Goal: Information Seeking & Learning: Learn about a topic

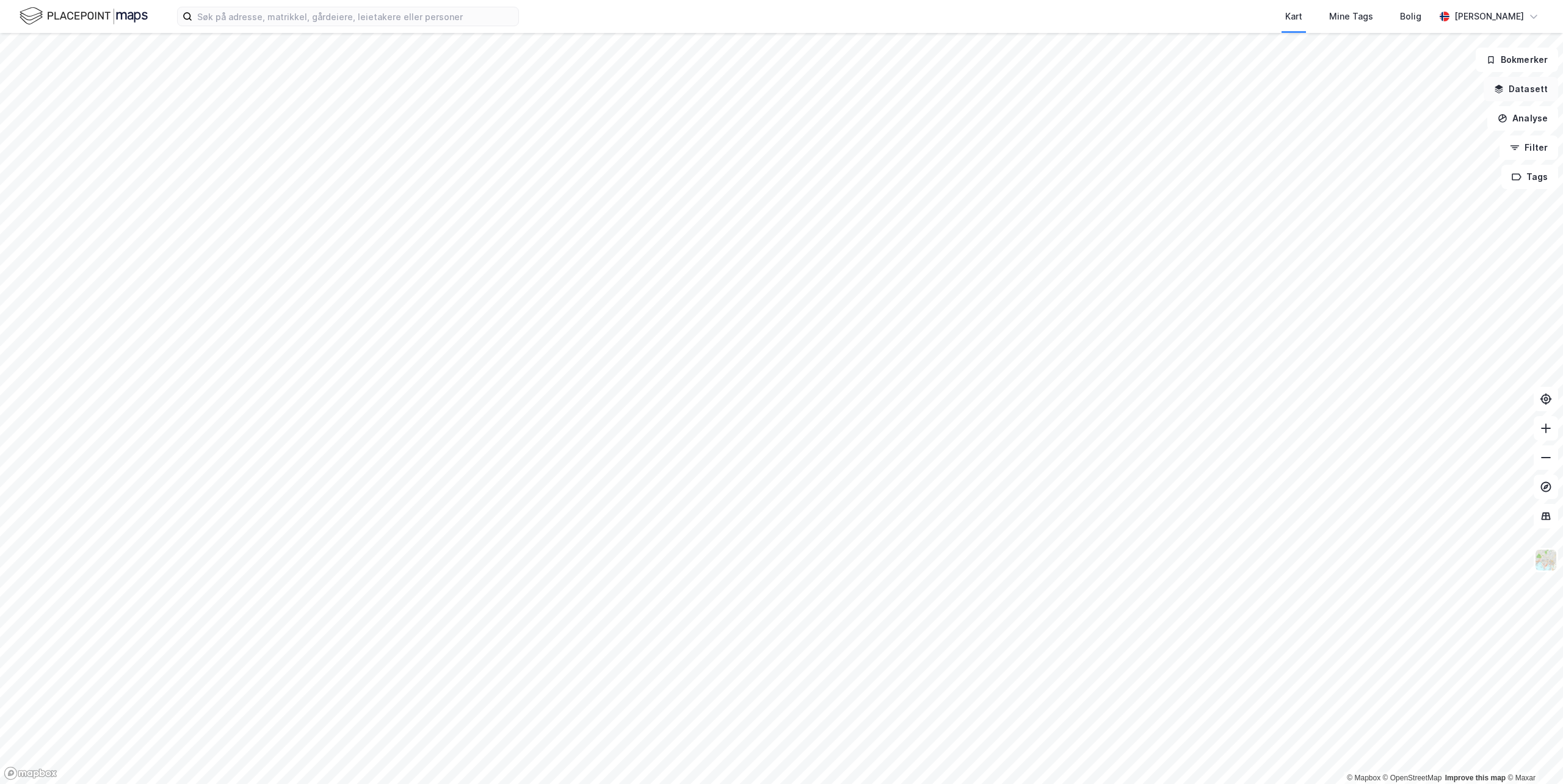
click at [1514, 87] on button "Datasett" at bounding box center [1520, 89] width 74 height 25
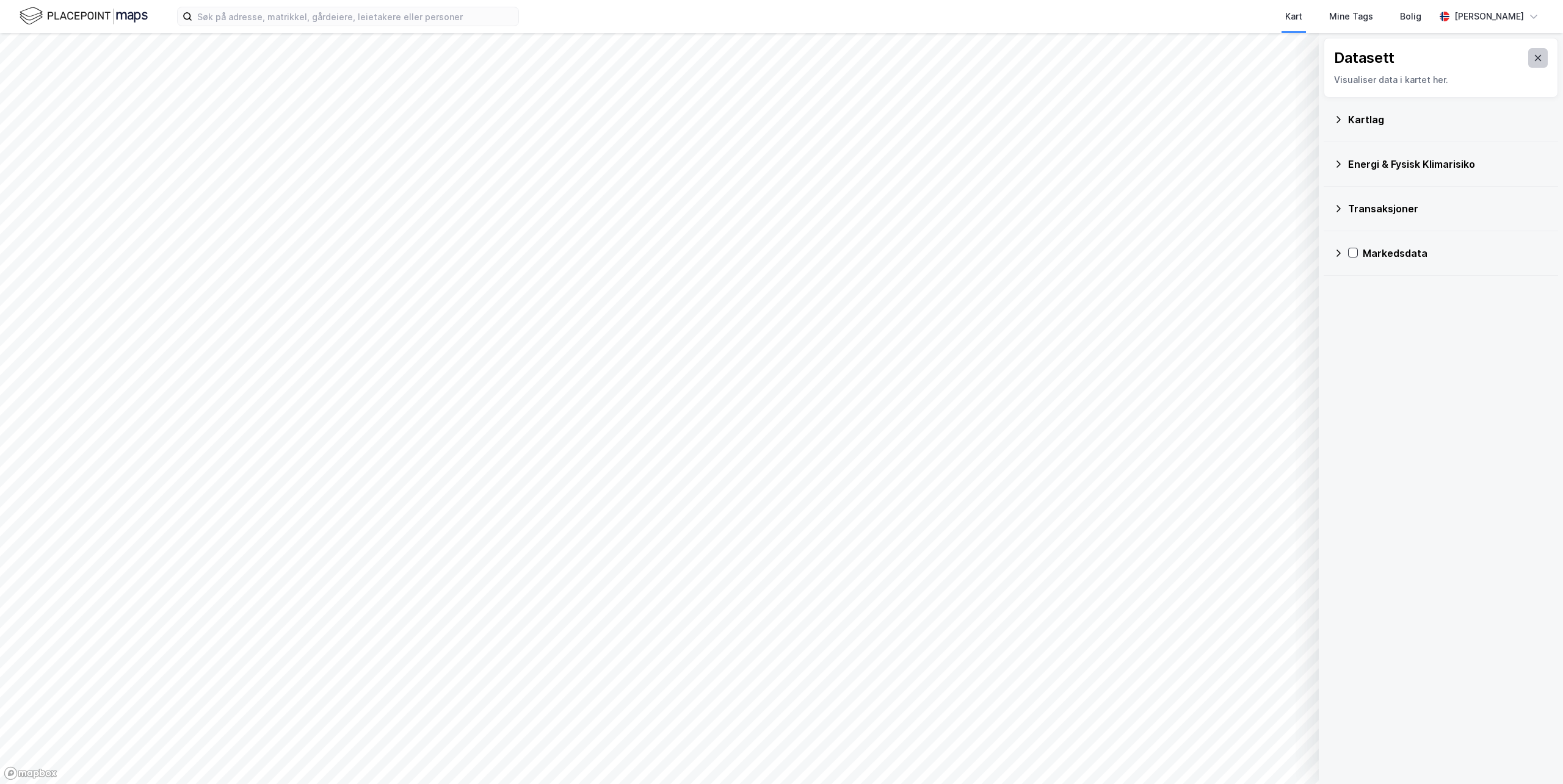
click at [1533, 54] on icon at bounding box center [1538, 58] width 10 height 10
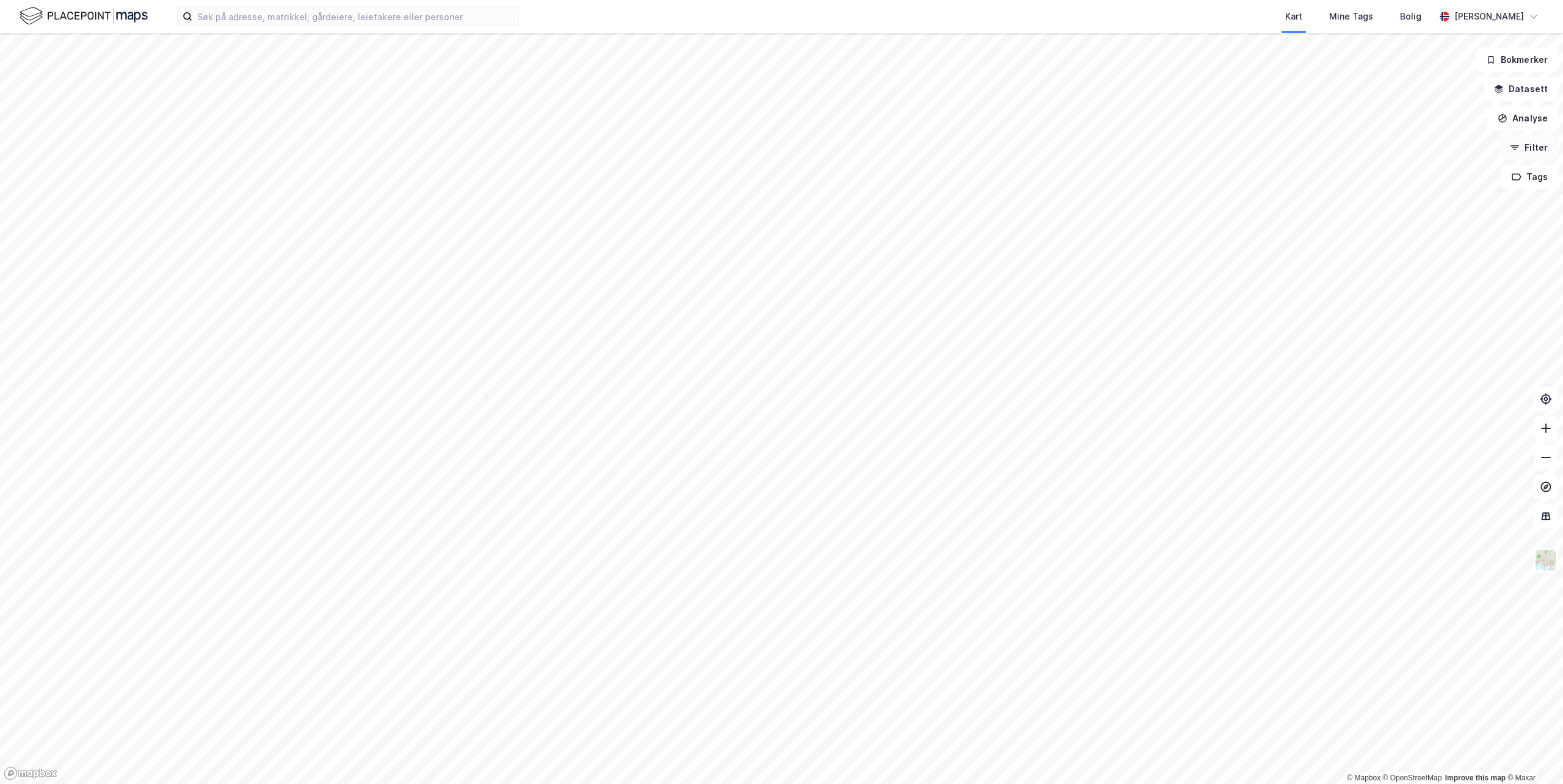
click at [1523, 151] on button "Filter" at bounding box center [1528, 148] width 59 height 25
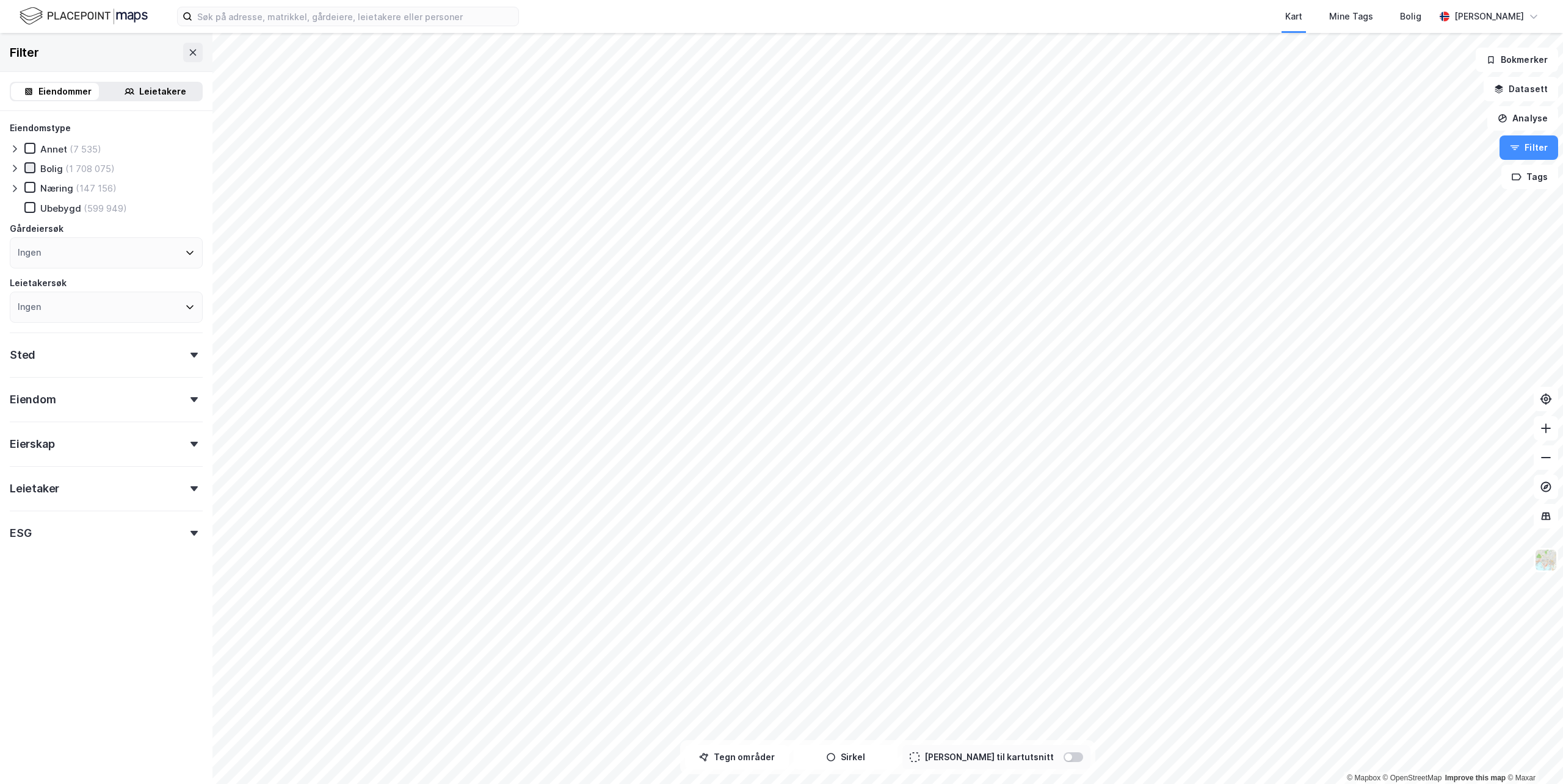
click at [32, 168] on icon at bounding box center [30, 168] width 9 height 9
click at [34, 357] on div "Sted" at bounding box center [106, 349] width 193 height 35
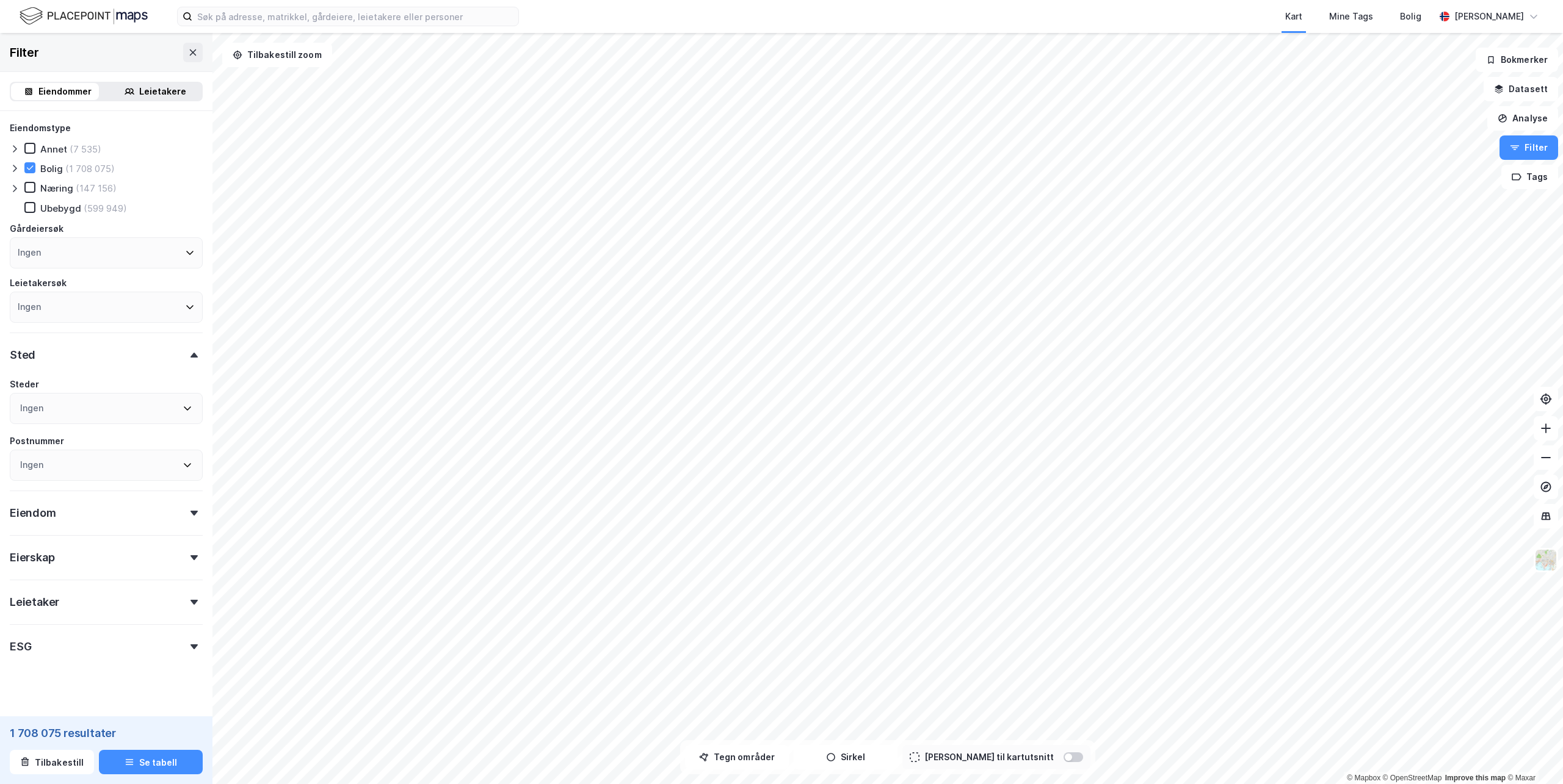
click at [181, 361] on div "Sted" at bounding box center [106, 349] width 193 height 35
click at [32, 560] on div "Eierskap" at bounding box center [32, 557] width 45 height 15
click at [28, 173] on div "Bolig (1 708 075)" at bounding box center [69, 168] width 90 height 12
click at [33, 157] on div "Eiendomstype Annet (7 535) Bolig (1 708 075) Næring (147 156) [GEOGRAPHIC_DATA]…" at bounding box center [106, 222] width 193 height 202
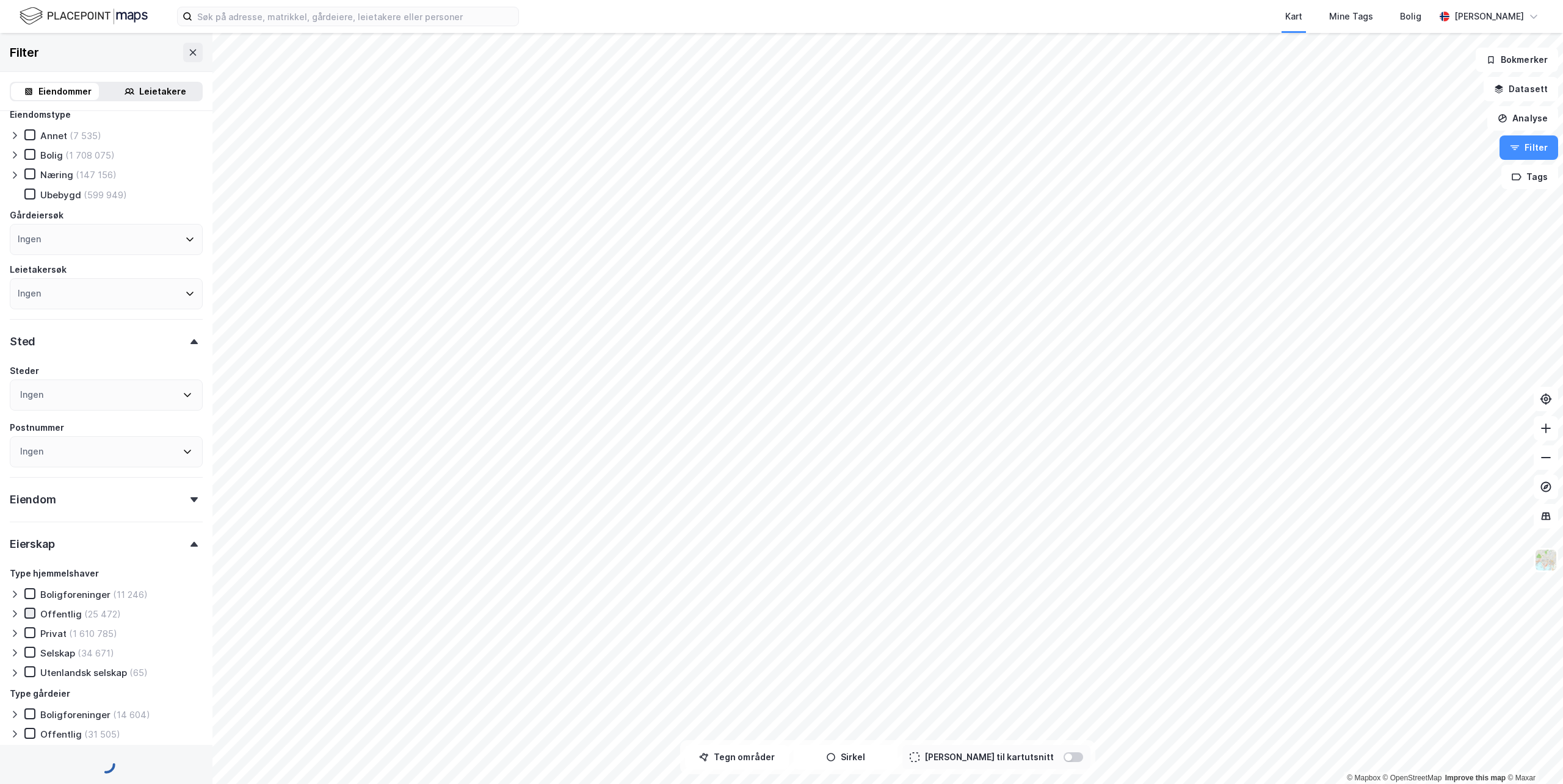
click at [27, 609] on icon at bounding box center [30, 613] width 9 height 9
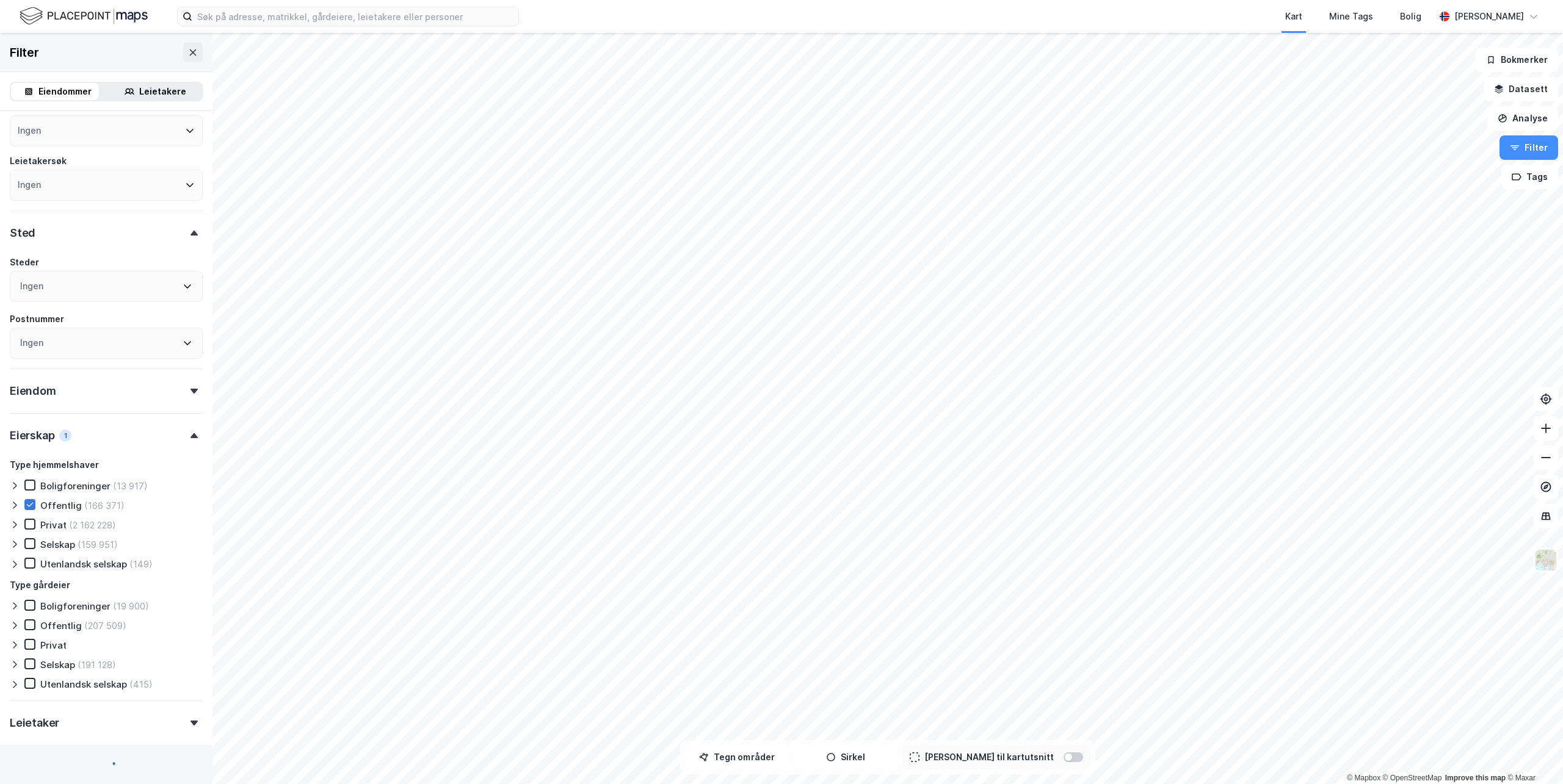
click at [14, 504] on icon at bounding box center [15, 505] width 10 height 10
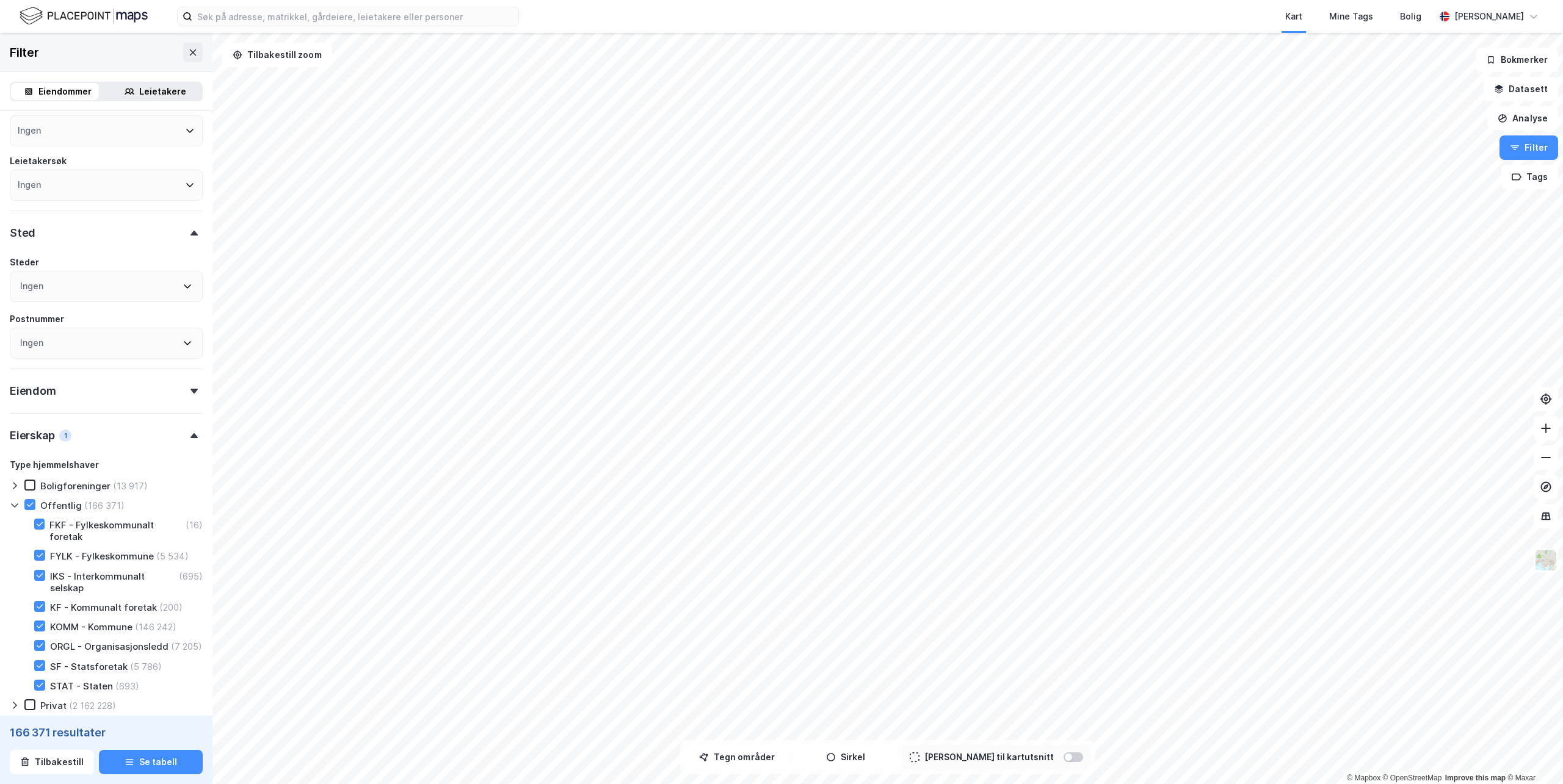
scroll to position [244, 0]
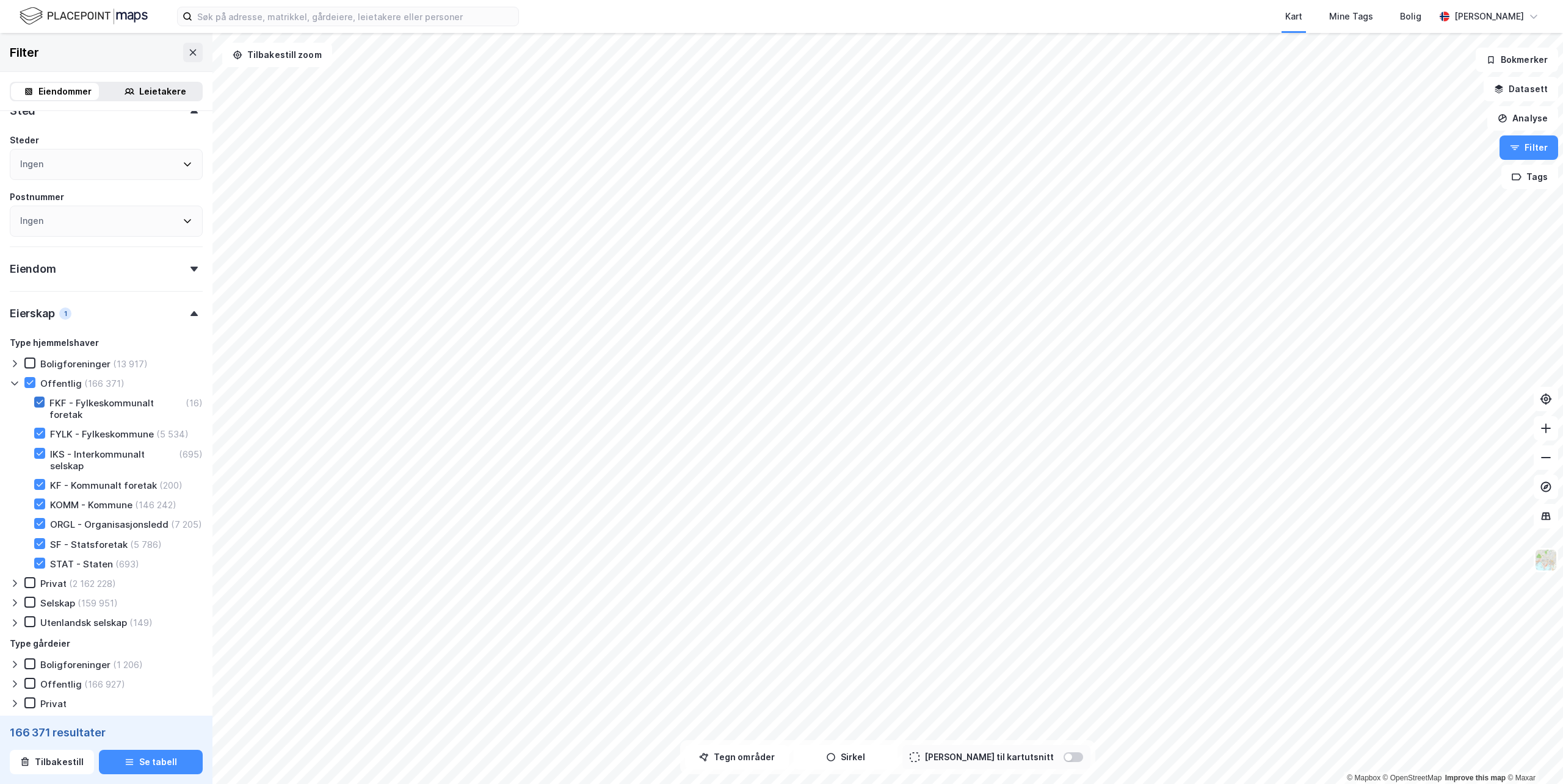
click at [42, 400] on icon at bounding box center [40, 401] width 7 height 4
click at [40, 435] on icon at bounding box center [40, 433] width 7 height 4
click at [38, 453] on icon at bounding box center [40, 453] width 9 height 9
click at [38, 523] on icon at bounding box center [40, 523] width 9 height 9
click at [39, 545] on icon at bounding box center [40, 543] width 7 height 4
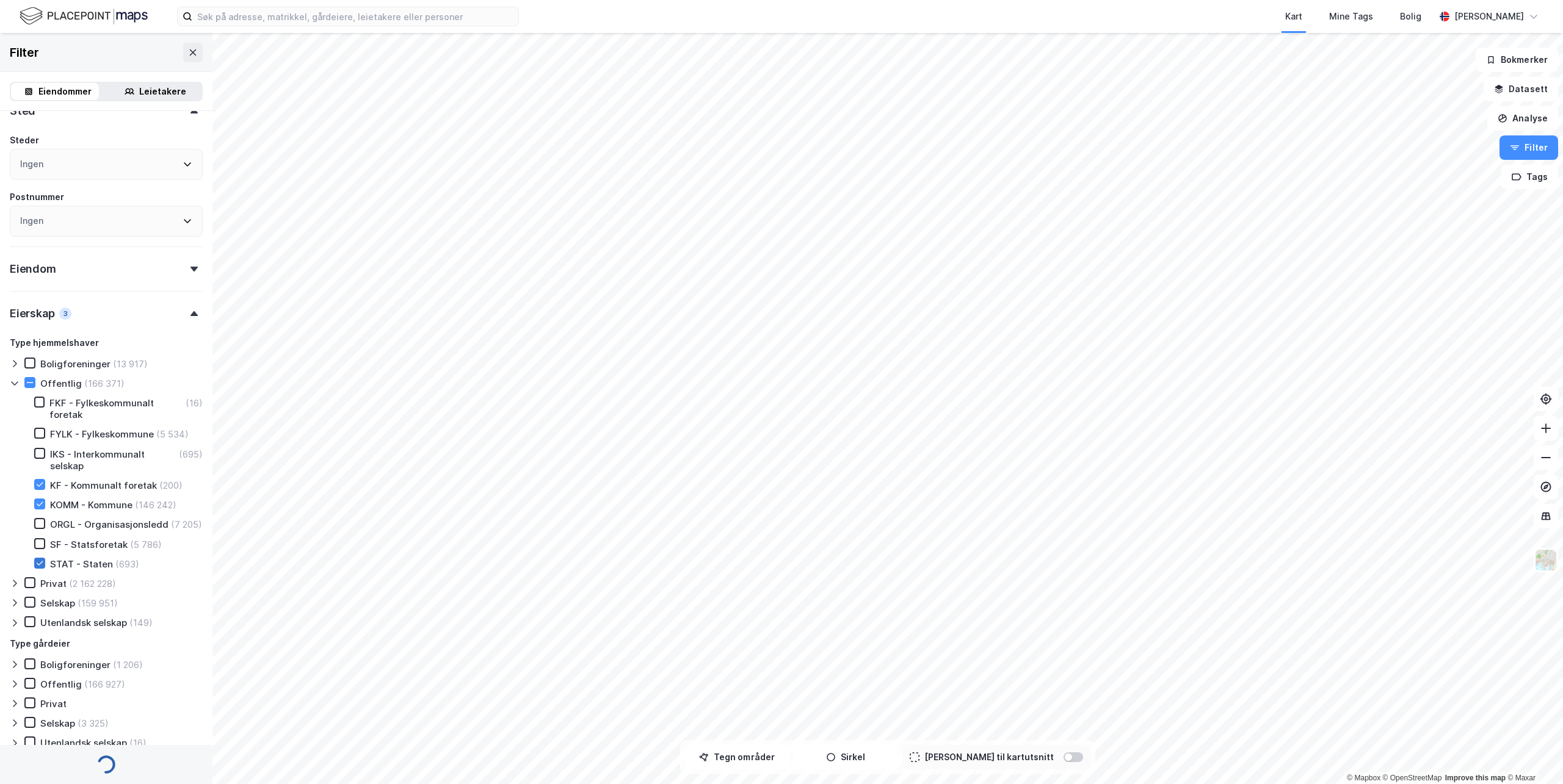
click at [40, 567] on icon at bounding box center [40, 563] width 9 height 9
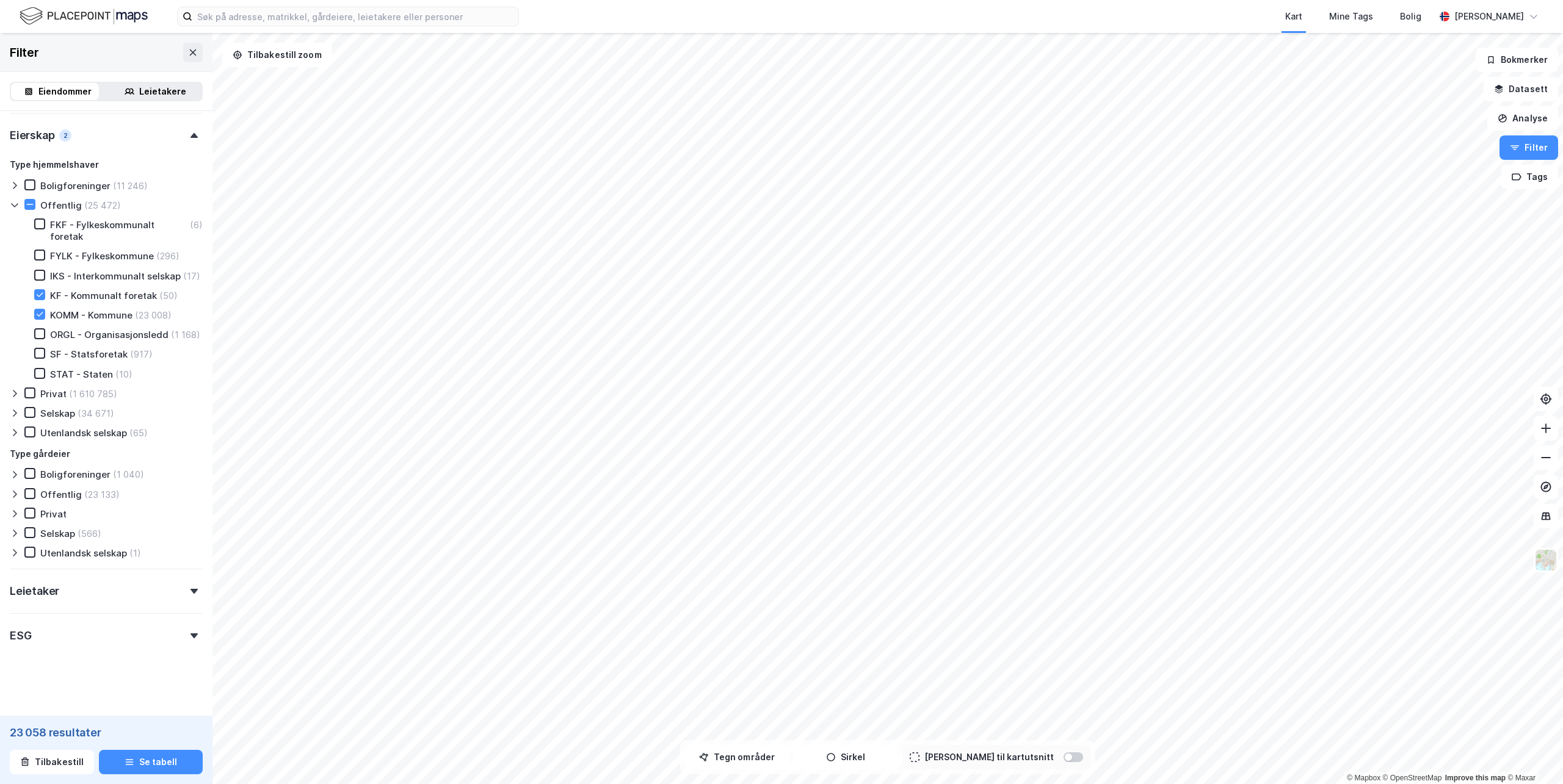
scroll to position [239, 0]
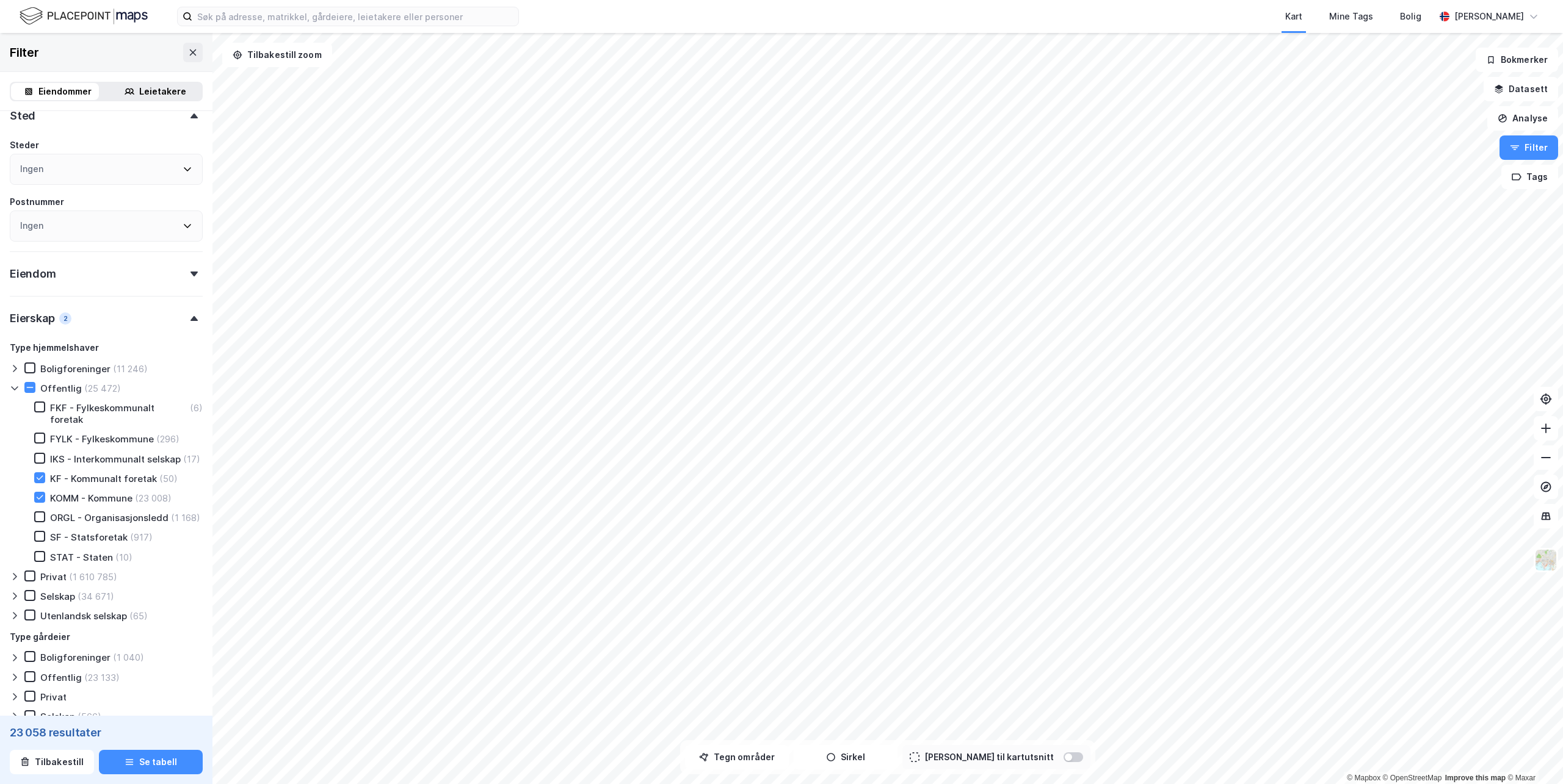
click at [184, 169] on div "Ingen" at bounding box center [106, 168] width 193 height 31
click at [26, 357] on icon at bounding box center [25, 359] width 9 height 9
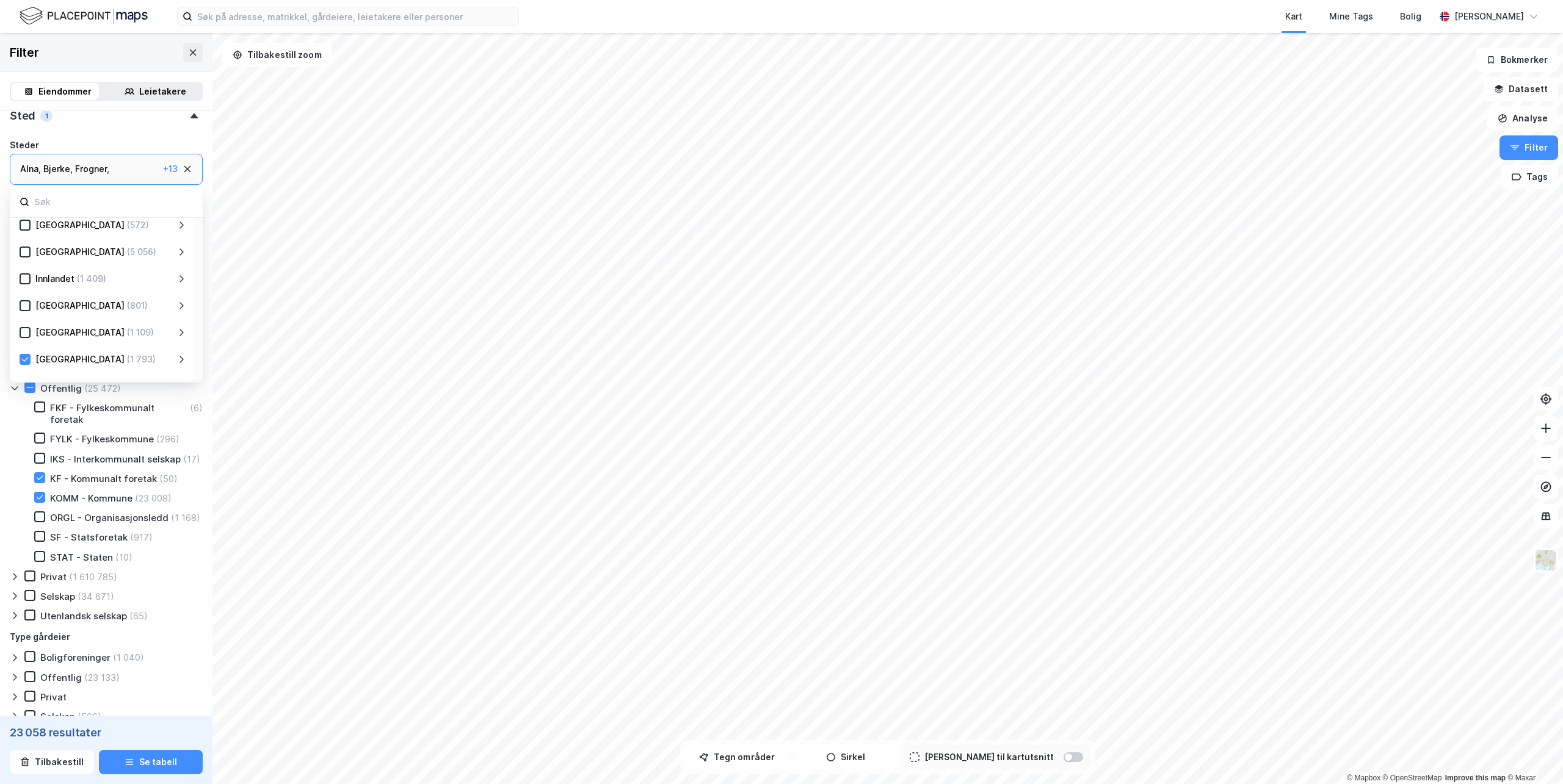
click at [181, 360] on icon at bounding box center [181, 360] width 10 height 10
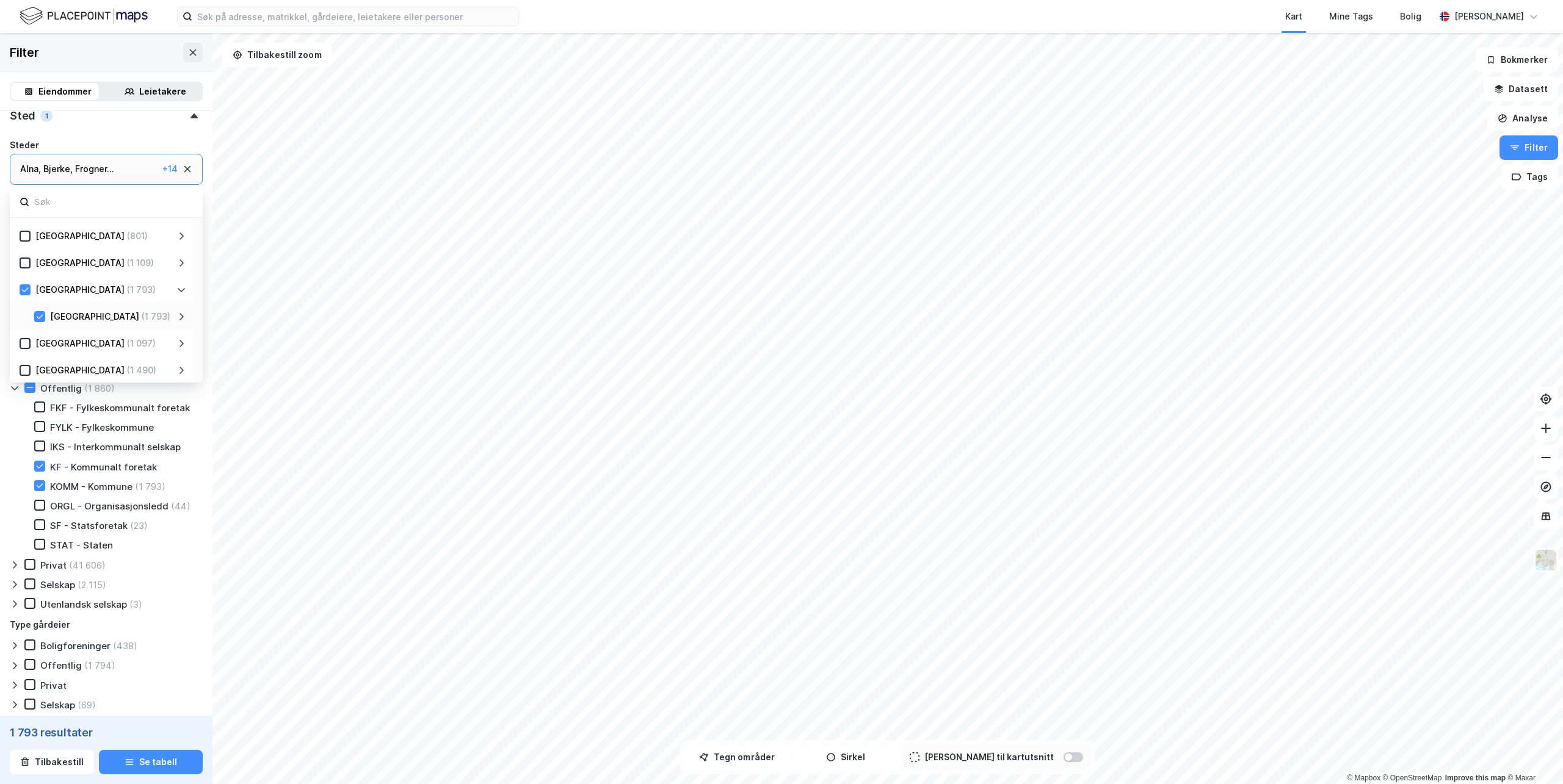
scroll to position [146, 0]
click at [180, 299] on icon at bounding box center [181, 301] width 4 height 7
click at [57, 271] on icon at bounding box center [54, 268] width 9 height 9
click at [54, 291] on icon at bounding box center [54, 294] width 9 height 9
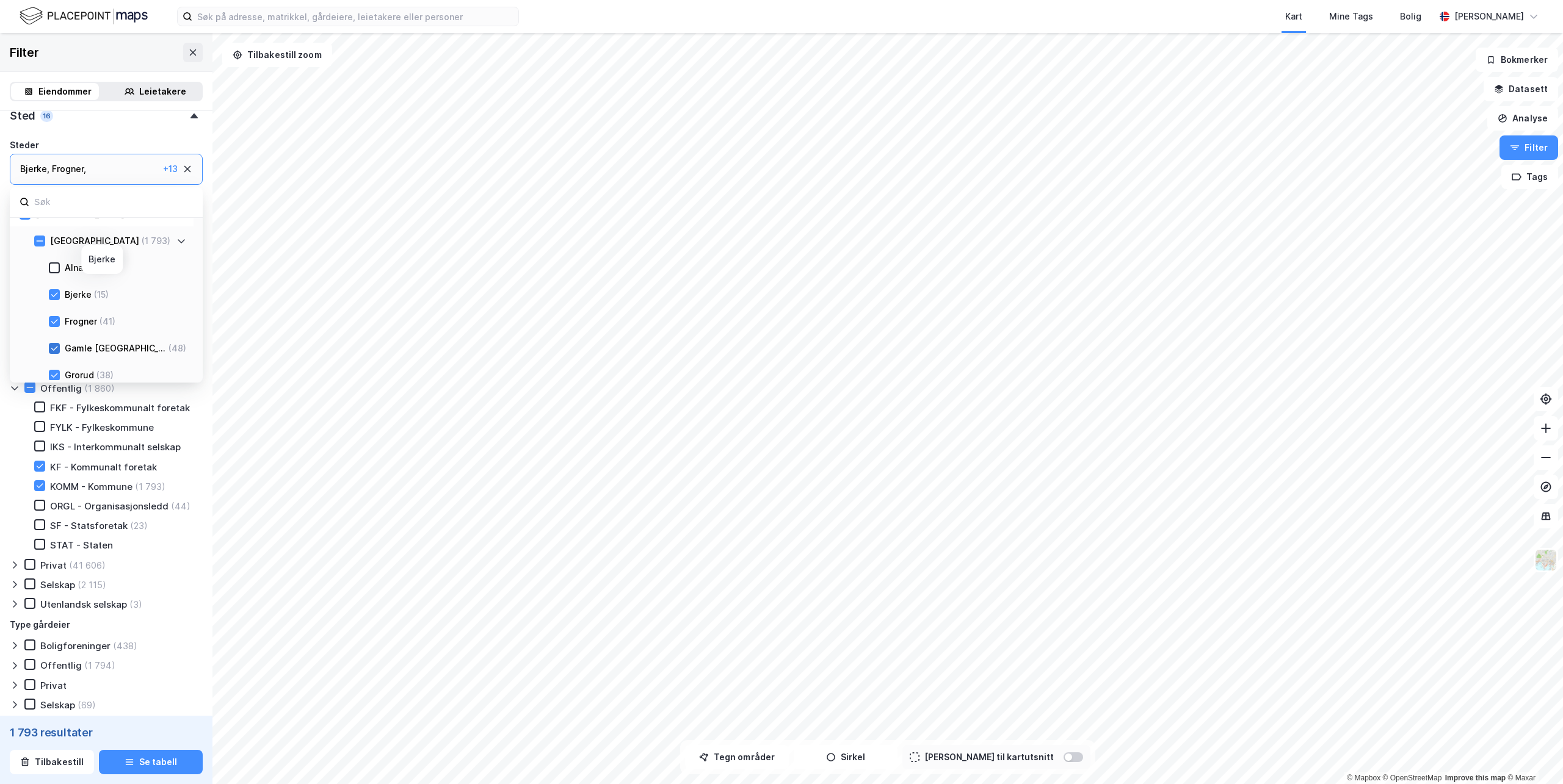
click at [55, 346] on icon at bounding box center [54, 348] width 9 height 9
click at [57, 371] on icon at bounding box center [54, 375] width 9 height 9
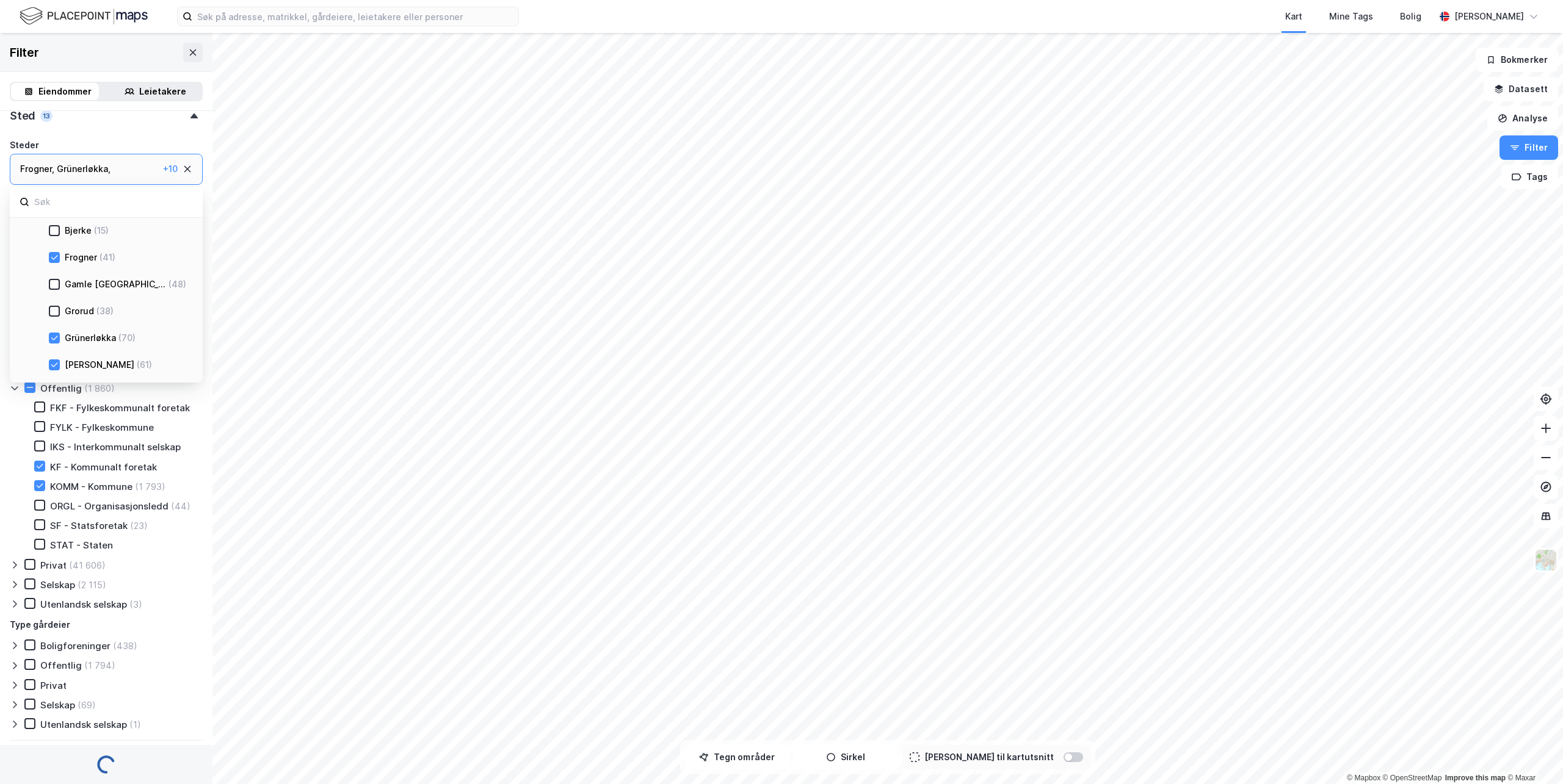
click at [59, 360] on div at bounding box center [54, 365] width 11 height 11
click at [53, 388] on icon at bounding box center [54, 392] width 9 height 9
click at [52, 414] on icon at bounding box center [54, 418] width 9 height 9
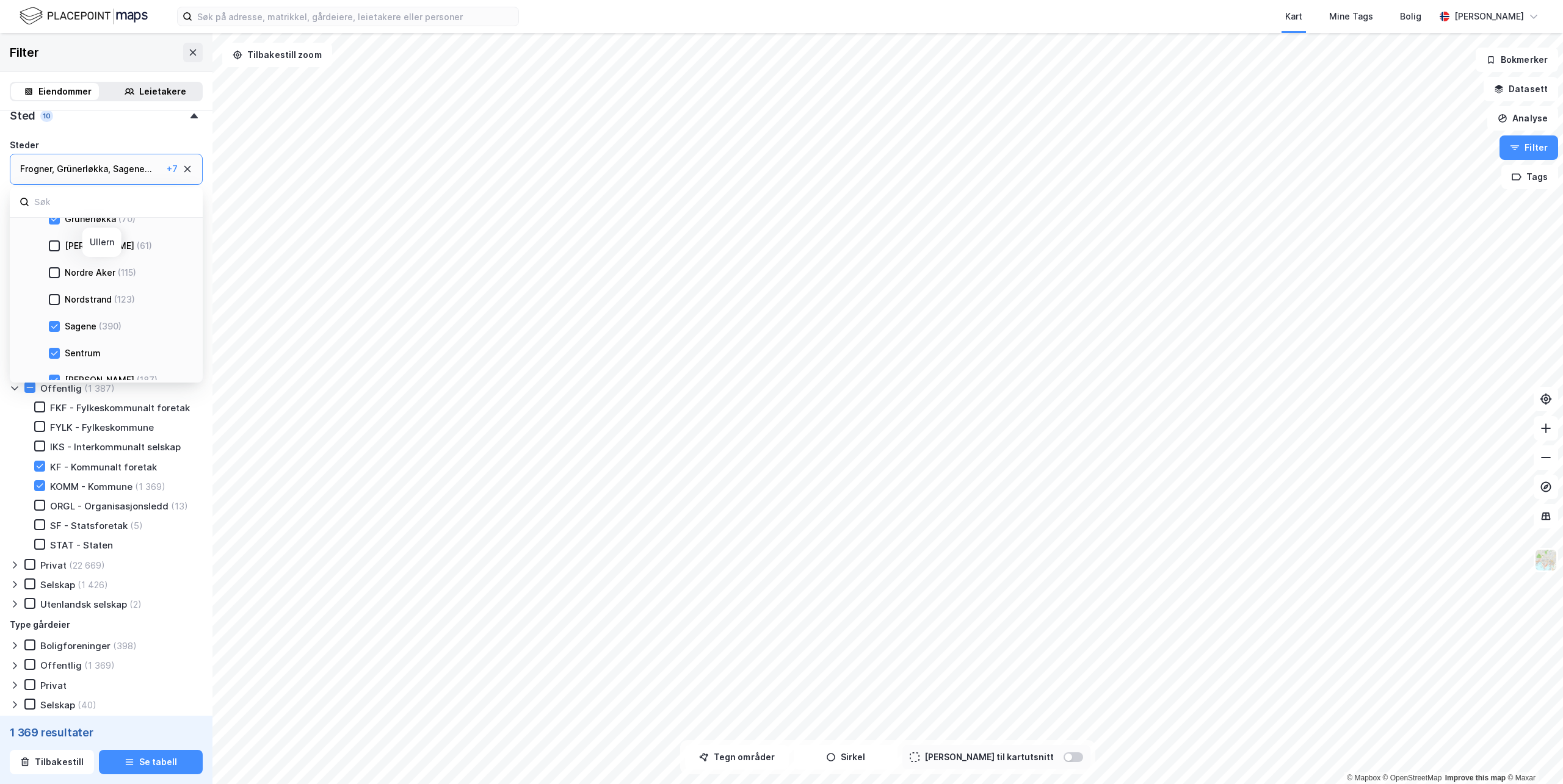
scroll to position [572, 0]
click at [57, 277] on icon at bounding box center [55, 278] width 7 height 4
click at [58, 307] on icon at bounding box center [54, 304] width 9 height 9
click at [54, 327] on icon at bounding box center [54, 331] width 9 height 9
click at [55, 248] on icon at bounding box center [54, 251] width 9 height 9
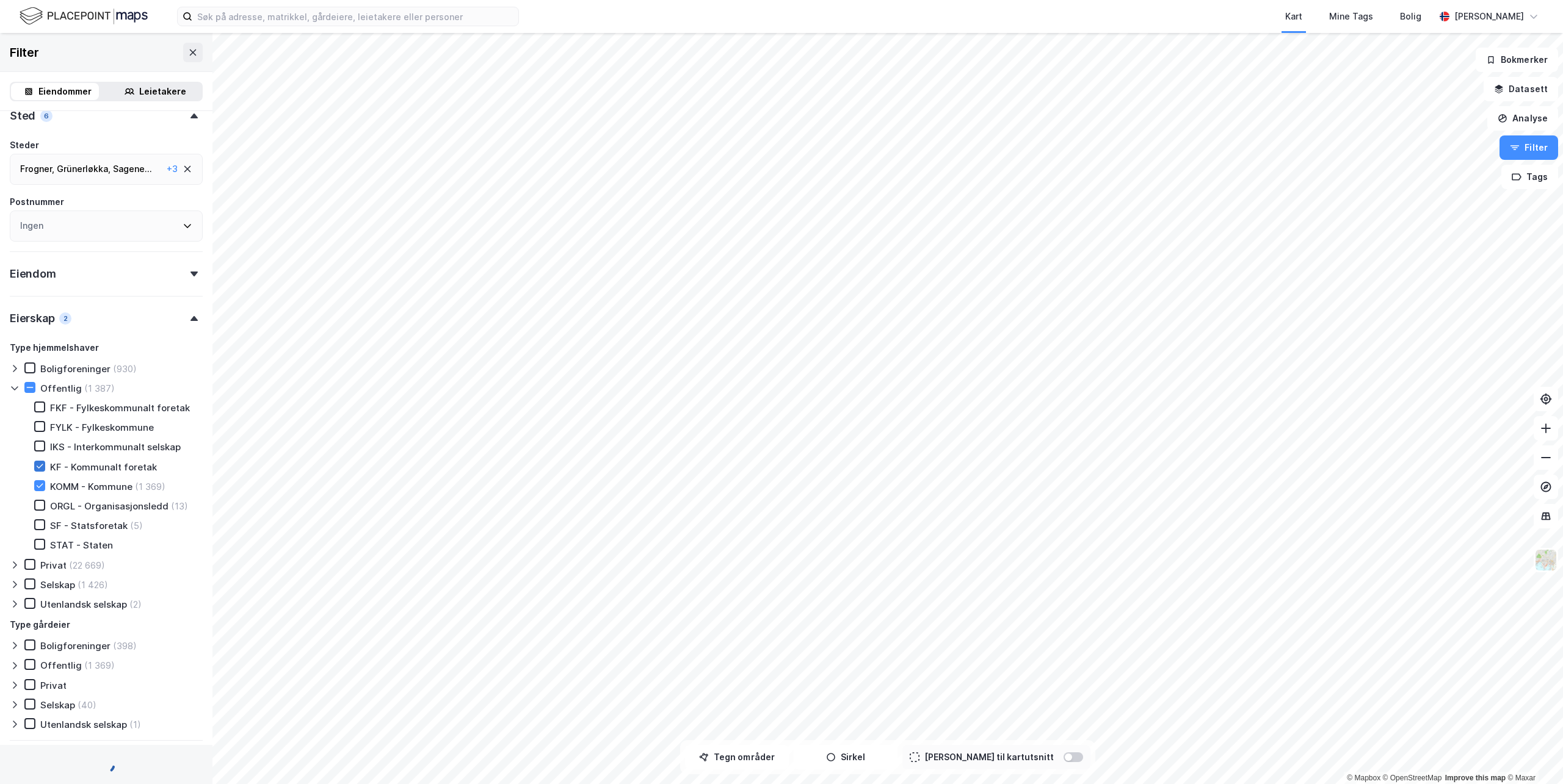
click at [40, 464] on icon at bounding box center [40, 466] width 9 height 9
click at [318, 17] on input at bounding box center [355, 16] width 326 height 18
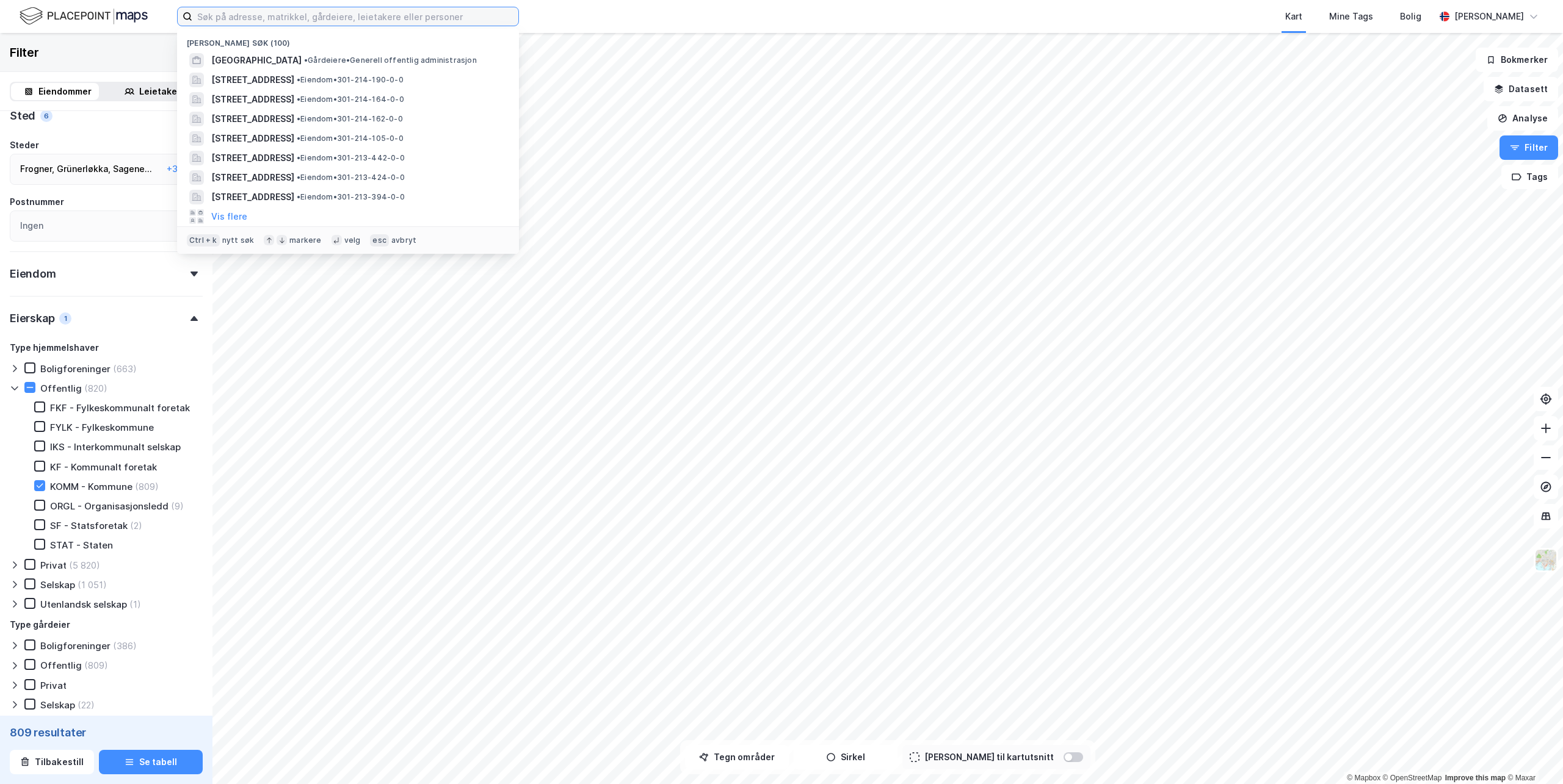
click at [424, 20] on input at bounding box center [355, 16] width 326 height 18
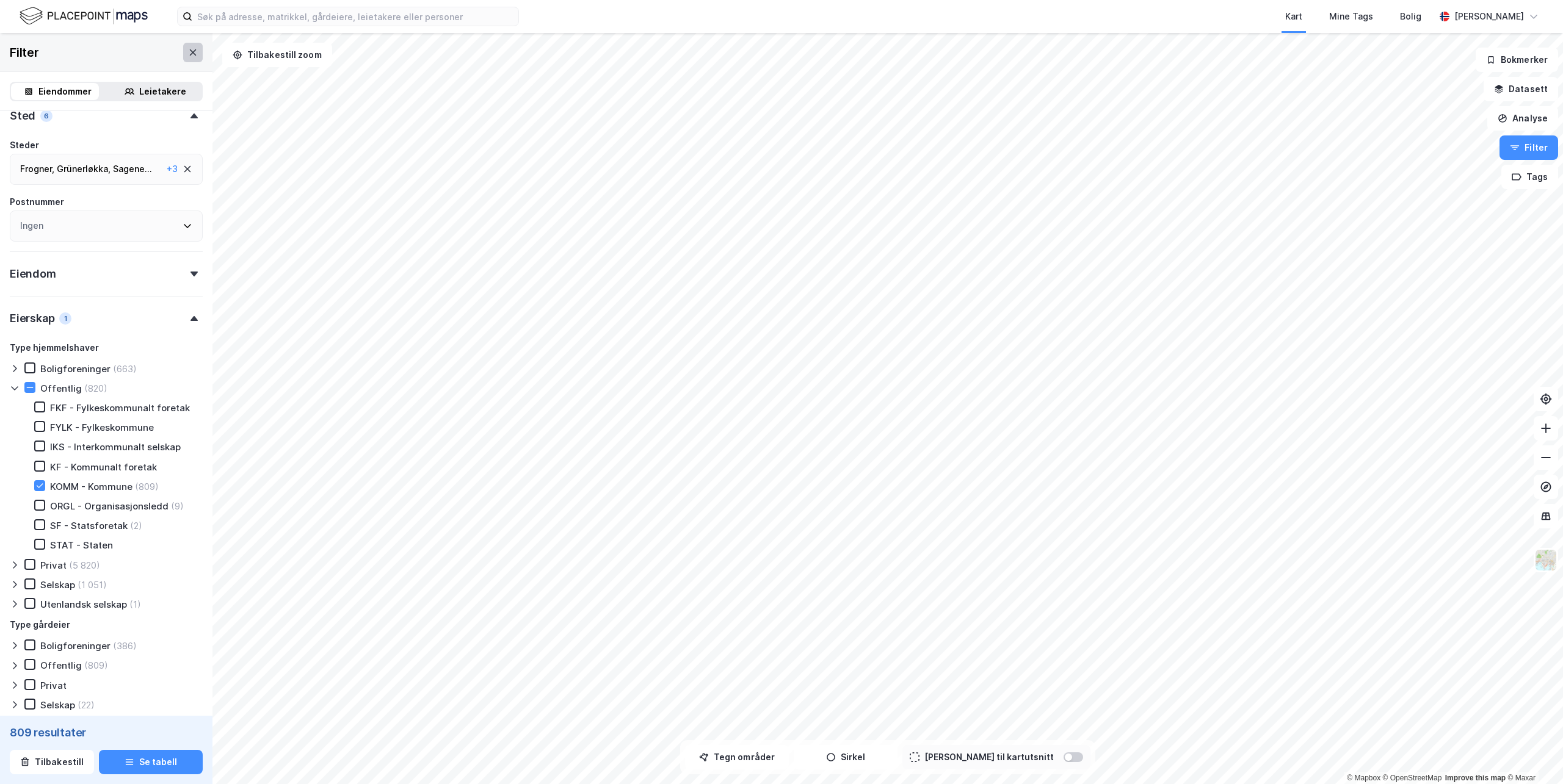
click at [188, 50] on icon at bounding box center [193, 53] width 10 height 10
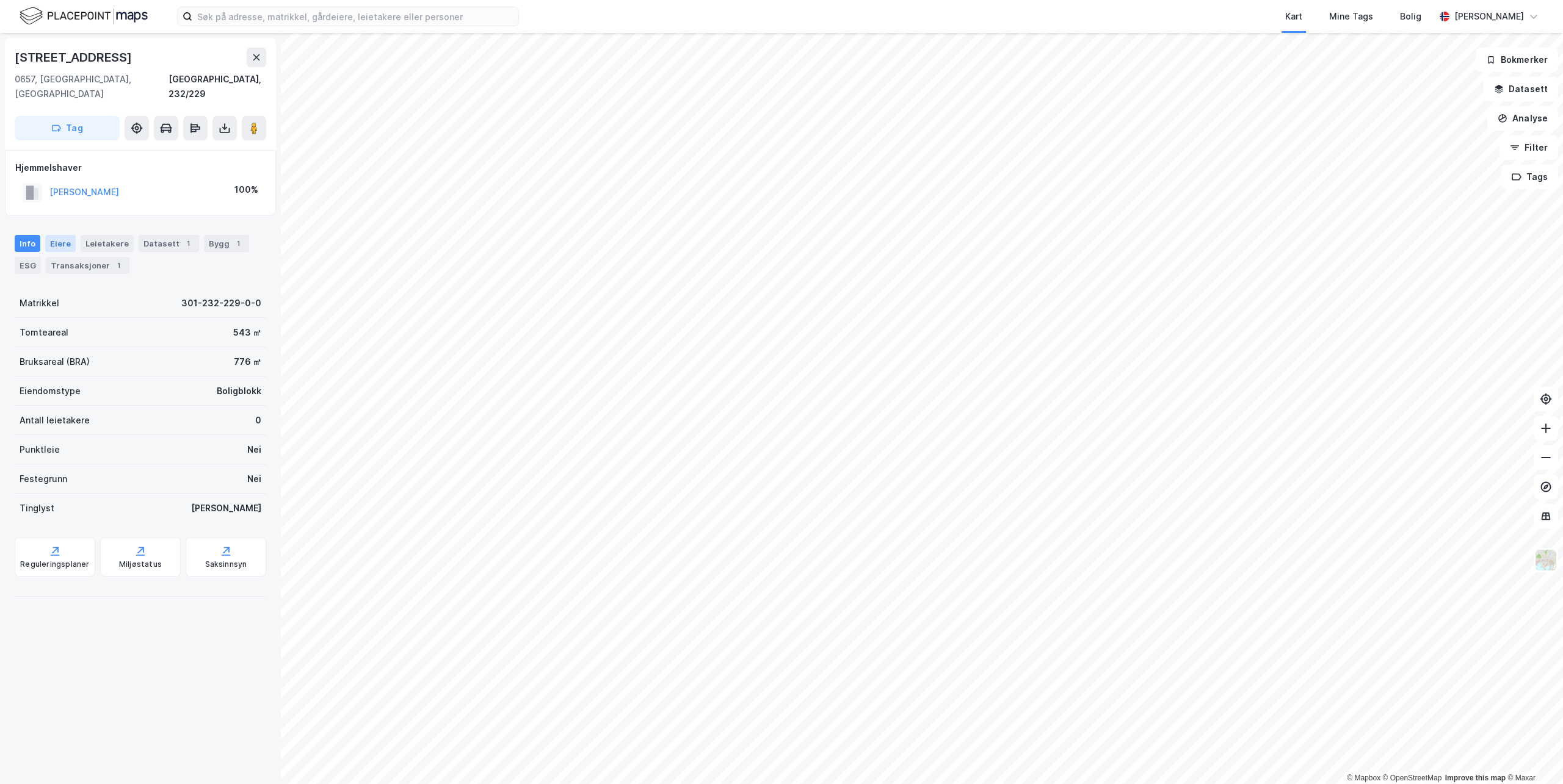
click at [55, 235] on div "Eiere" at bounding box center [60, 243] width 31 height 17
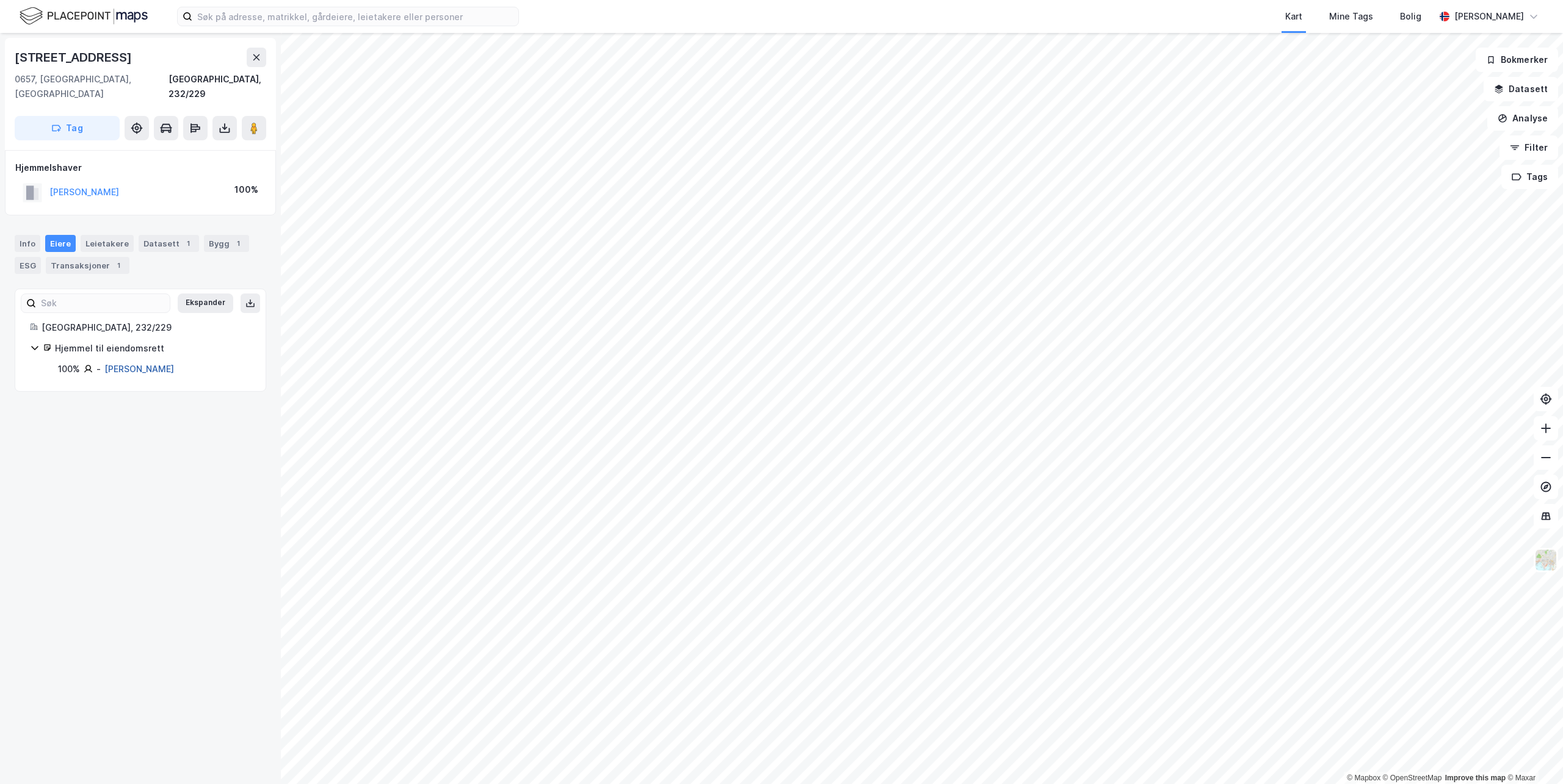
drag, startPoint x: 197, startPoint y: 353, endPoint x: 104, endPoint y: 356, distance: 93.0
click at [104, 362] on div "100% - Skoglund Hans Martin" at bounding box center [154, 369] width 193 height 15
drag, startPoint x: 104, startPoint y: 356, endPoint x: 122, endPoint y: 355, distance: 18.0
click at [122, 364] on link "Skoglund Hans Martin" at bounding box center [139, 369] width 69 height 10
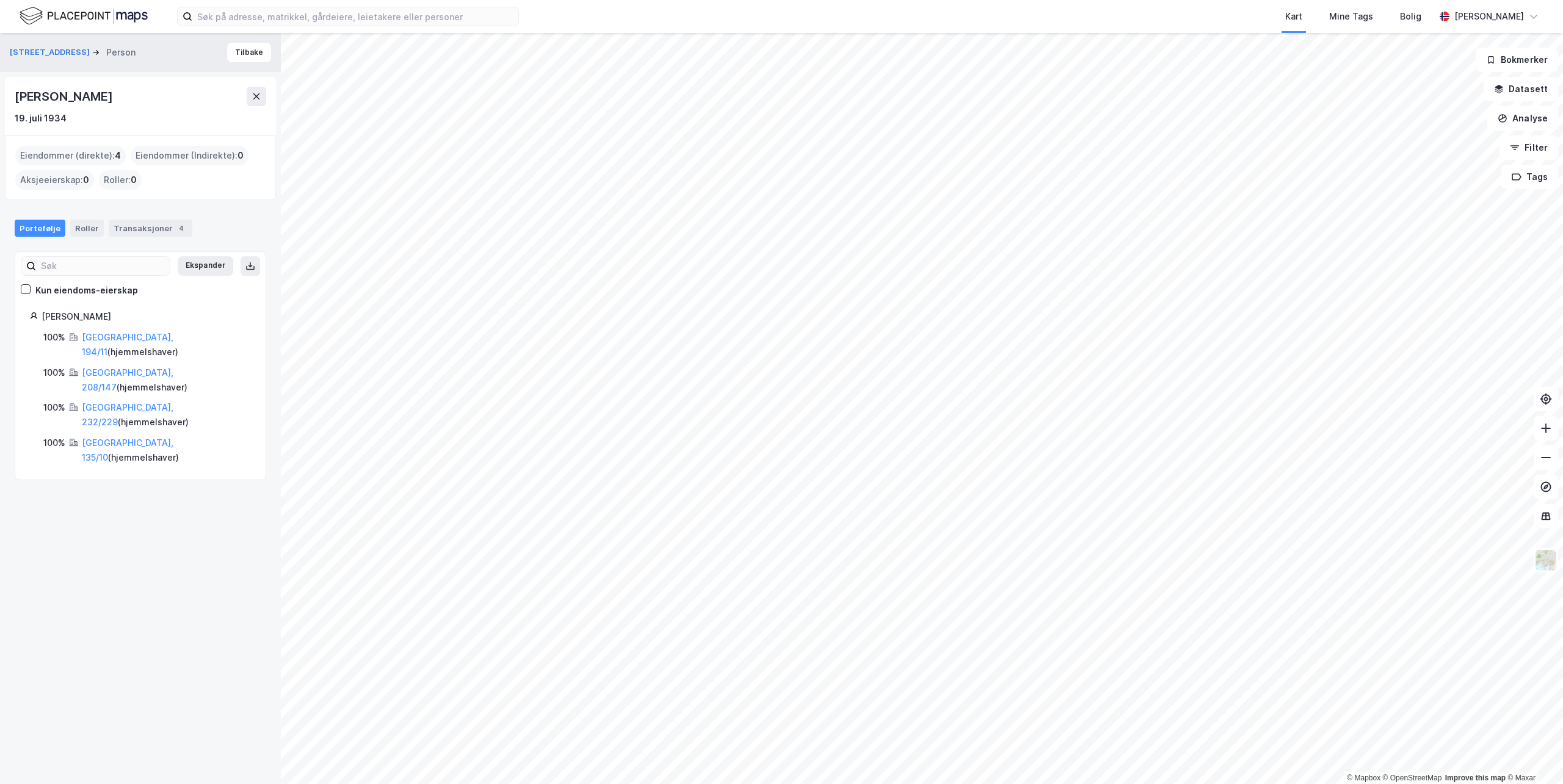
drag, startPoint x: 86, startPoint y: 96, endPoint x: 22, endPoint y: 98, distance: 64.0
click at [22, 98] on div "Hans Martin Skoglund" at bounding box center [64, 96] width 100 height 20
click at [110, 402] on link "Oslo, 232/229" at bounding box center [127, 414] width 91 height 25
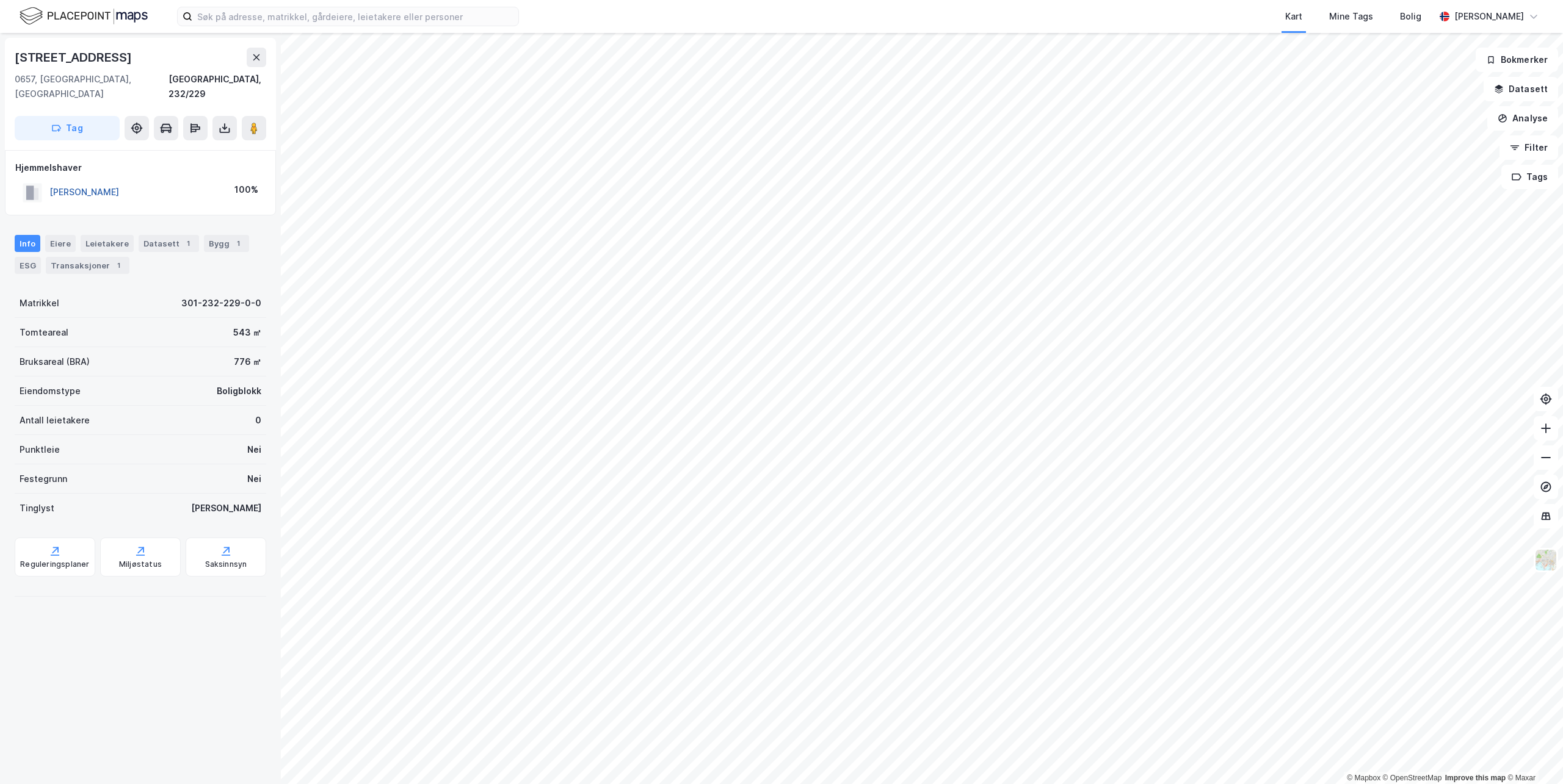
click at [0, 0] on button "SKOGLUND HANS MARTIN" at bounding box center [0, 0] width 0 height 0
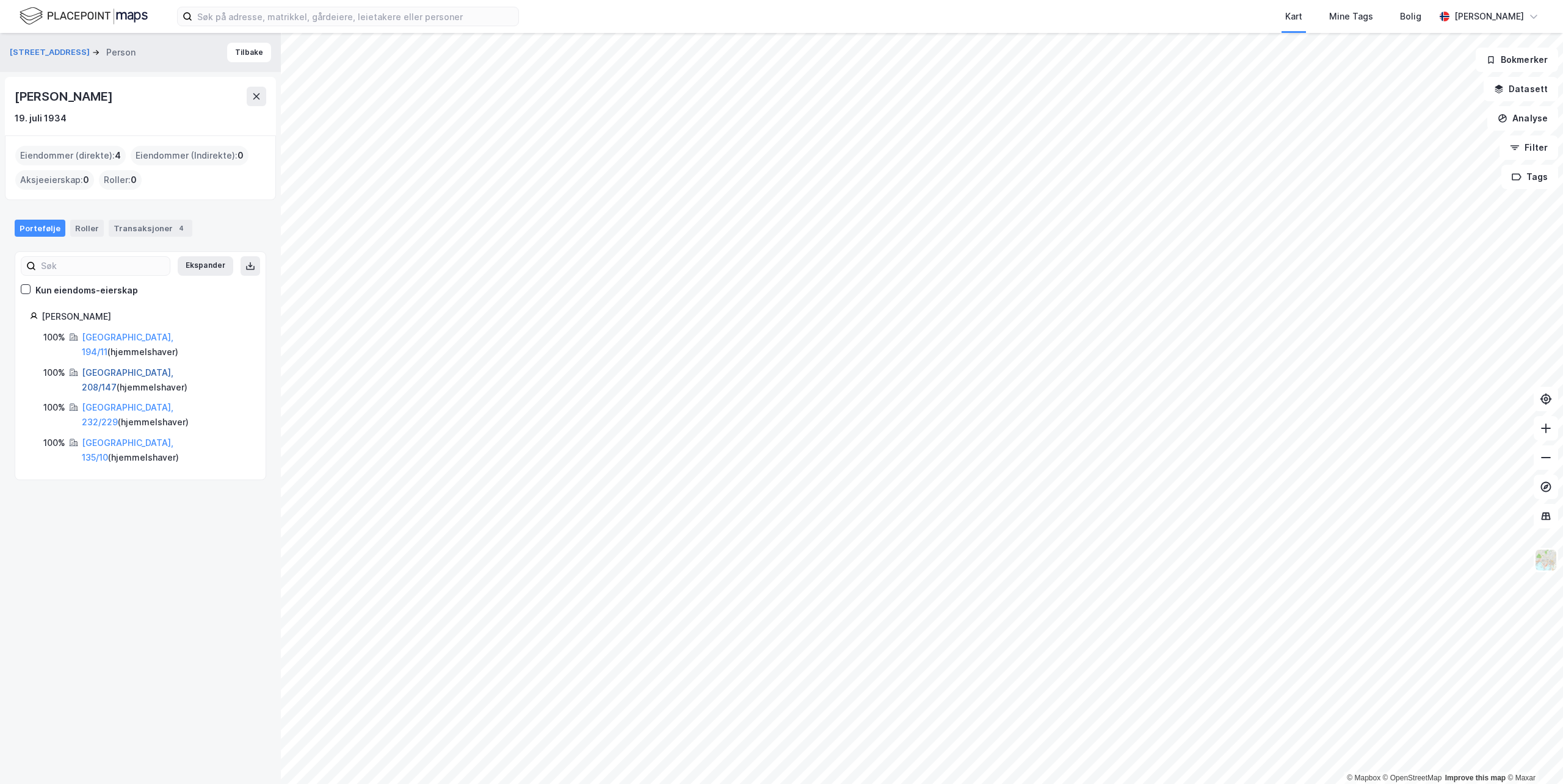
click at [107, 368] on link "Oslo, 208/147" at bounding box center [127, 380] width 91 height 25
click at [102, 344] on div "Oslo, 194/11 ( hjemmelshaver )" at bounding box center [166, 345] width 170 height 30
click at [103, 340] on link "Oslo, 194/11" at bounding box center [127, 344] width 91 height 25
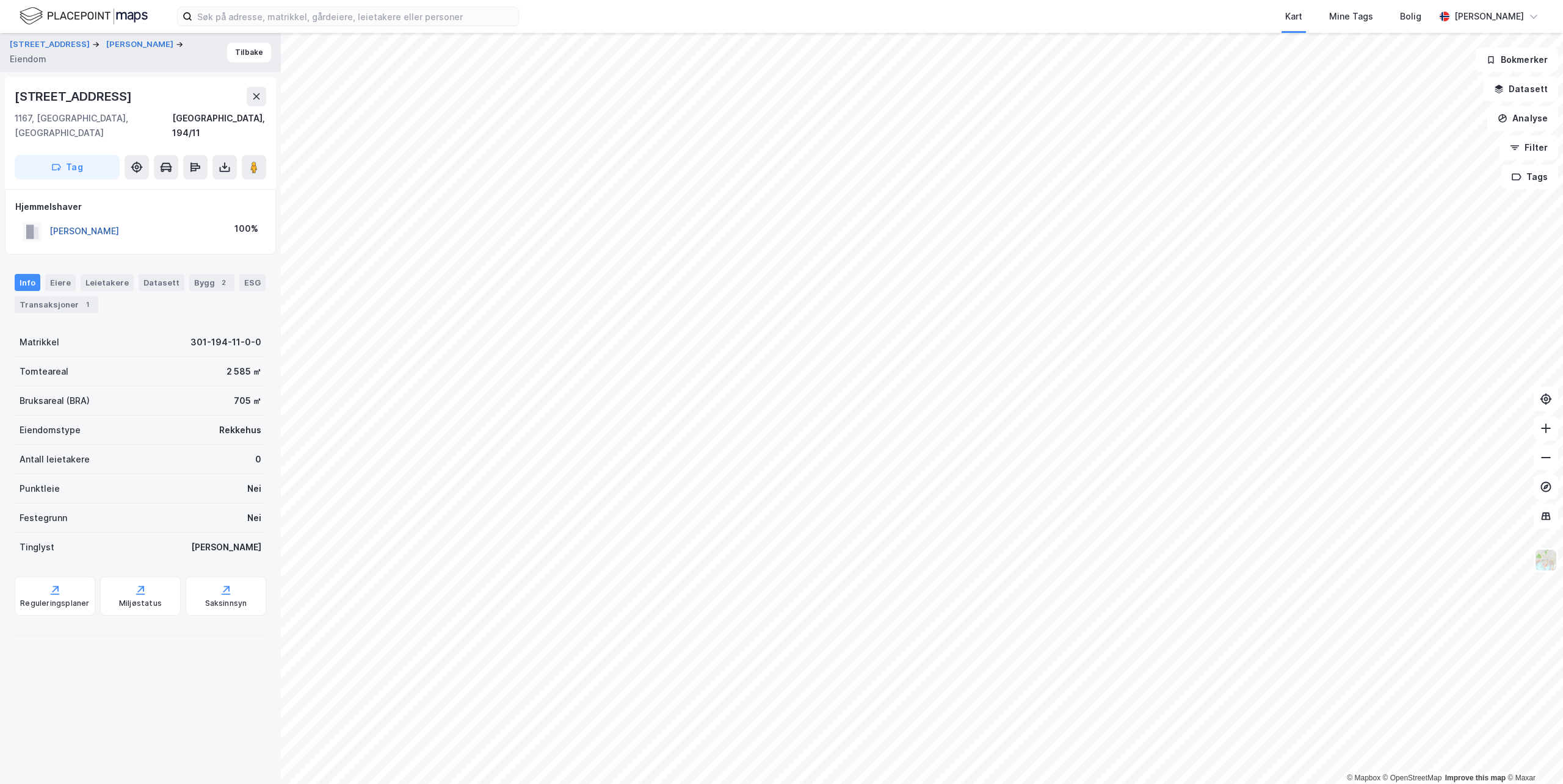
click at [0, 0] on button "SKOGLUND HANS MARTIN" at bounding box center [0, 0] width 0 height 0
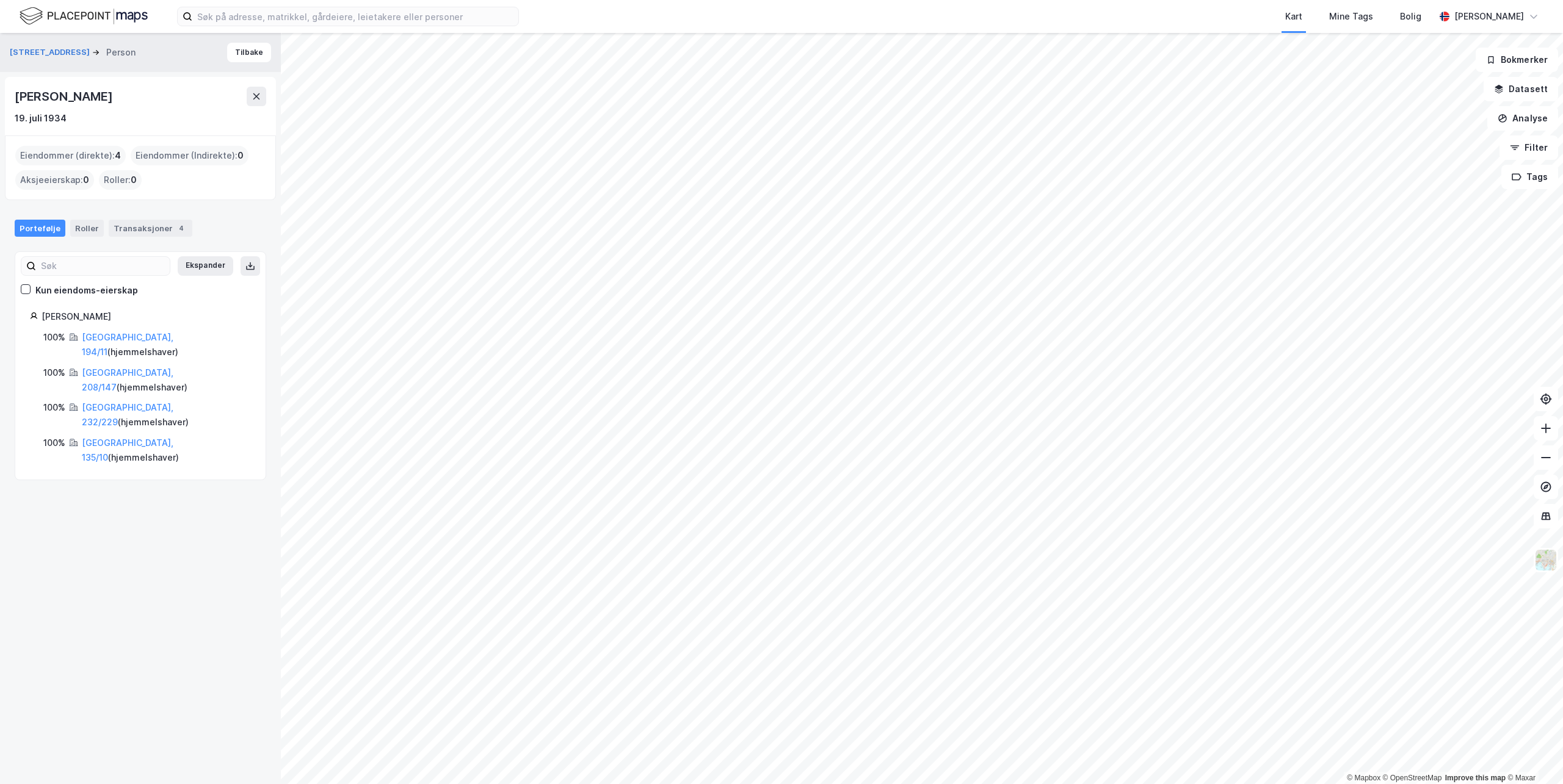
drag, startPoint x: 160, startPoint y: 88, endPoint x: 15, endPoint y: 89, distance: 145.0
click at [15, 89] on div "Hans Martin Skoglund" at bounding box center [141, 96] width 252 height 20
click at [241, 50] on button "Tilbake" at bounding box center [249, 53] width 44 height 20
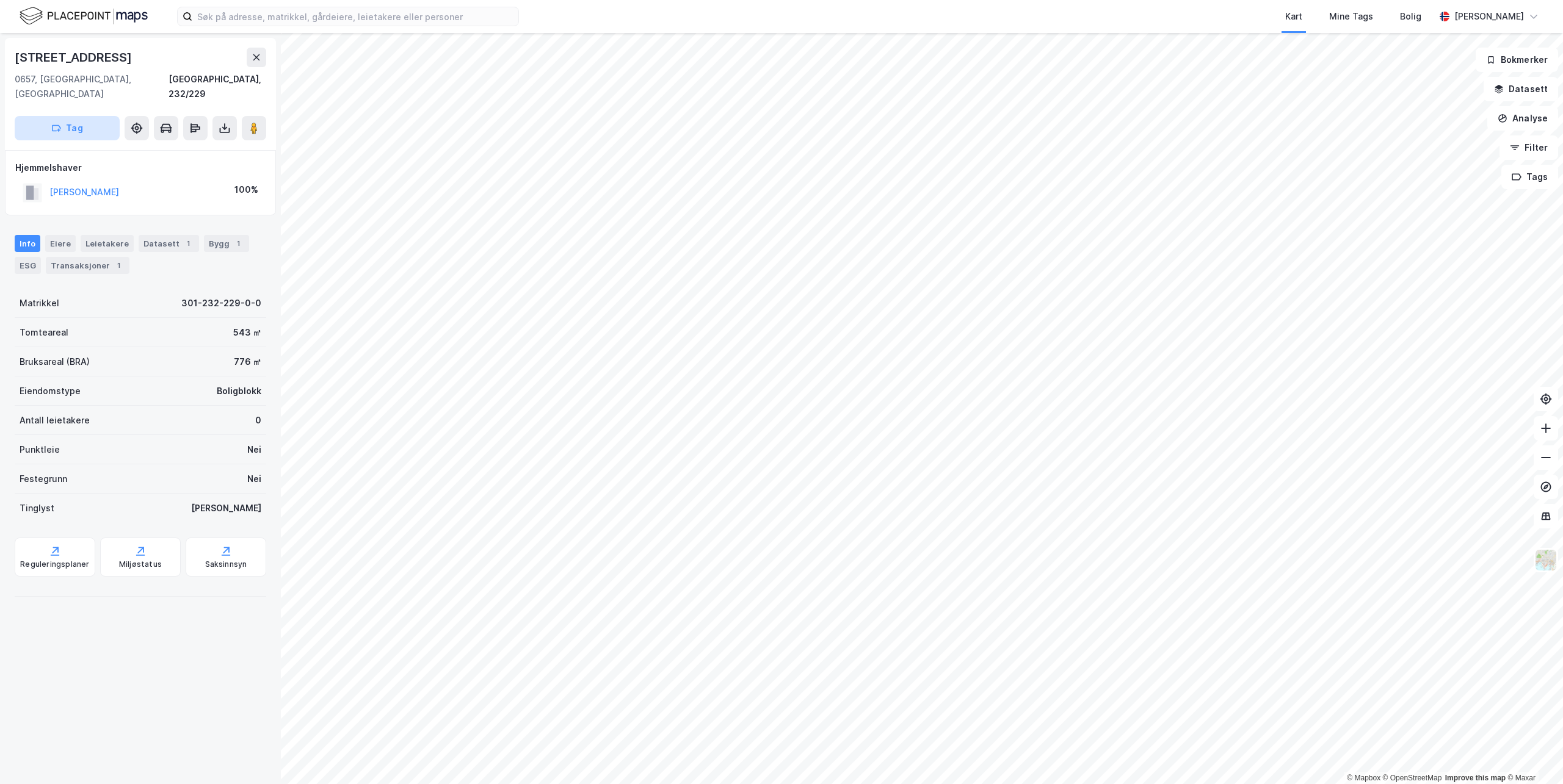
click at [73, 116] on button "Tag" at bounding box center [67, 128] width 105 height 25
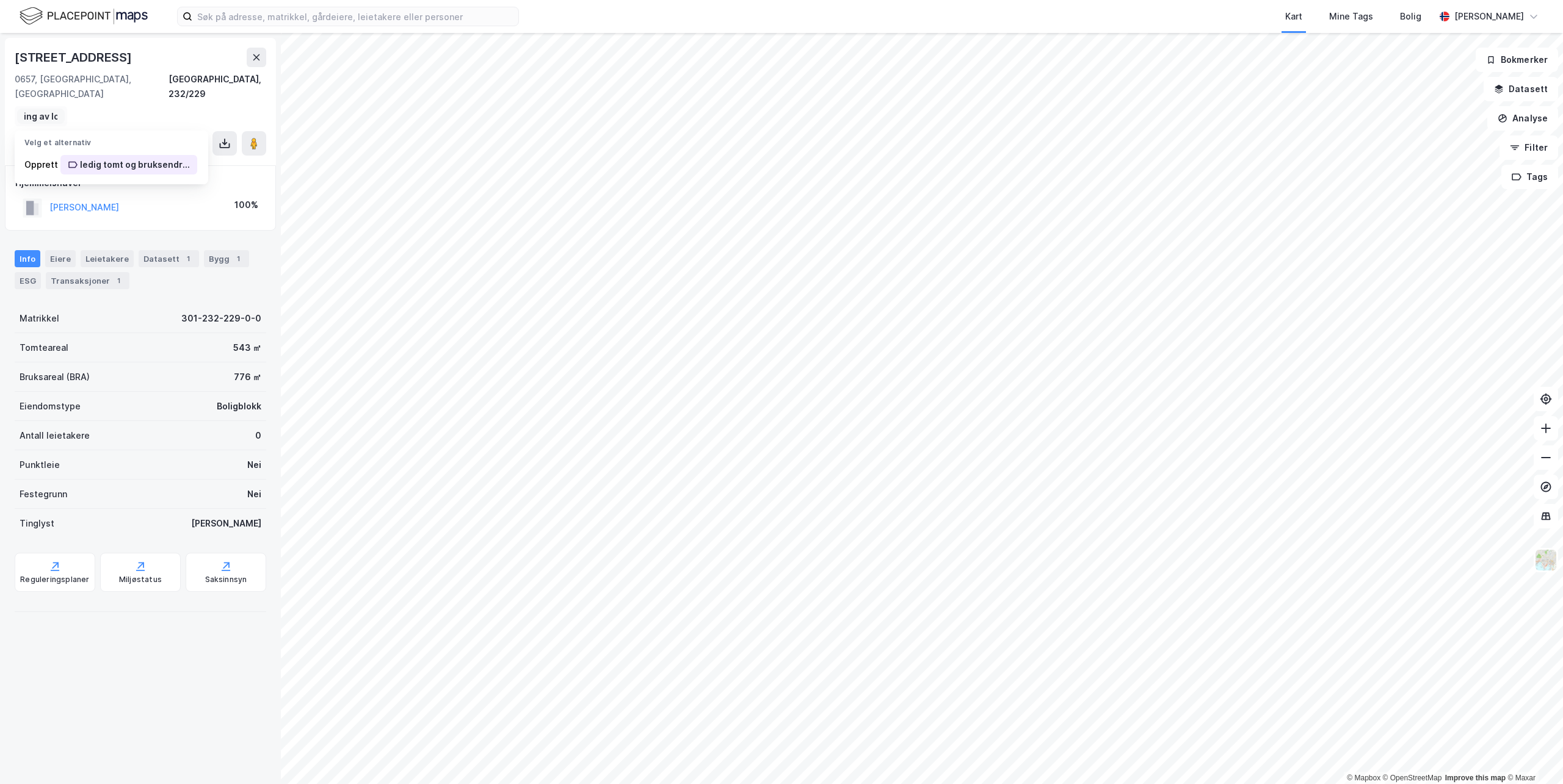
type input "ledig tomt og bruksendring av loft"
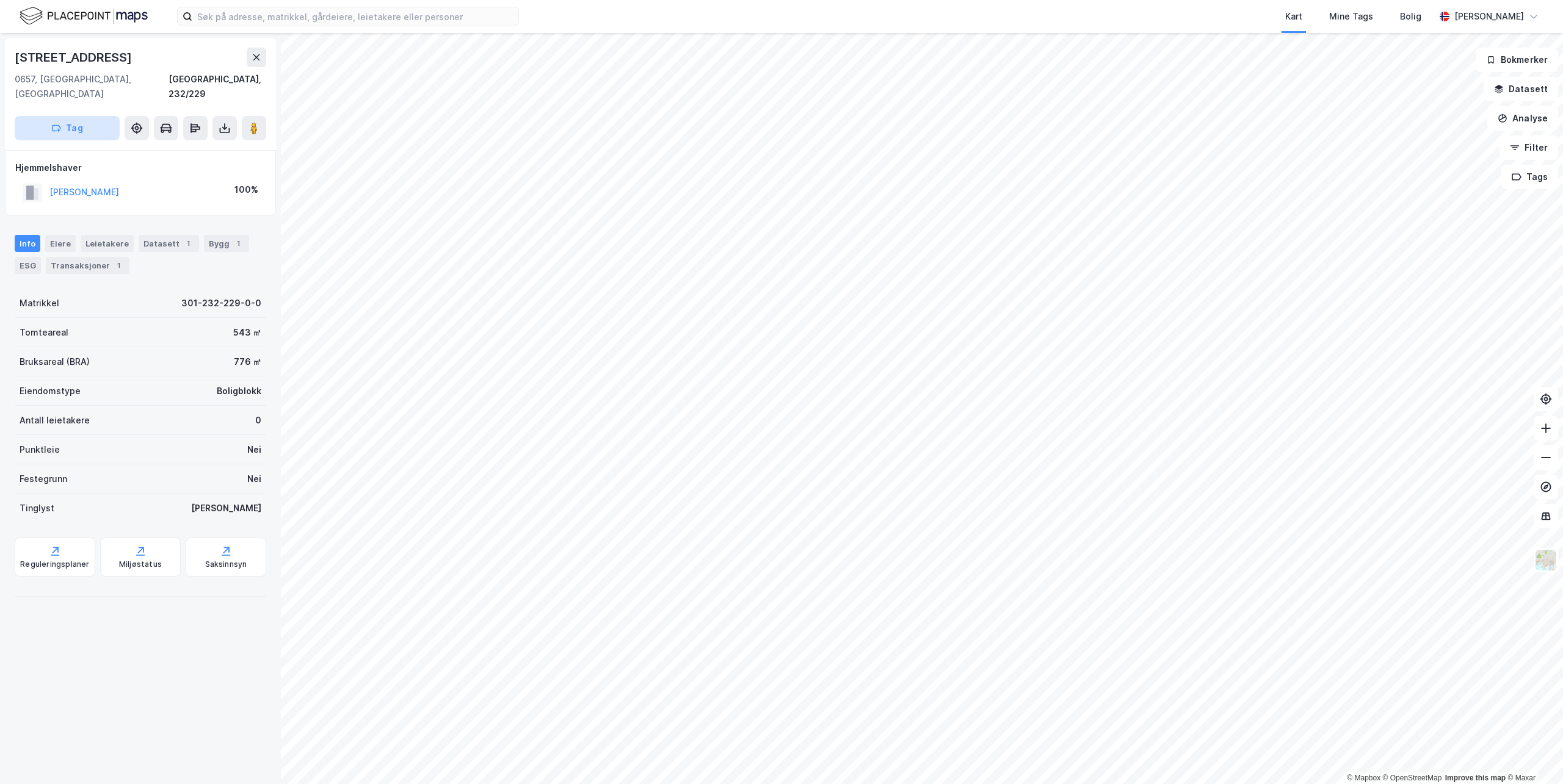
drag, startPoint x: 54, startPoint y: 101, endPoint x: 57, endPoint y: 110, distance: 9.5
click at [57, 110] on div "Opplandgata 2 0657, Oslo, Oslo Oslo, 232/229 Tag" at bounding box center [140, 93] width 271 height 112
click at [58, 123] on icon "button" at bounding box center [57, 128] width 10 height 10
drag, startPoint x: 81, startPoint y: 106, endPoint x: 69, endPoint y: 112, distance: 13.4
click at [69, 112] on div "Opplandgata 2 0657, Oslo, Oslo Oslo, 232/229 Tag" at bounding box center [140, 93] width 271 height 112
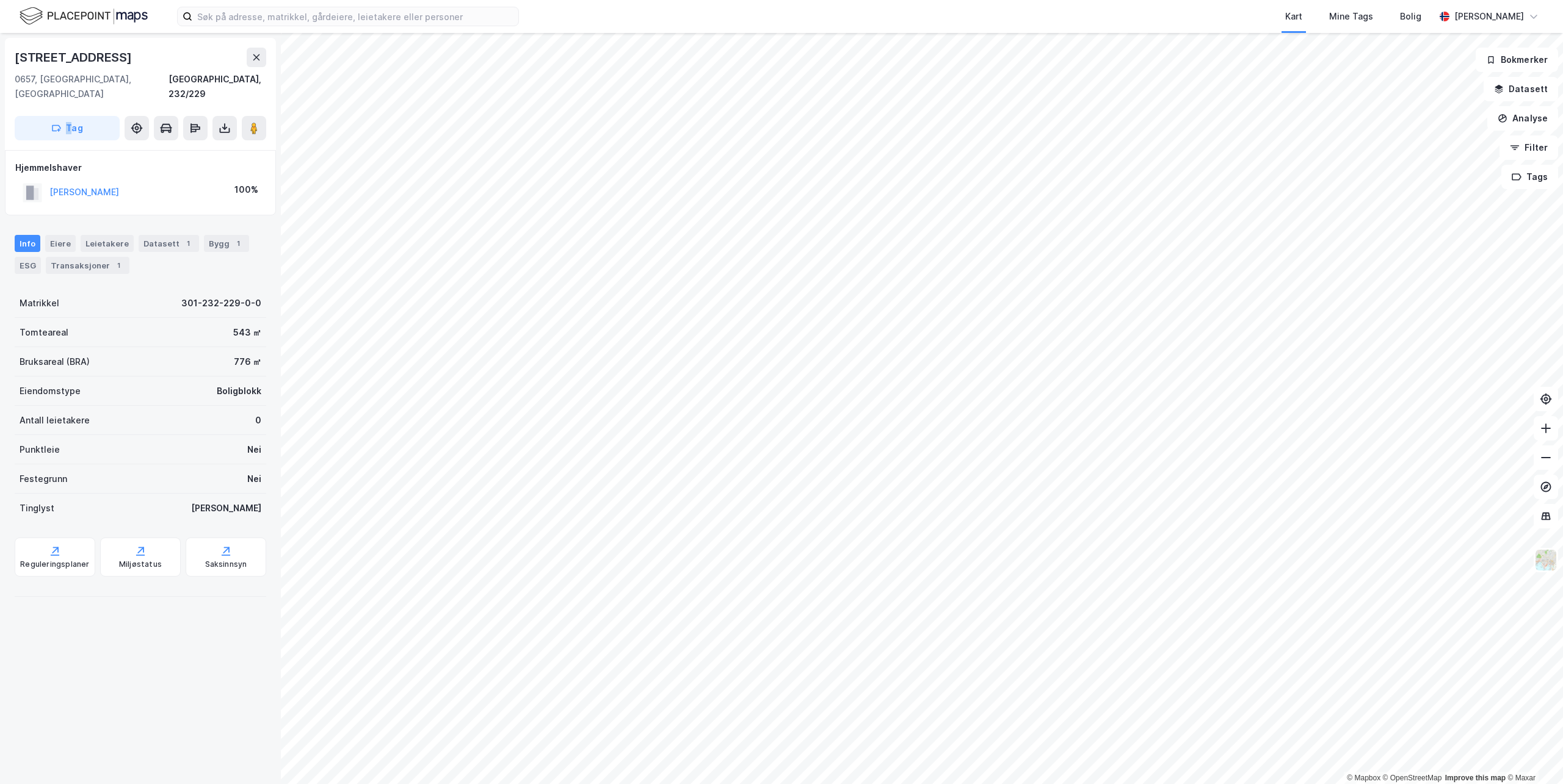
click at [74, 116] on button "Tag" at bounding box center [67, 128] width 105 height 25
click at [68, 102] on div "Opplandgata 2 0657, Oslo, Oslo Oslo, 232/229 Tag" at bounding box center [140, 93] width 271 height 112
click at [69, 116] on button "Tag" at bounding box center [67, 128] width 105 height 25
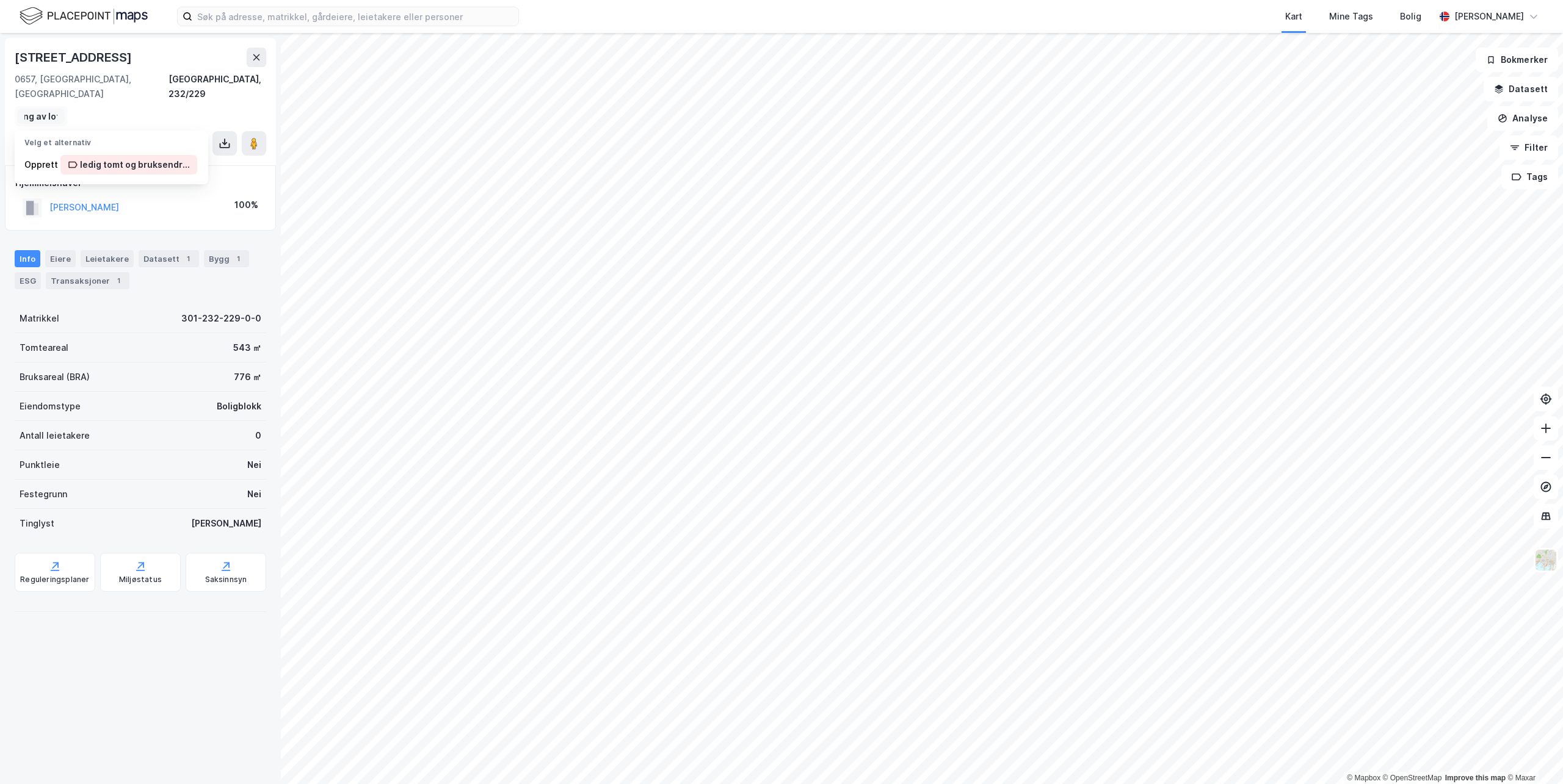
click at [70, 100] on div "Opplandgata 2 0657, Oslo, Oslo Oslo, 232/229 ledig tomt og bruksendring av loft…" at bounding box center [140, 101] width 271 height 128
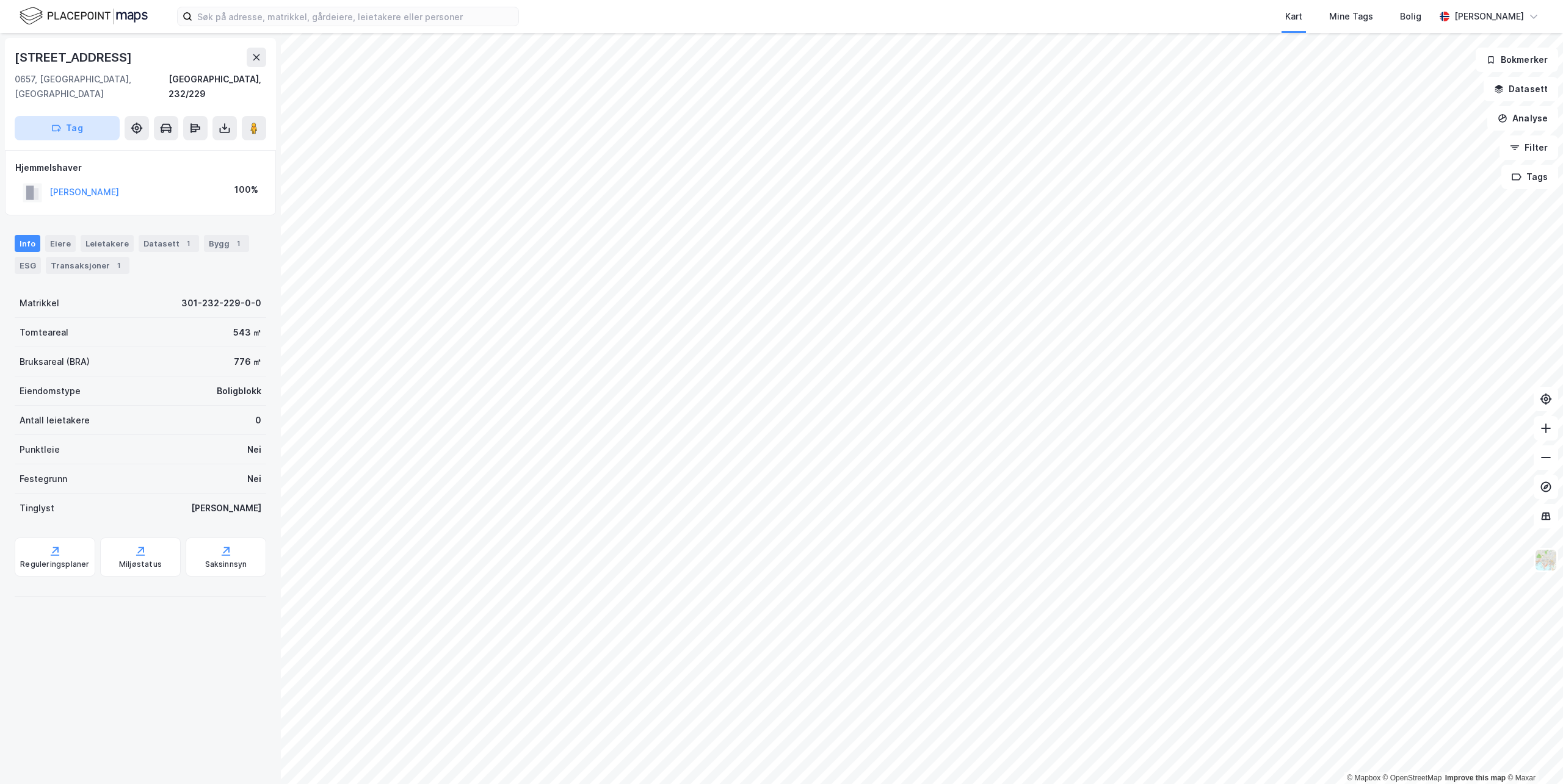
click at [68, 116] on button "Tag" at bounding box center [67, 128] width 105 height 25
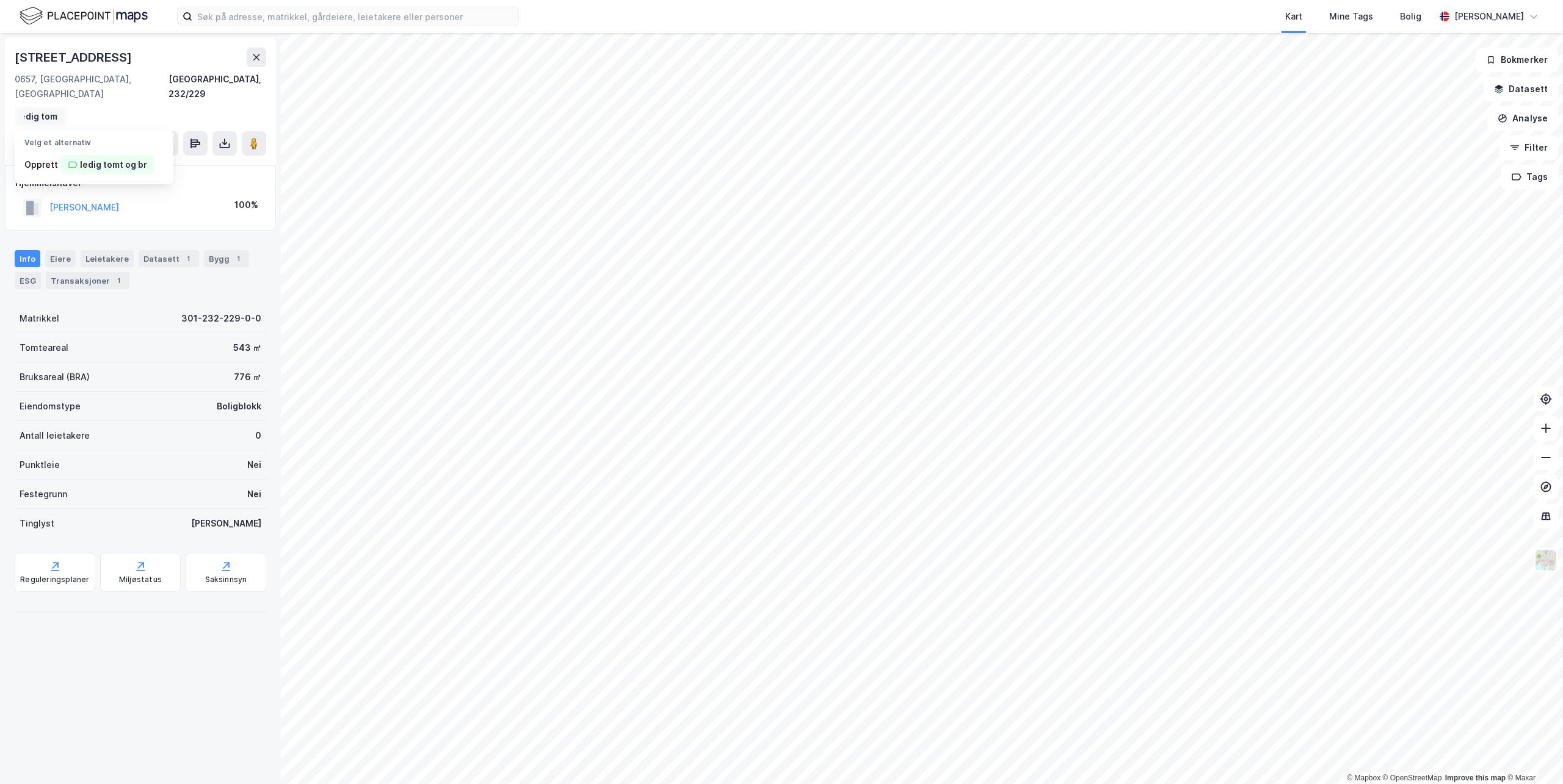
scroll to position [0, 0]
type input "l"
type input "L"
type input "Tom tom"
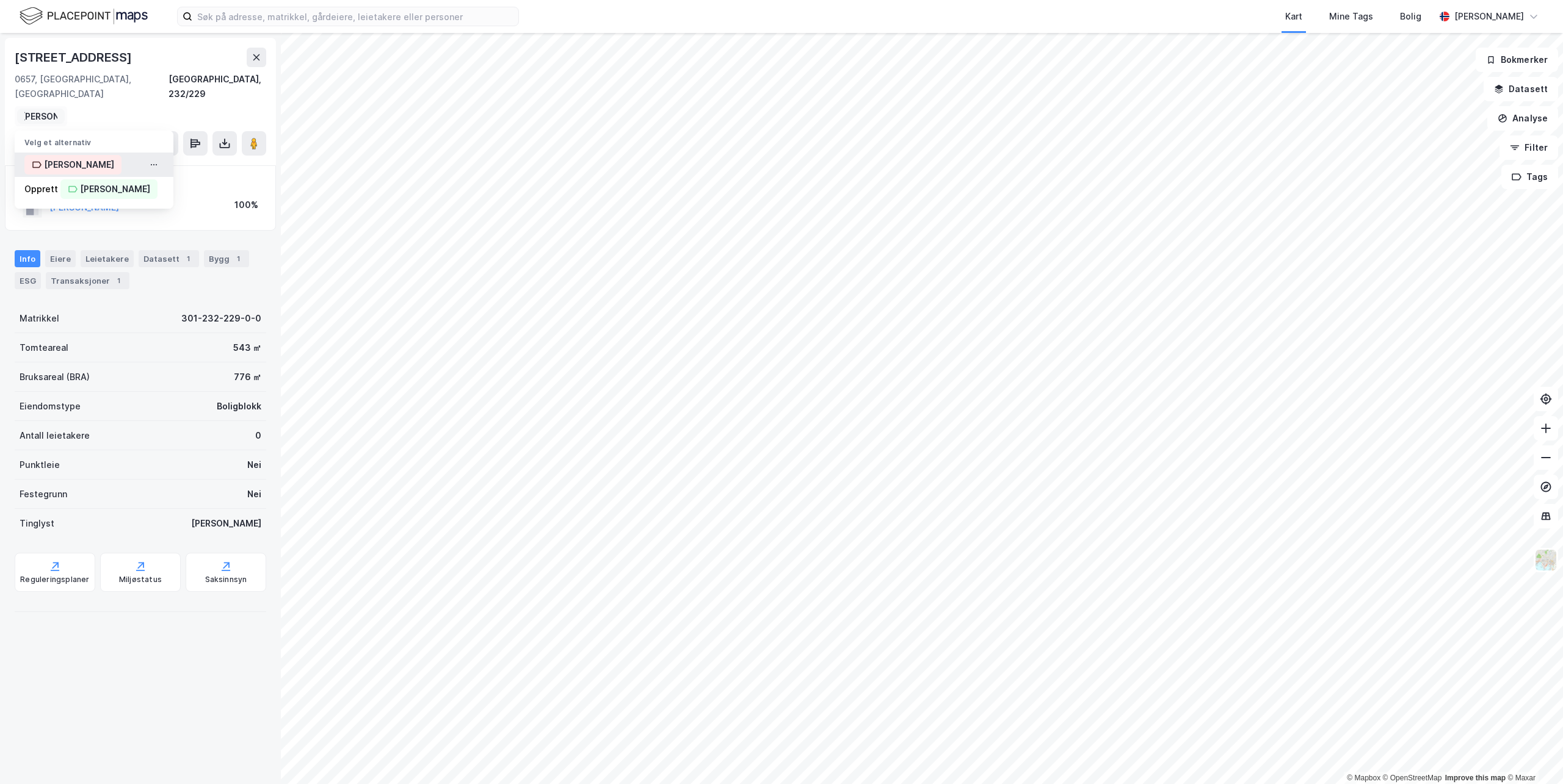
click at [58, 158] on div "Tom tomt" at bounding box center [78, 165] width 70 height 15
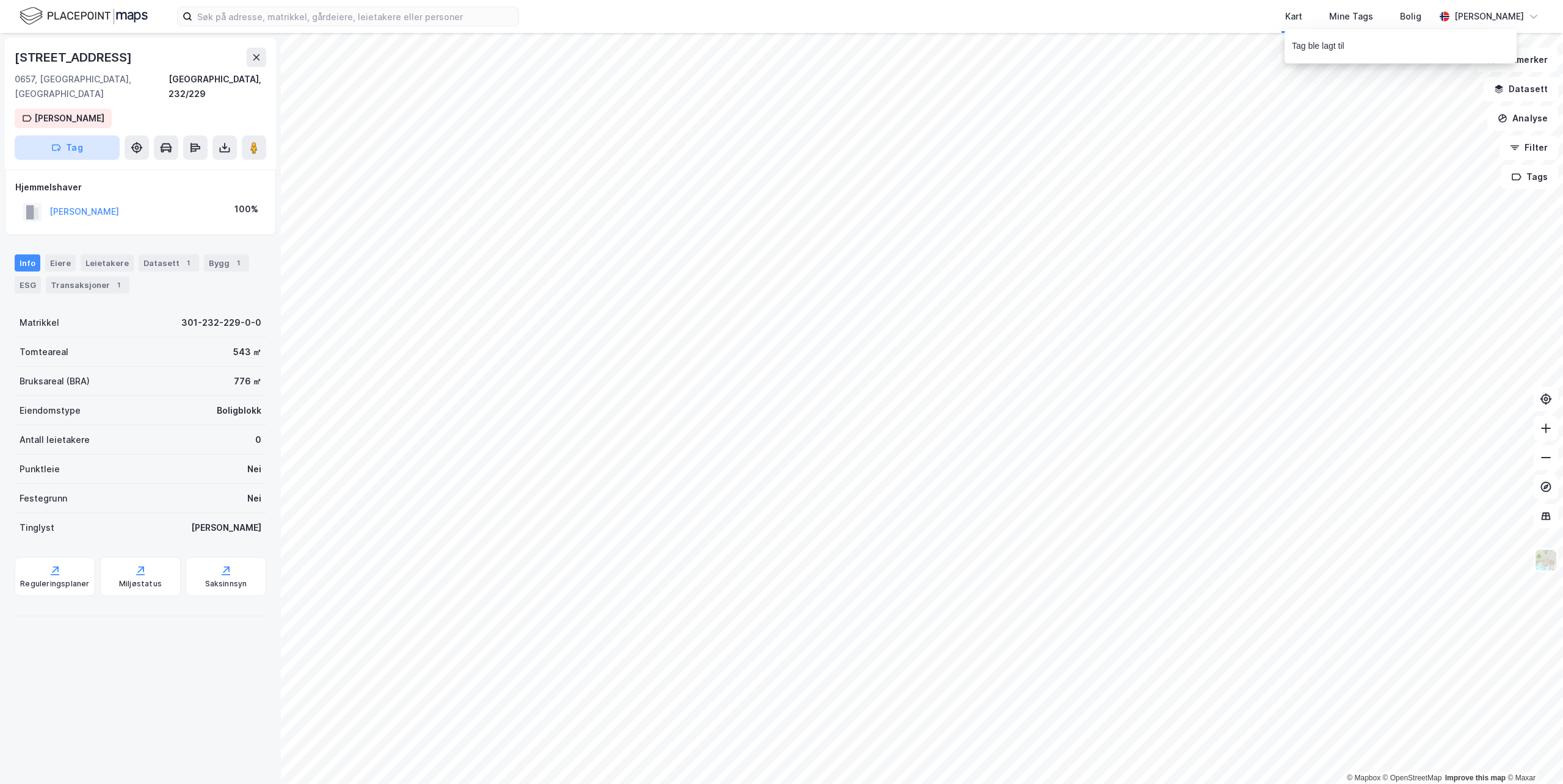
click at [86, 136] on button "Tag" at bounding box center [67, 148] width 105 height 25
type input "Bruksendring av loft"
click at [123, 201] on div "Bruksendring av loft" at bounding box center [124, 208] width 88 height 15
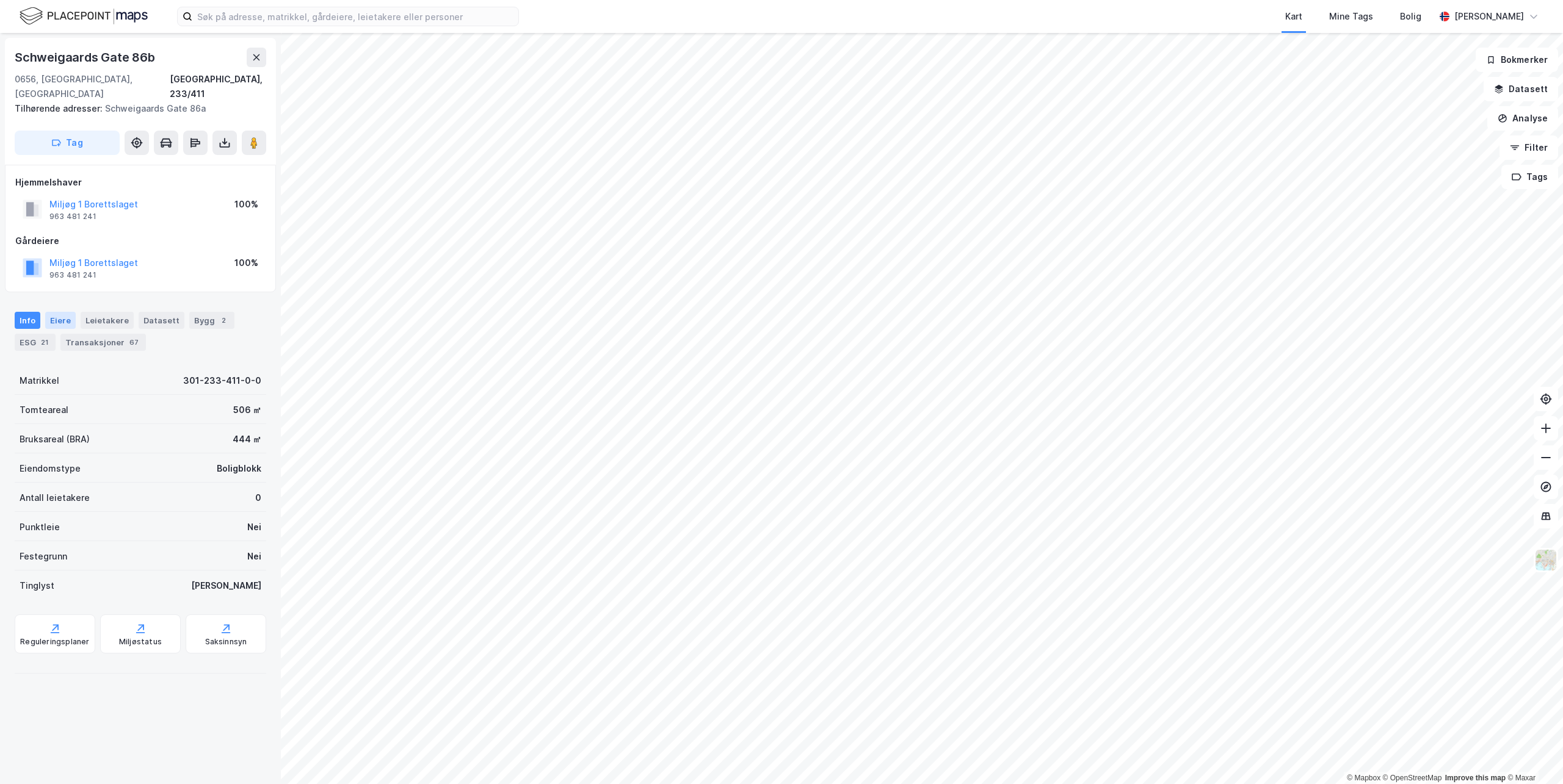
click at [43, 312] on div "Info Eiere Leietakere Datasett Bygg 2 ESG 21 Transaksjoner 67" at bounding box center [141, 331] width 252 height 39
click at [47, 312] on div "Eiere" at bounding box center [60, 320] width 31 height 17
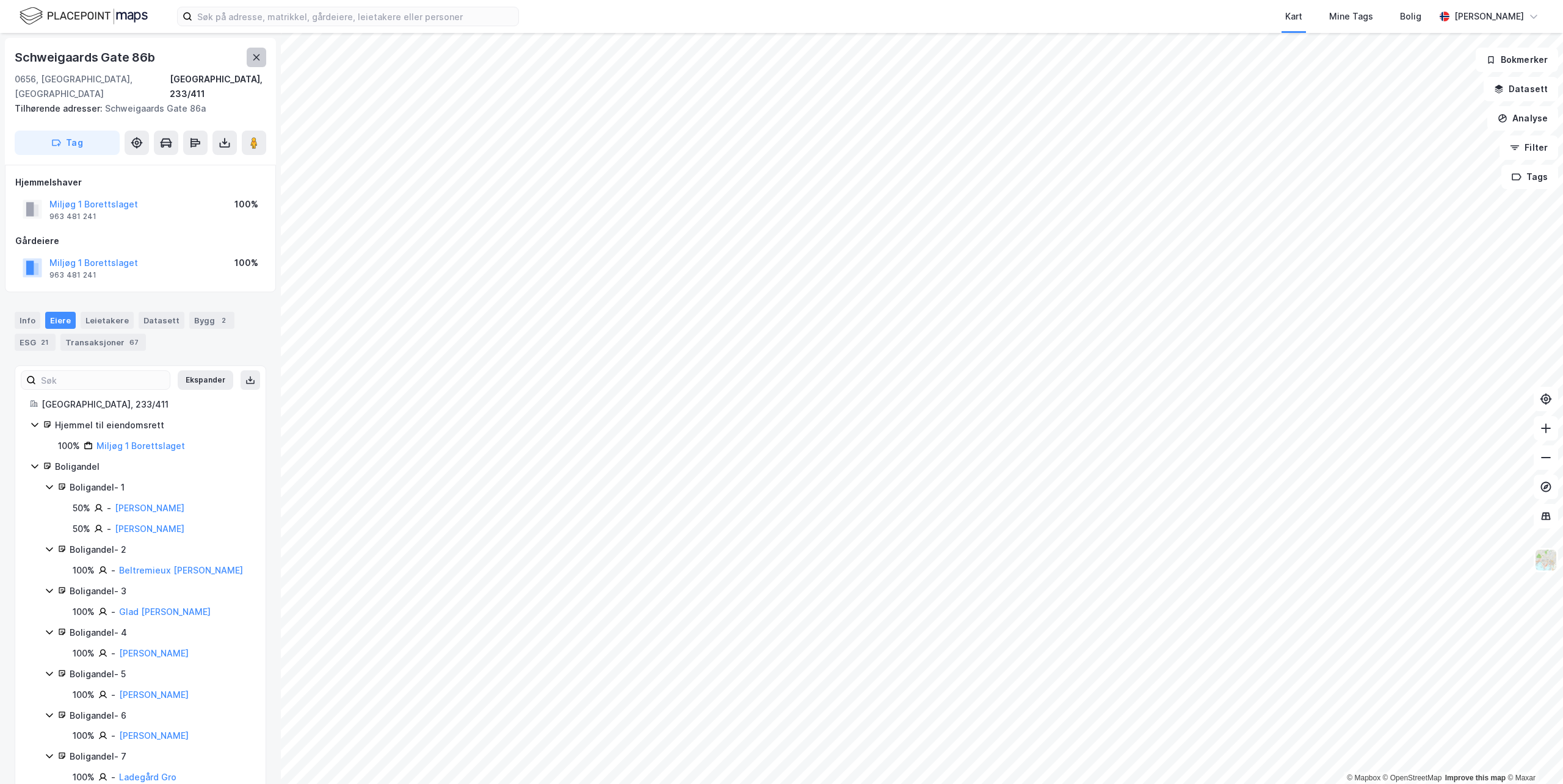
click at [250, 57] on button at bounding box center [257, 57] width 20 height 20
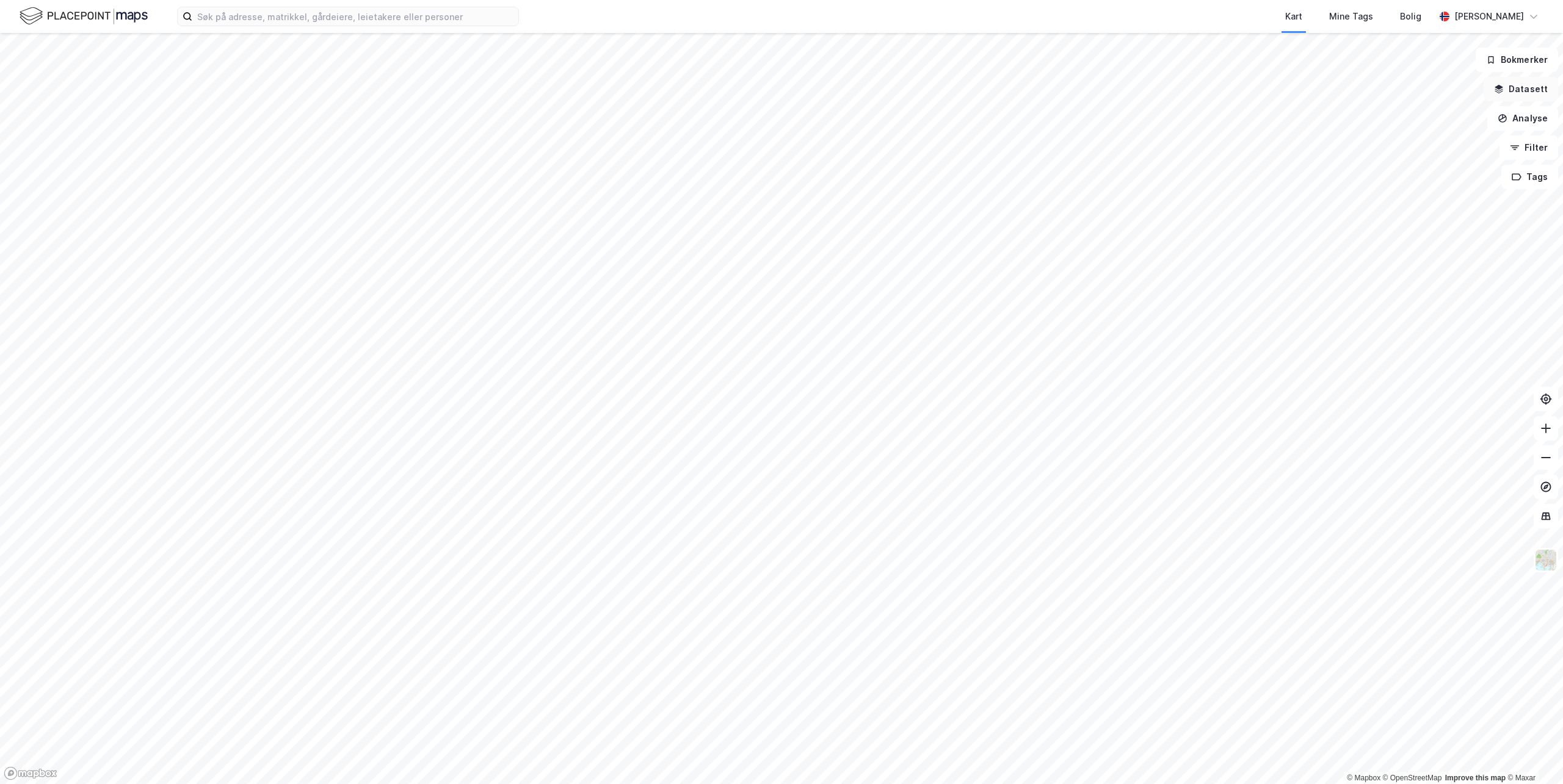
click at [1521, 90] on button "Datasett" at bounding box center [1520, 89] width 74 height 25
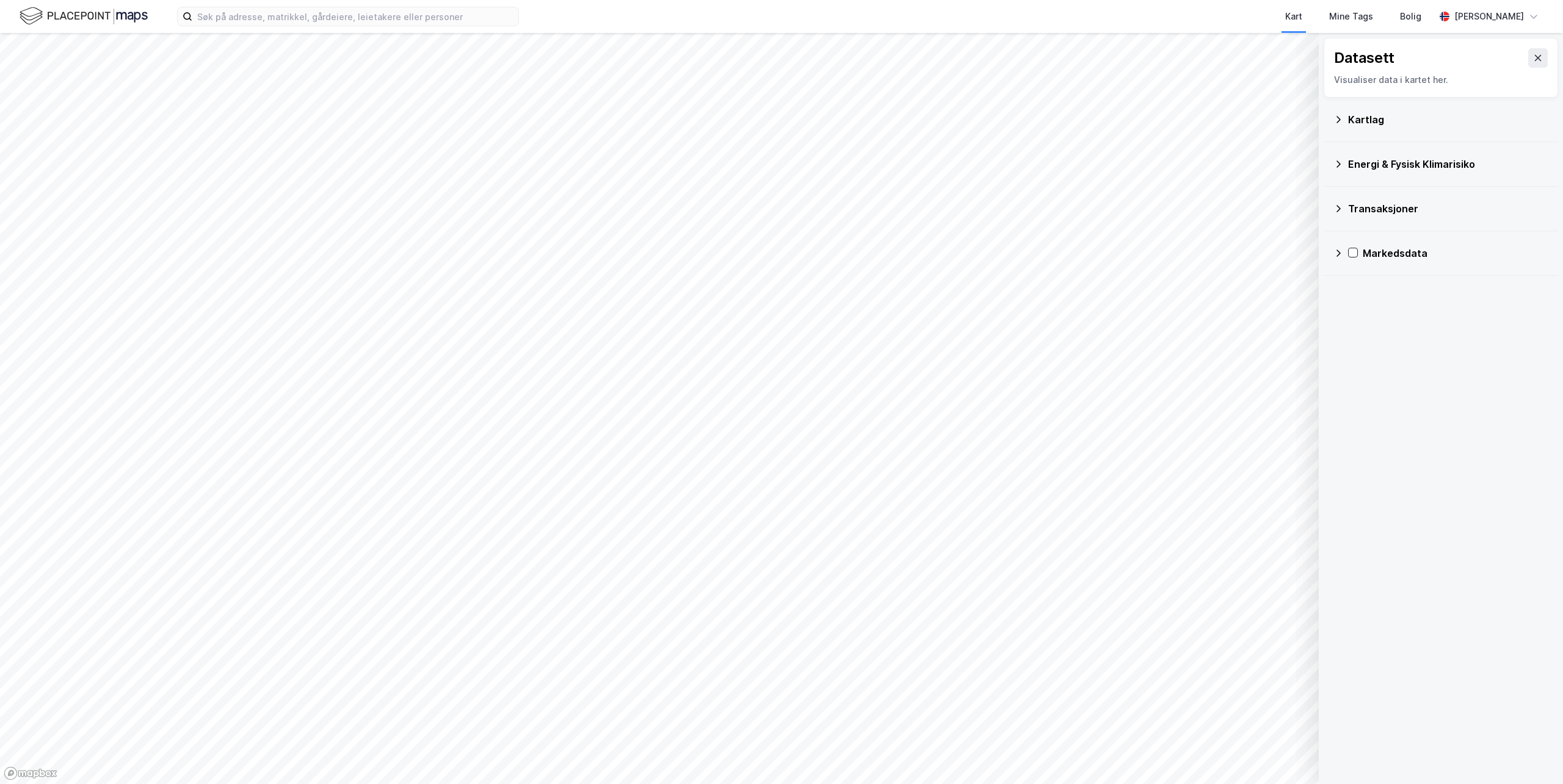
click at [1348, 120] on div "Kartlag" at bounding box center [1448, 119] width 200 height 15
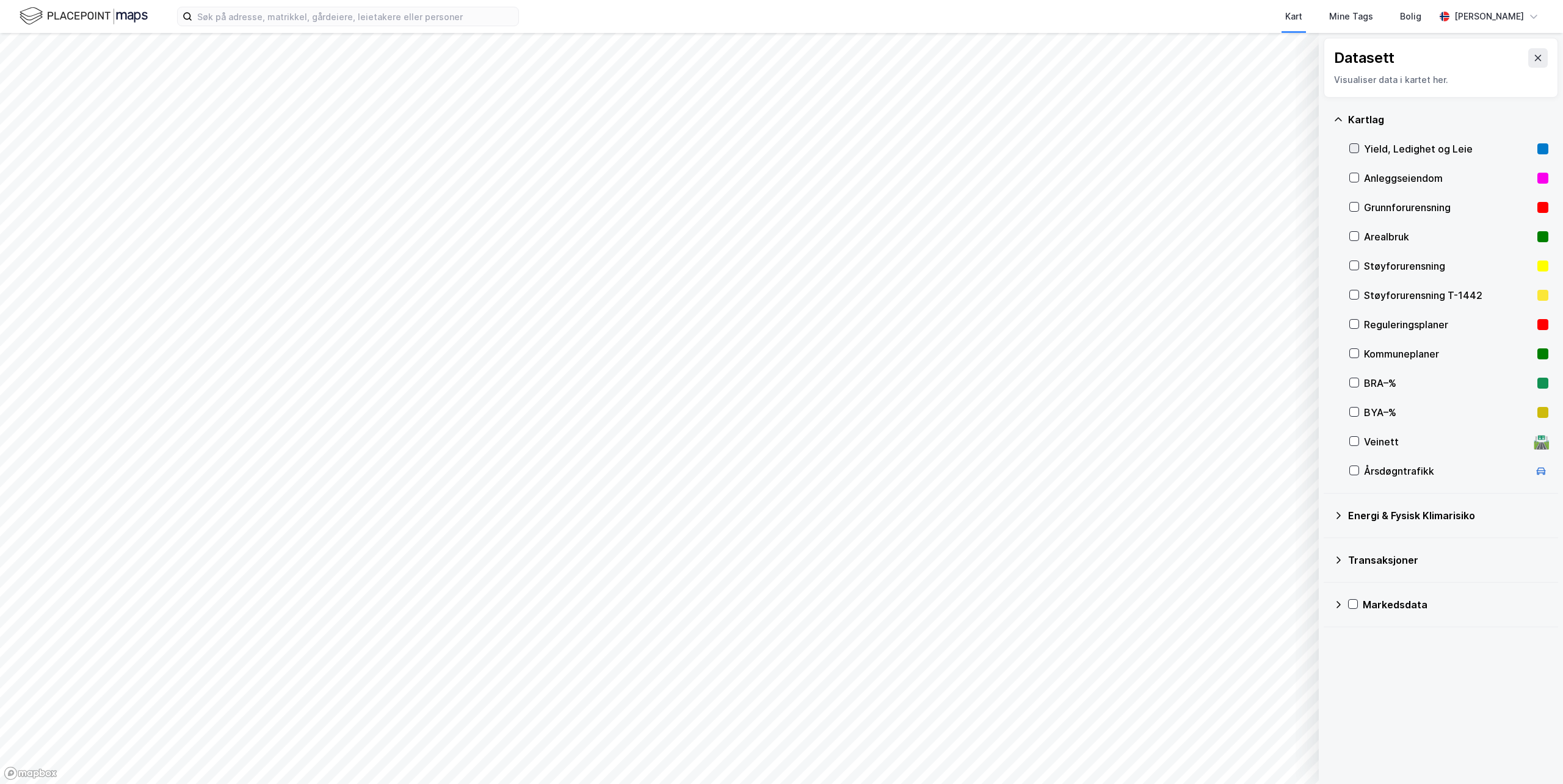
click at [1352, 151] on icon at bounding box center [1354, 148] width 9 height 9
click at [1351, 149] on icon at bounding box center [1354, 148] width 9 height 9
click at [1353, 238] on icon at bounding box center [1354, 236] width 9 height 9
click at [1352, 384] on icon at bounding box center [1354, 383] width 9 height 9
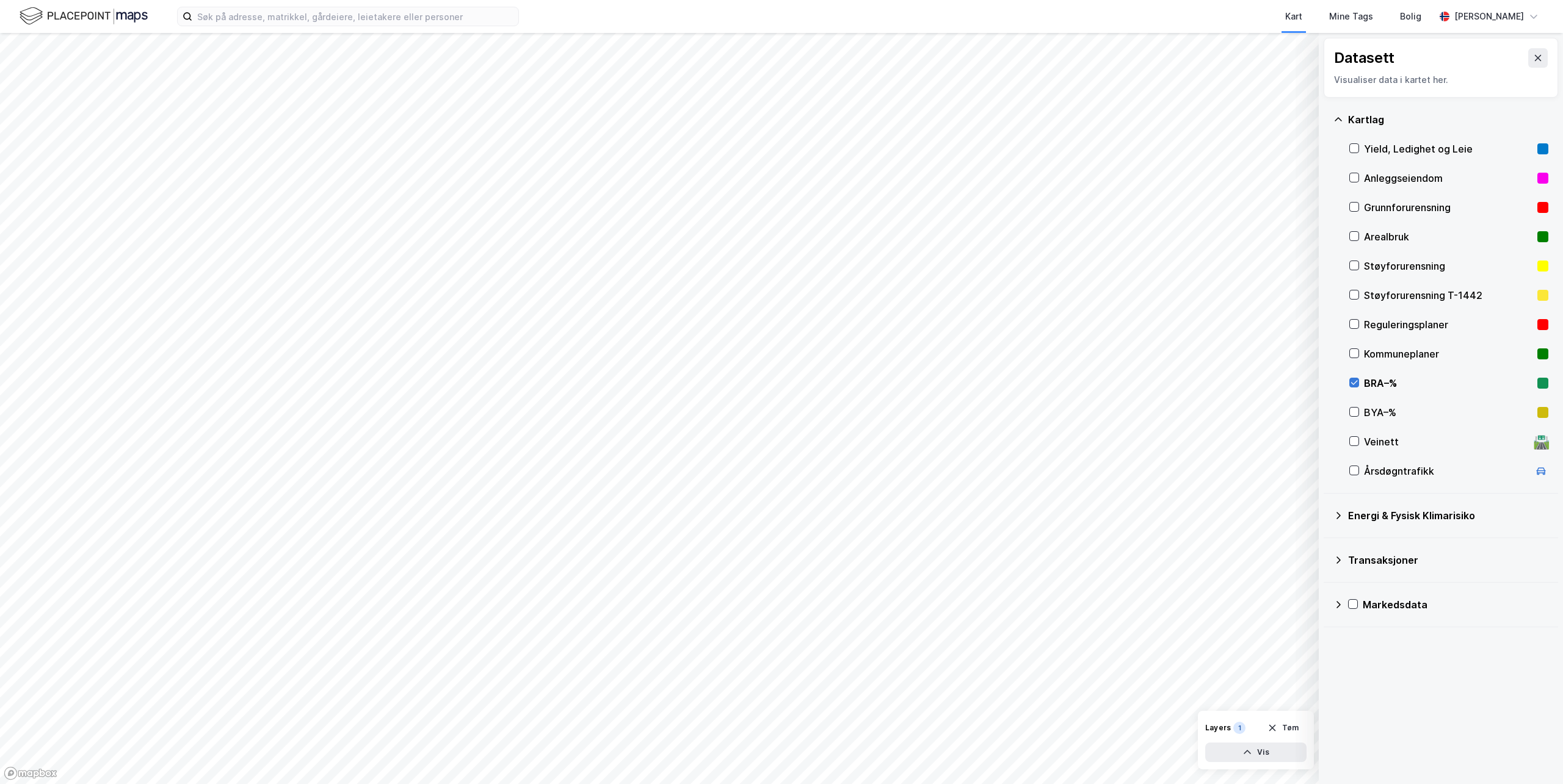
click at [1359, 382] on div at bounding box center [1354, 383] width 10 height 10
click at [1349, 410] on div at bounding box center [1354, 412] width 10 height 10
click at [841, 783] on html "Kart Mine Tags Bolig Millie Thrygg © Mapbox © OpenStreetMap Improve this map © …" at bounding box center [782, 392] width 1563 height 784
click at [1254, 758] on button "Vis" at bounding box center [1256, 752] width 101 height 20
click at [1241, 748] on button "Lukk" at bounding box center [1222, 752] width 169 height 20
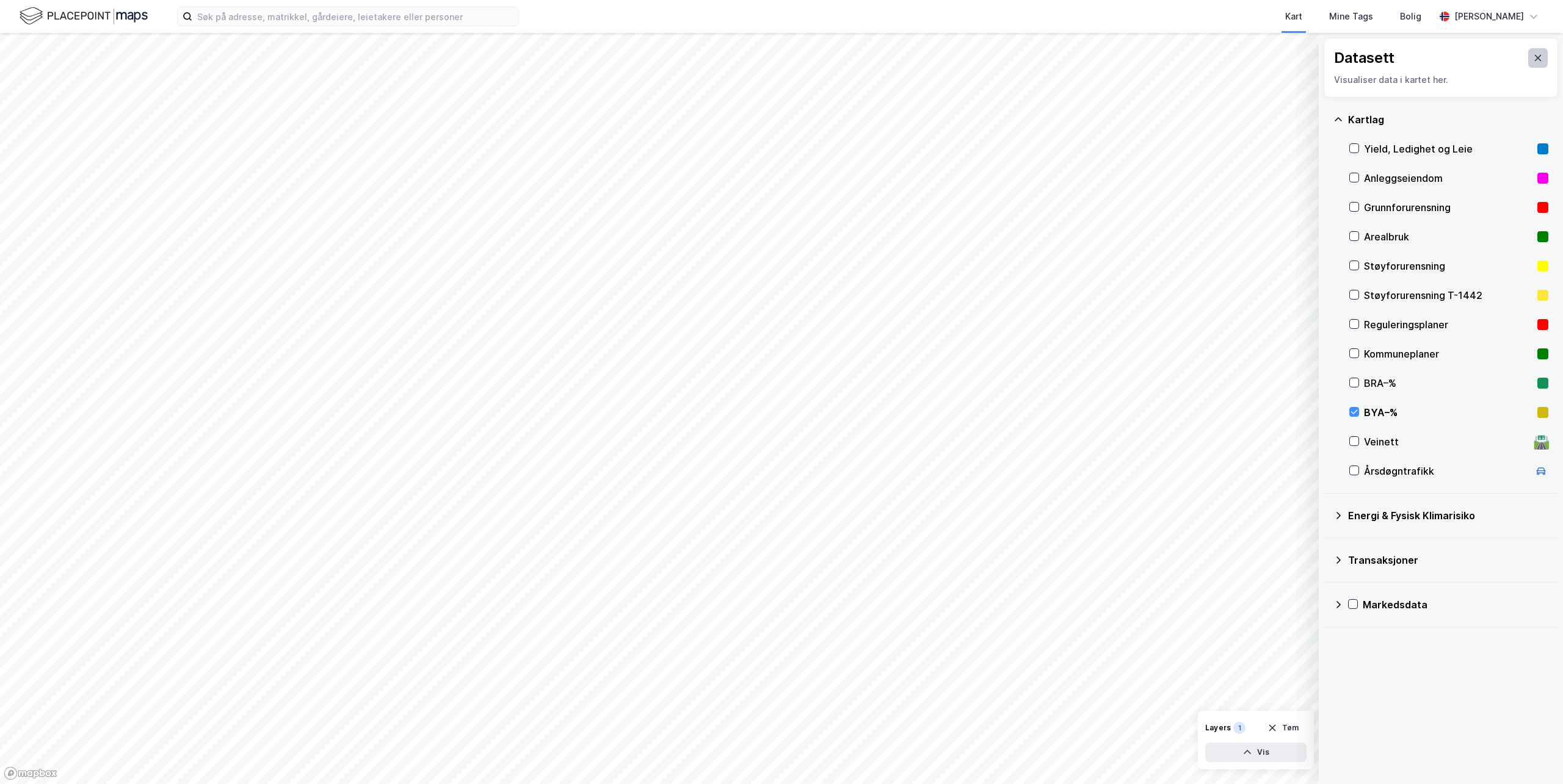
click at [1528, 57] on button at bounding box center [1538, 58] width 20 height 20
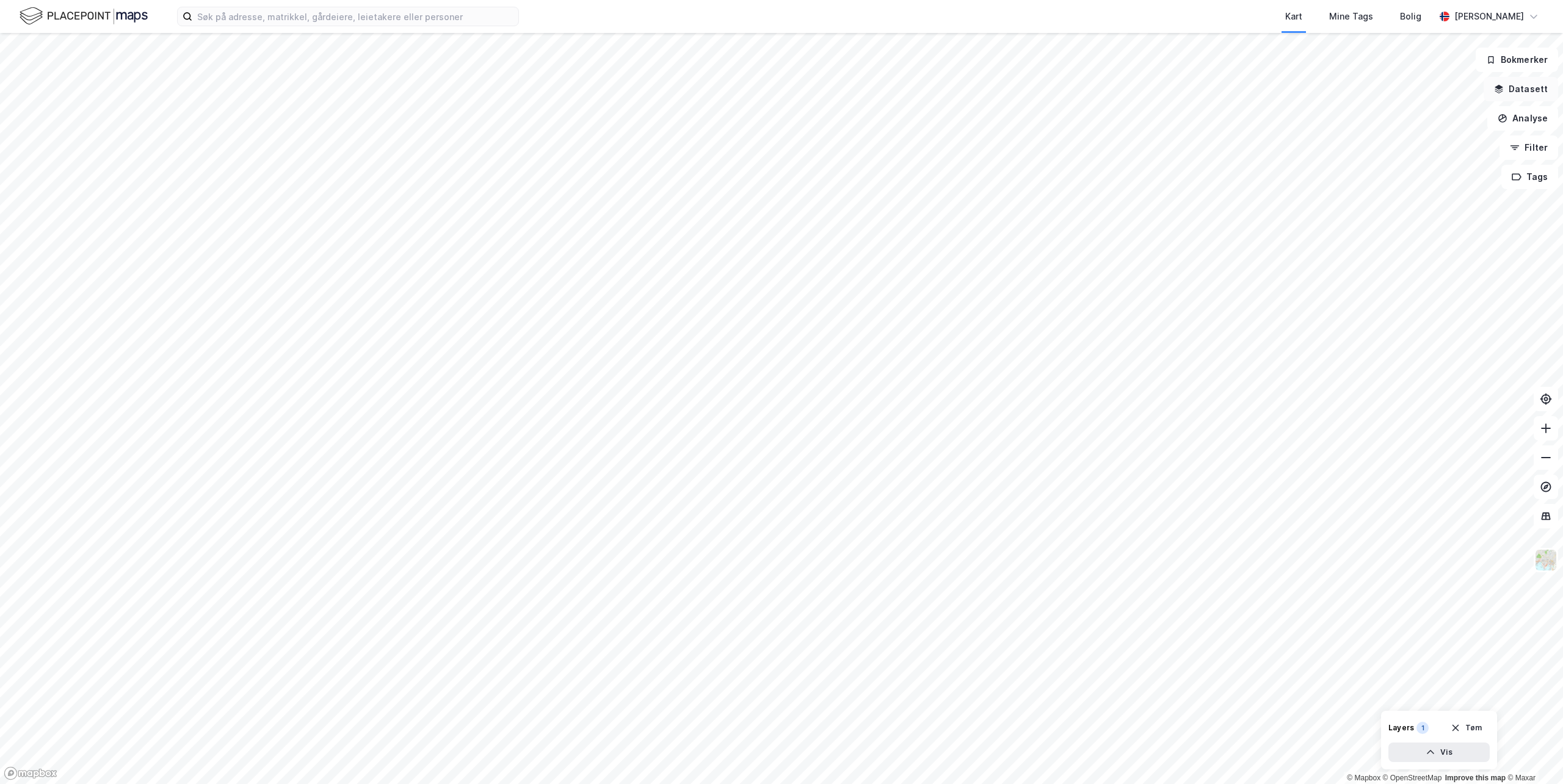
click at [1526, 91] on button "Datasett" at bounding box center [1520, 89] width 74 height 25
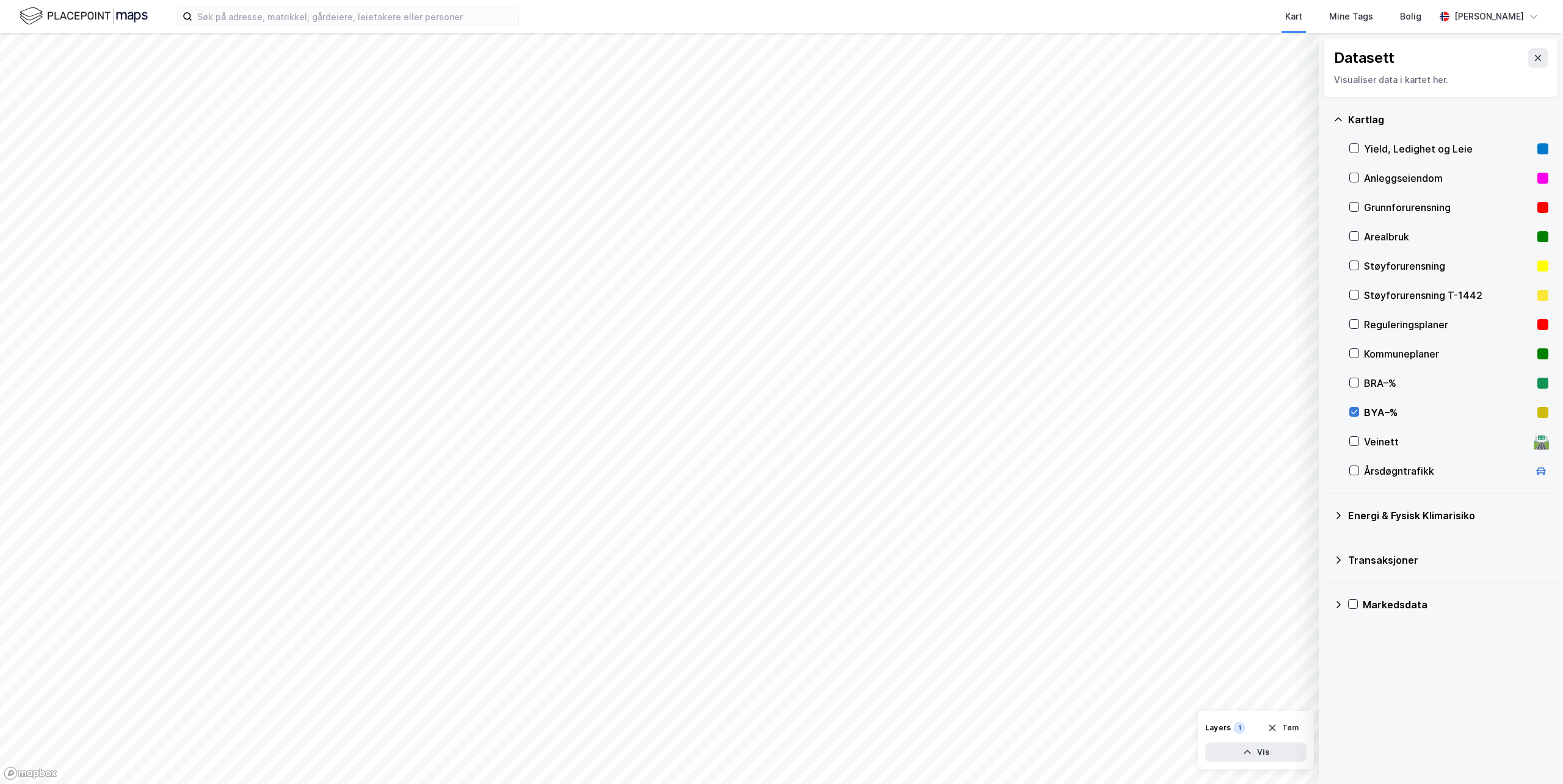
click at [1358, 408] on icon at bounding box center [1354, 411] width 9 height 9
click at [1533, 56] on icon at bounding box center [1538, 58] width 10 height 10
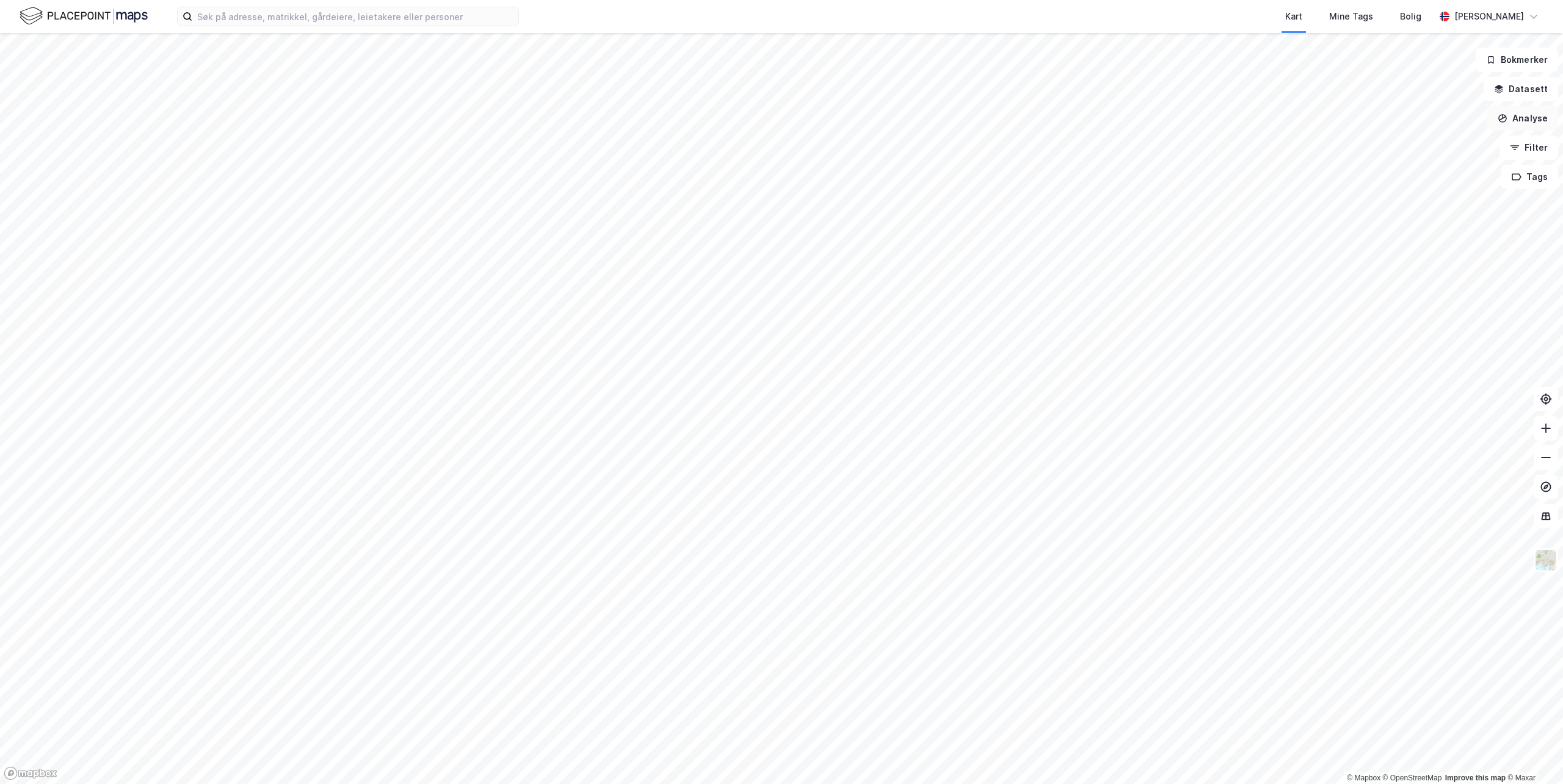
click at [1520, 114] on button "Analyse" at bounding box center [1521, 118] width 70 height 25
click at [1526, 140] on button "Filter" at bounding box center [1528, 148] width 59 height 25
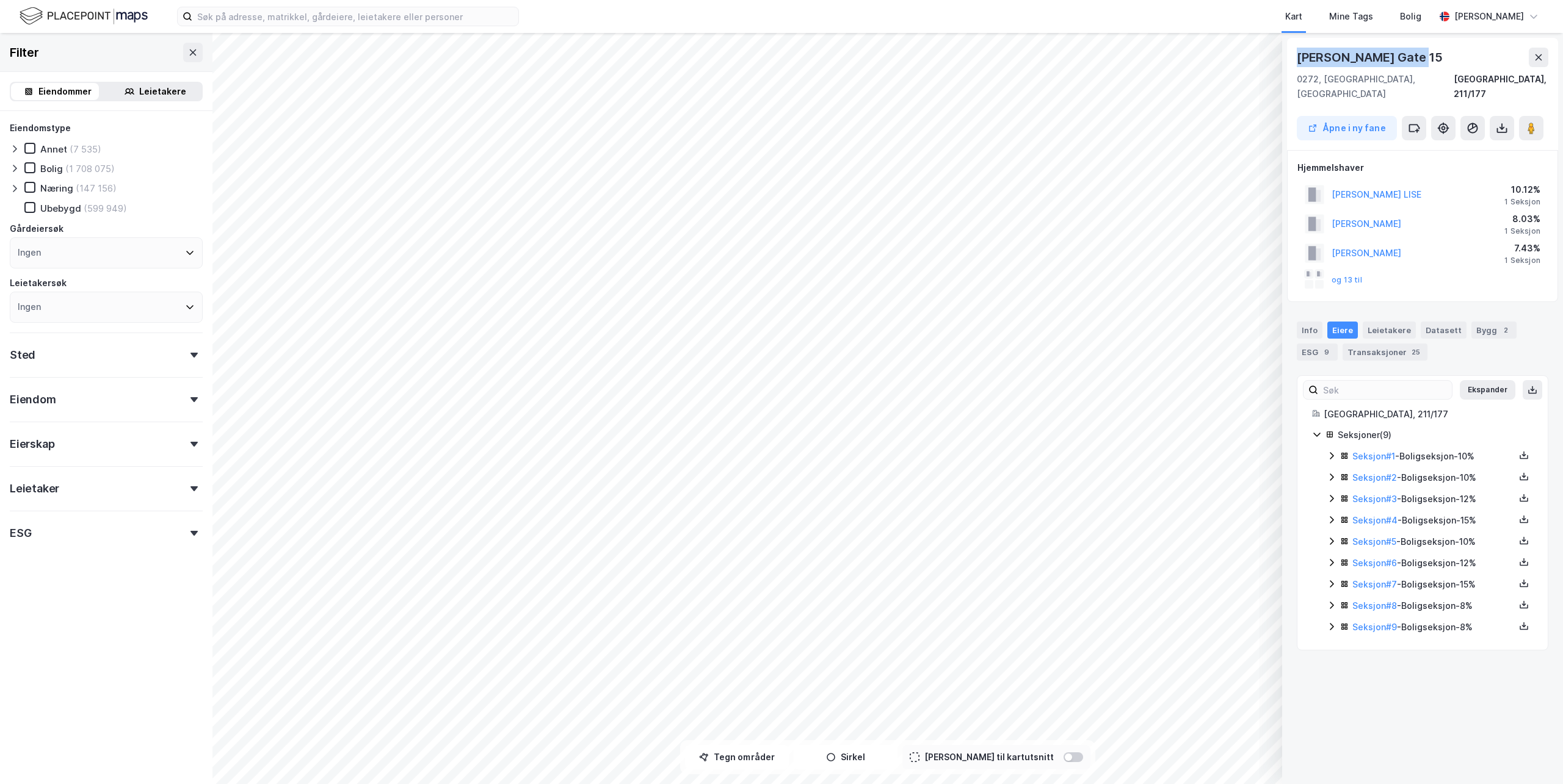
click at [1267, 57] on div "© Mapbox © OpenStreetMap Improve this map © Maxar Niels Juels Gate 15 0272, Osl…" at bounding box center [782, 408] width 1563 height 751
copy div "© Mapbox © OpenStreetMap Improve this map © Maxar Niels Juels Gate 15"
click at [50, 399] on div "Eiendom" at bounding box center [33, 399] width 47 height 15
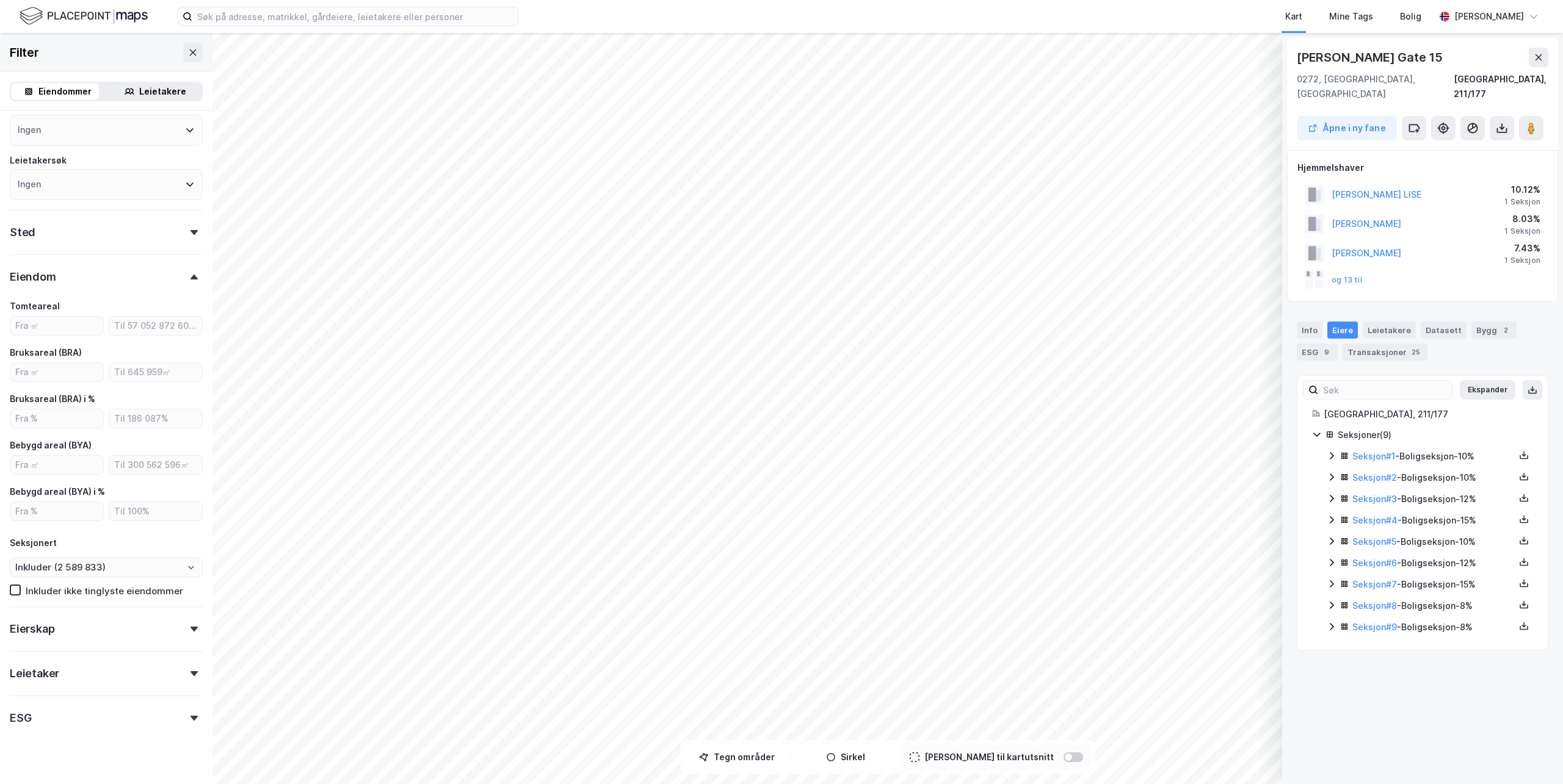
scroll to position [139, 0]
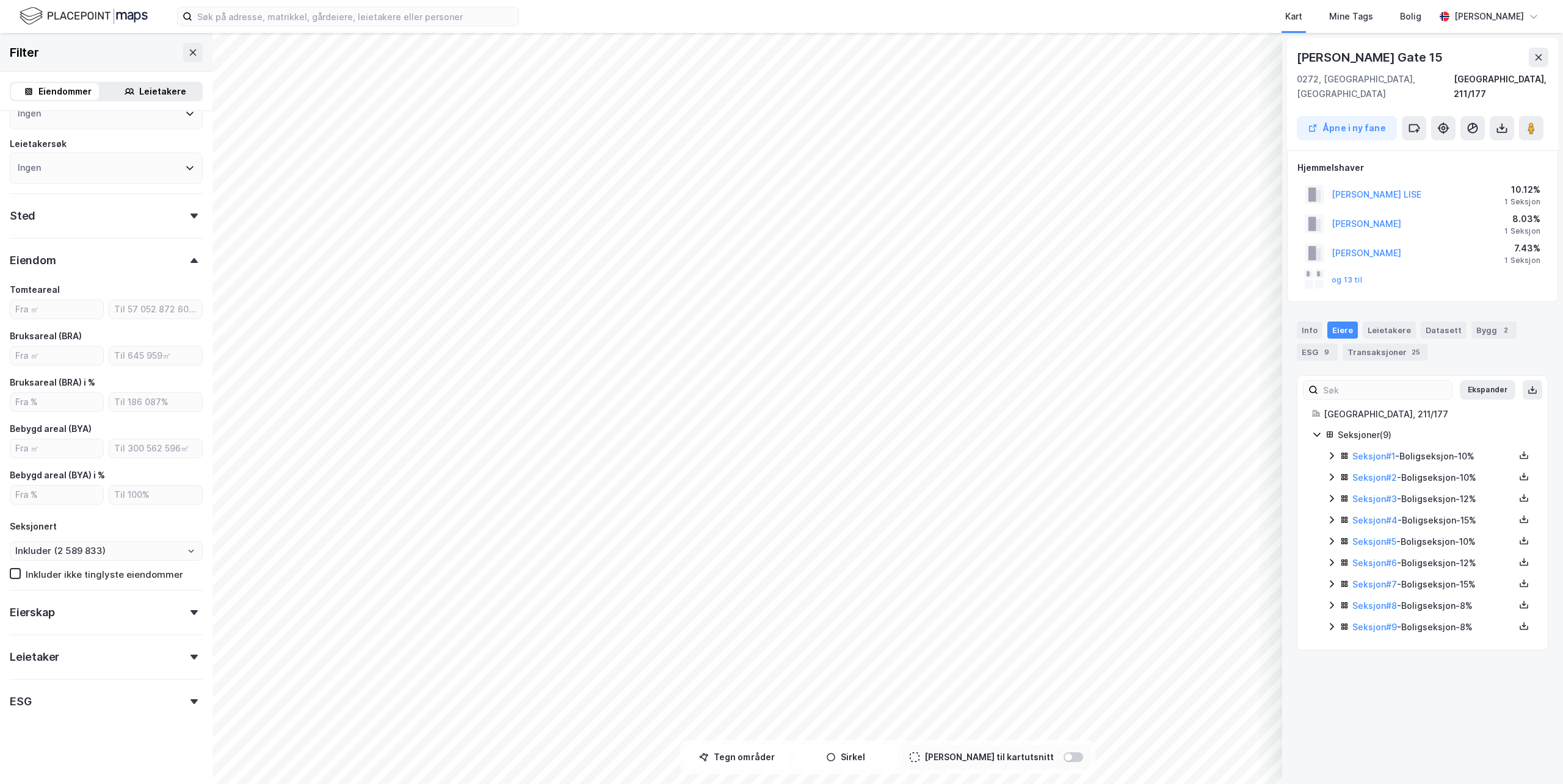
click at [34, 620] on div "Eierskap" at bounding box center [106, 607] width 193 height 35
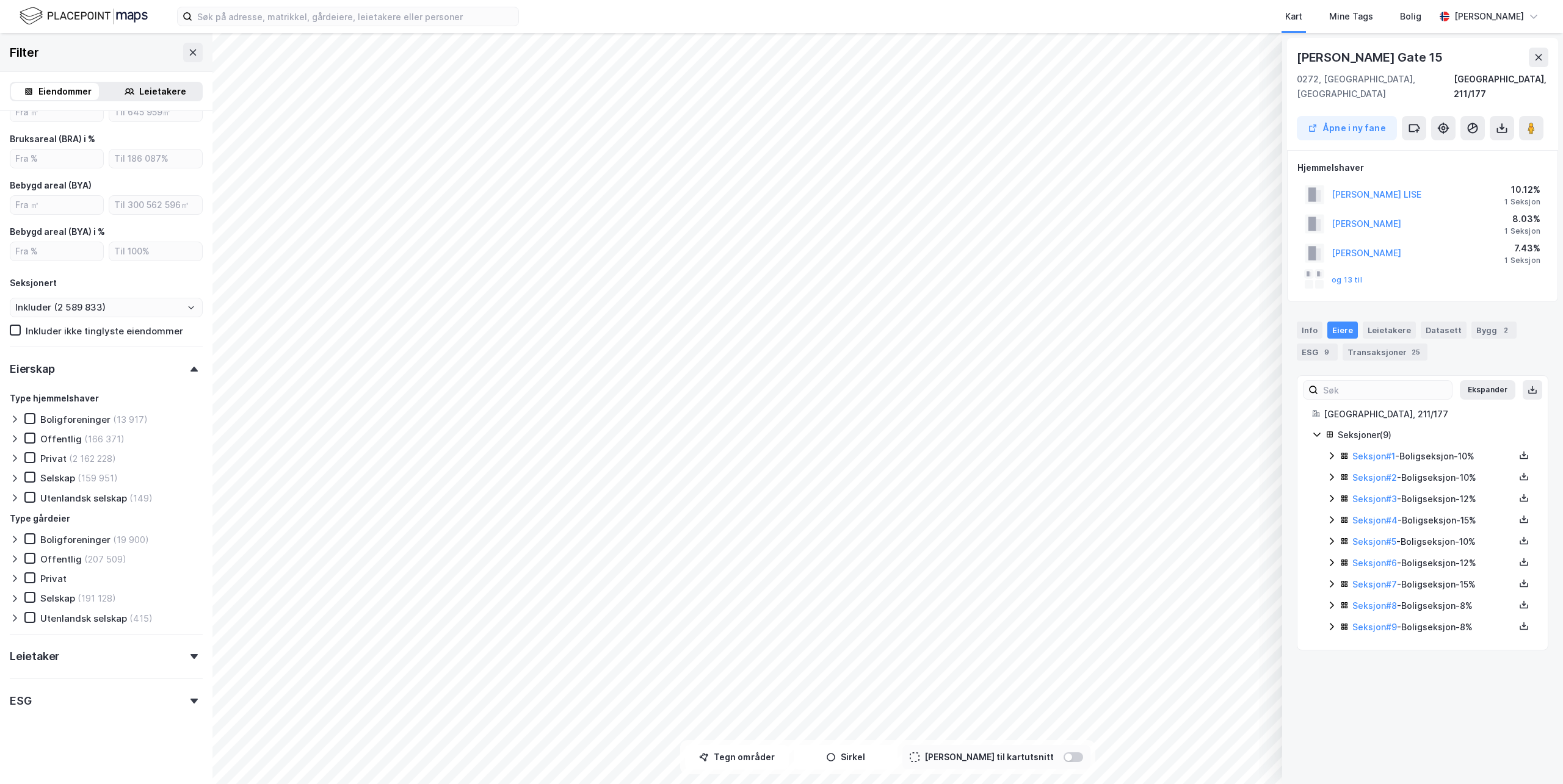
click at [10, 574] on div at bounding box center [17, 578] width 15 height 12
click at [38, 598] on icon at bounding box center [40, 597] width 9 height 9
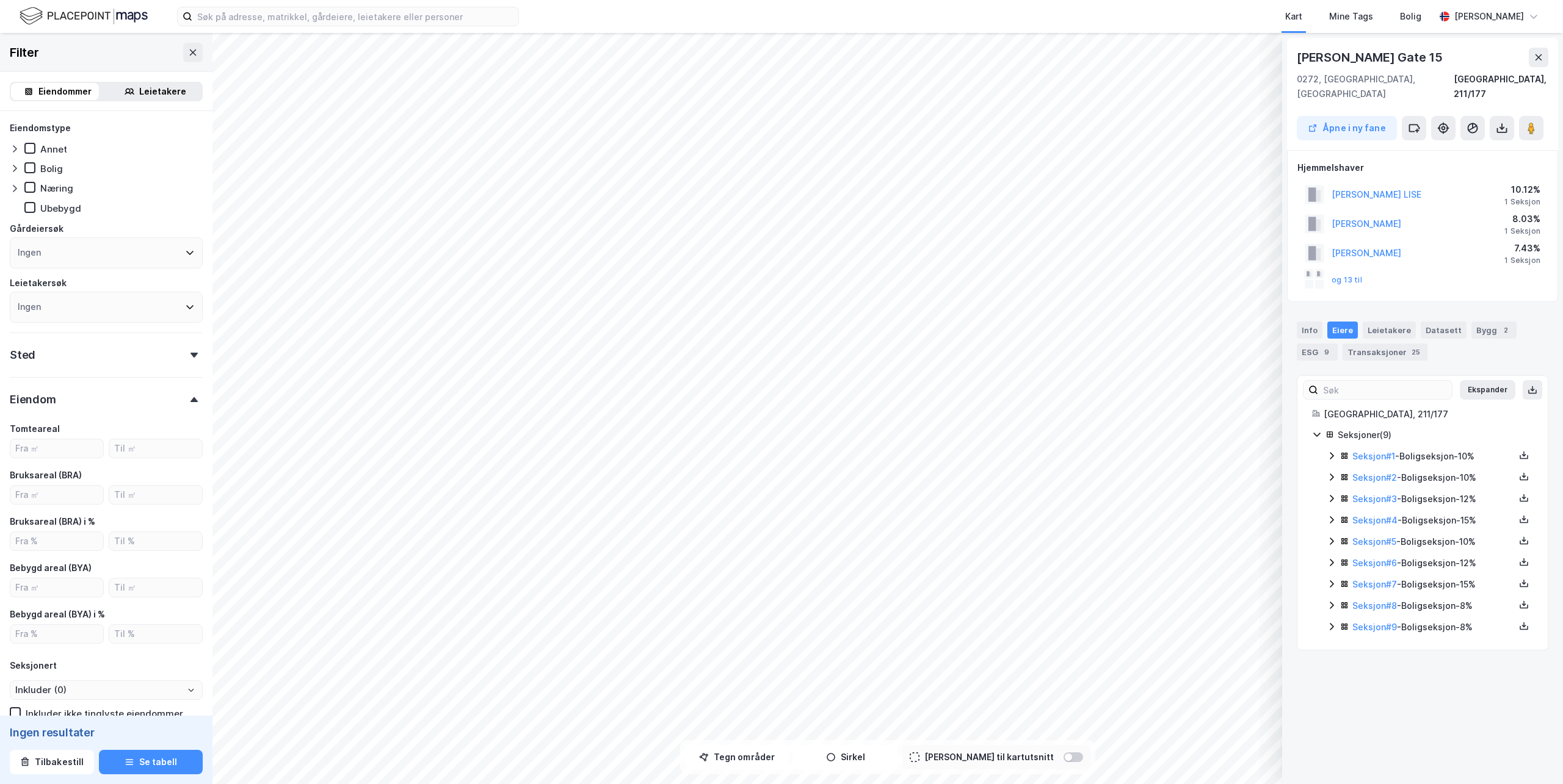
click at [120, 356] on div "Sted" at bounding box center [106, 349] width 193 height 35
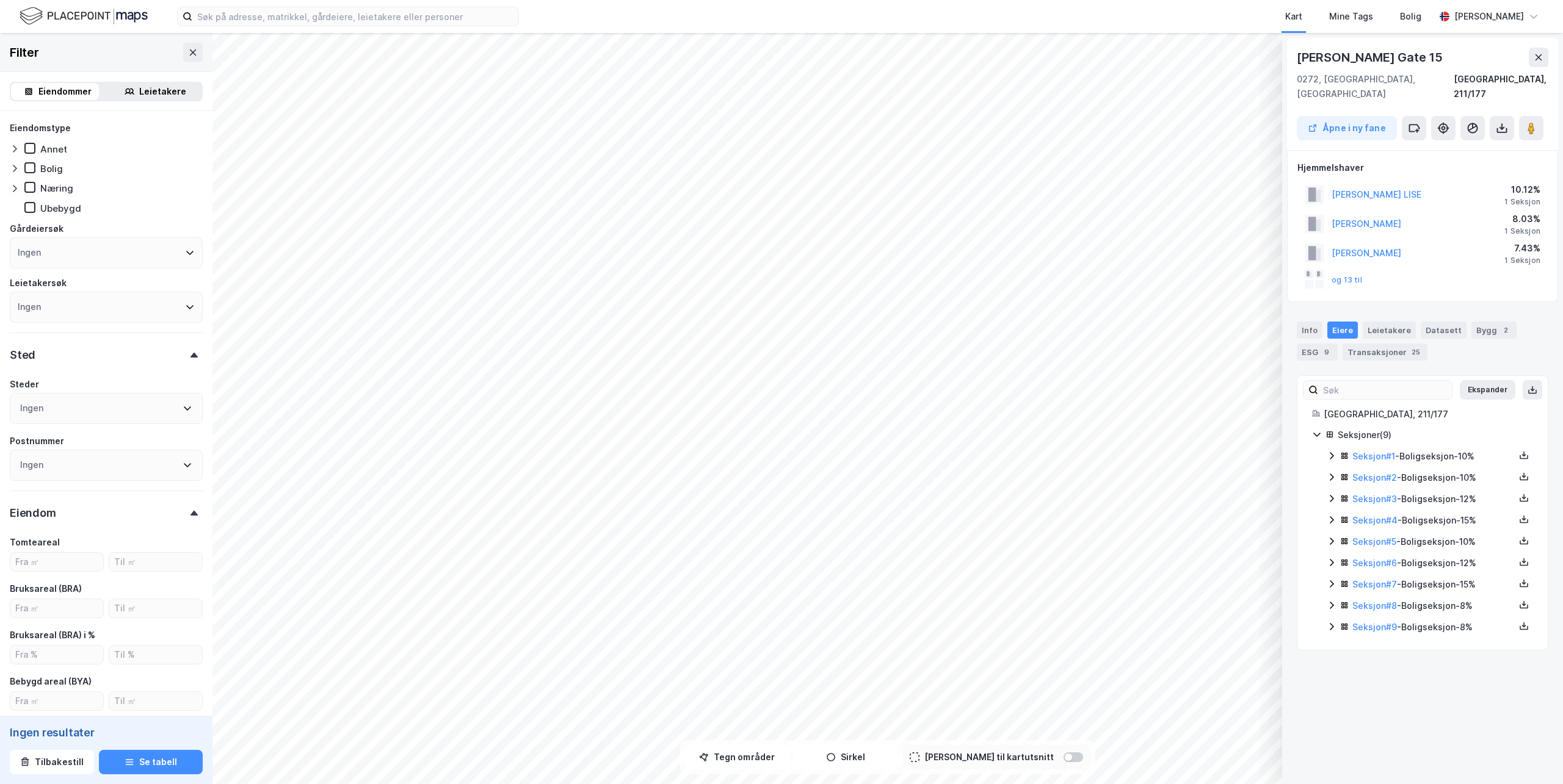
click at [55, 399] on div "Ingen" at bounding box center [106, 407] width 193 height 31
click at [34, 541] on div "[GEOGRAPHIC_DATA]" at bounding box center [103, 537] width 146 height 15
click at [23, 539] on icon at bounding box center [25, 537] width 7 height 4
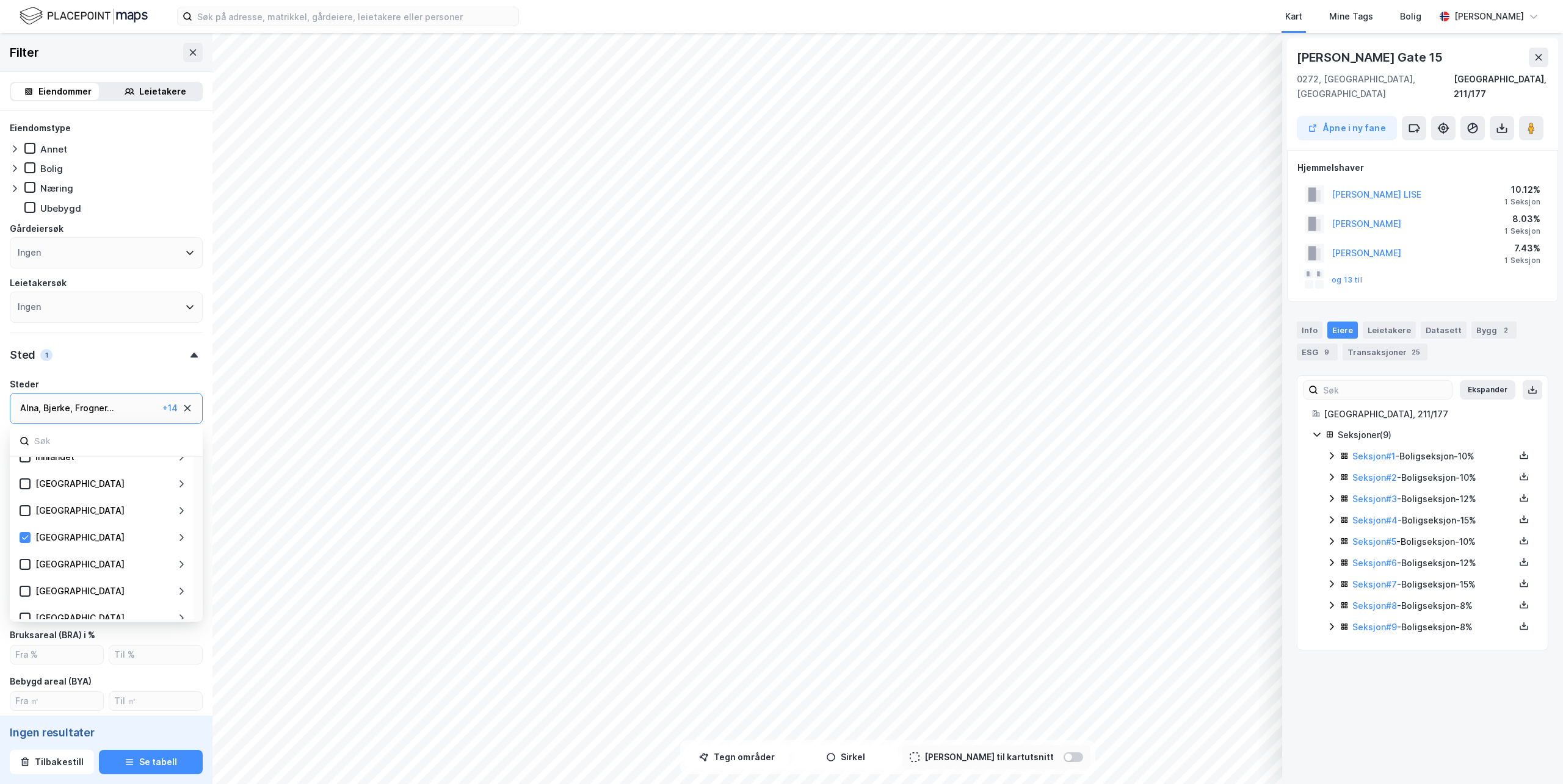
click at [180, 539] on icon at bounding box center [181, 537] width 10 height 10
click at [179, 564] on icon at bounding box center [181, 564] width 10 height 10
drag, startPoint x: 54, startPoint y: 468, endPoint x: 52, endPoint y: 483, distance: 15.1
click at [54, 468] on icon at bounding box center [54, 469] width 9 height 9
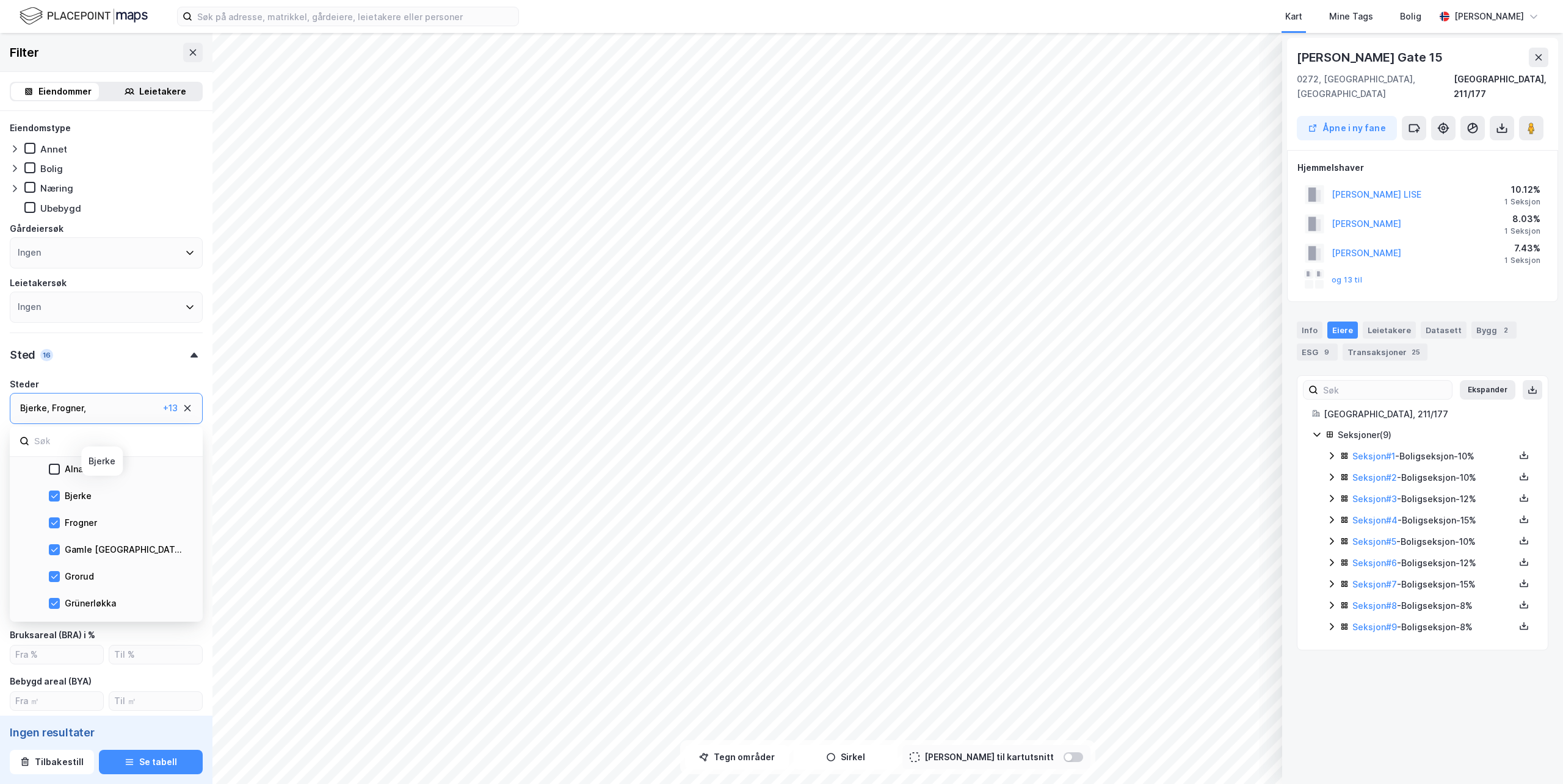
click at [48, 498] on div "Bjerke" at bounding box center [101, 495] width 183 height 27
click at [55, 498] on icon at bounding box center [55, 496] width 7 height 4
click at [54, 580] on icon at bounding box center [54, 576] width 9 height 9
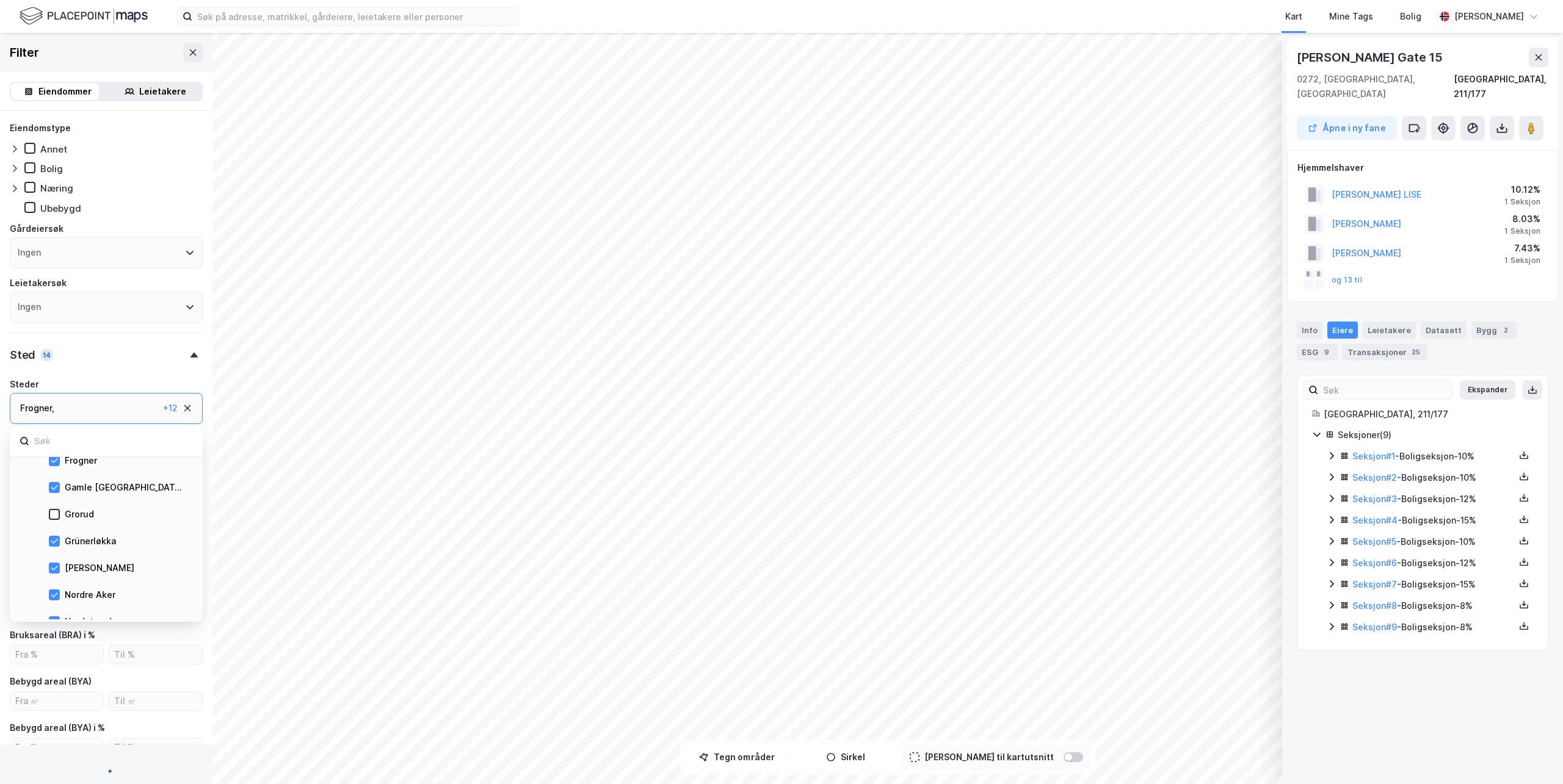
scroll to position [366, 0]
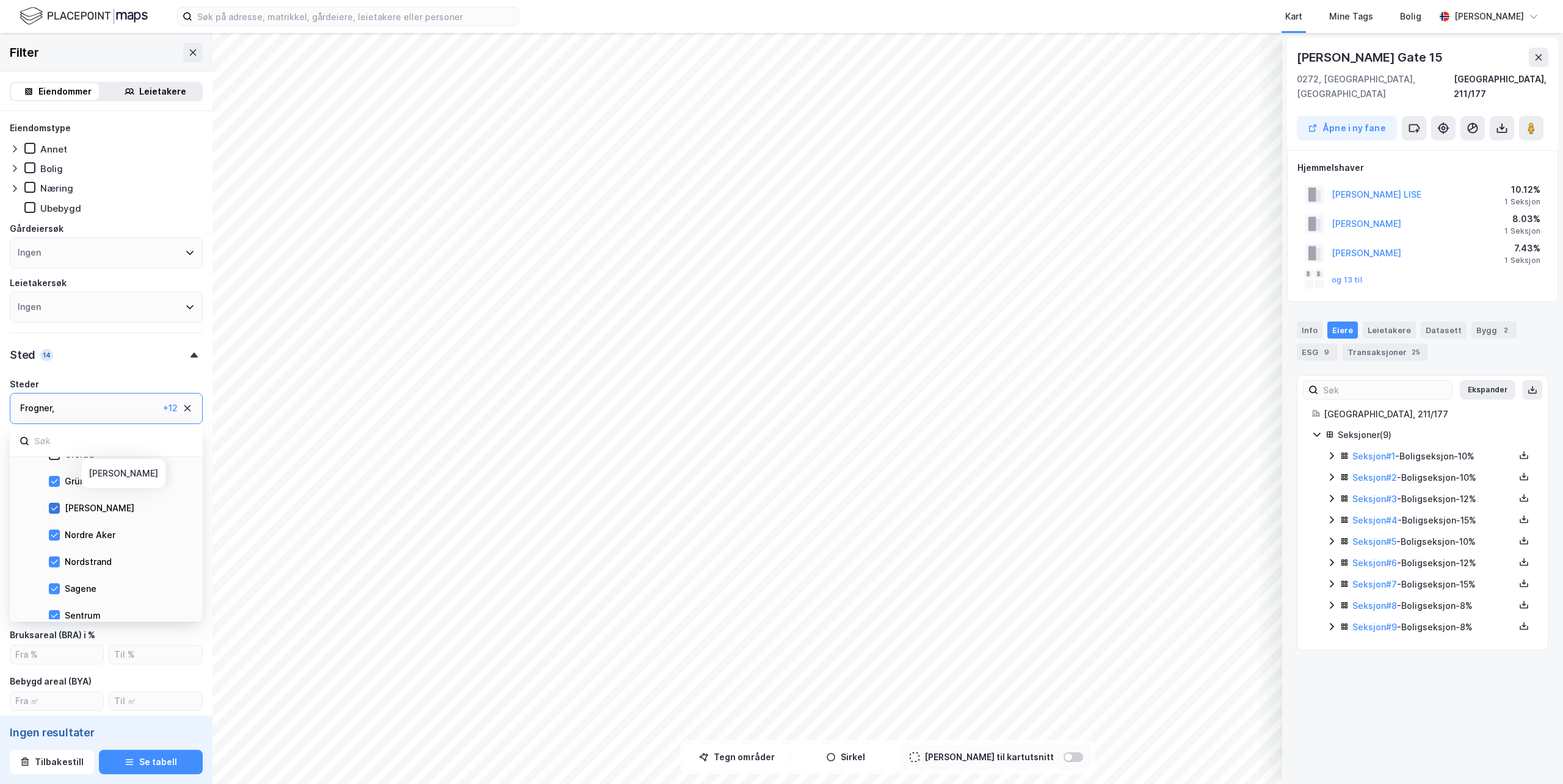
click at [53, 507] on icon at bounding box center [54, 507] width 9 height 9
click at [54, 536] on icon at bounding box center [54, 535] width 9 height 9
click at [54, 559] on icon at bounding box center [54, 562] width 9 height 9
click at [52, 586] on icon at bounding box center [54, 581] width 9 height 9
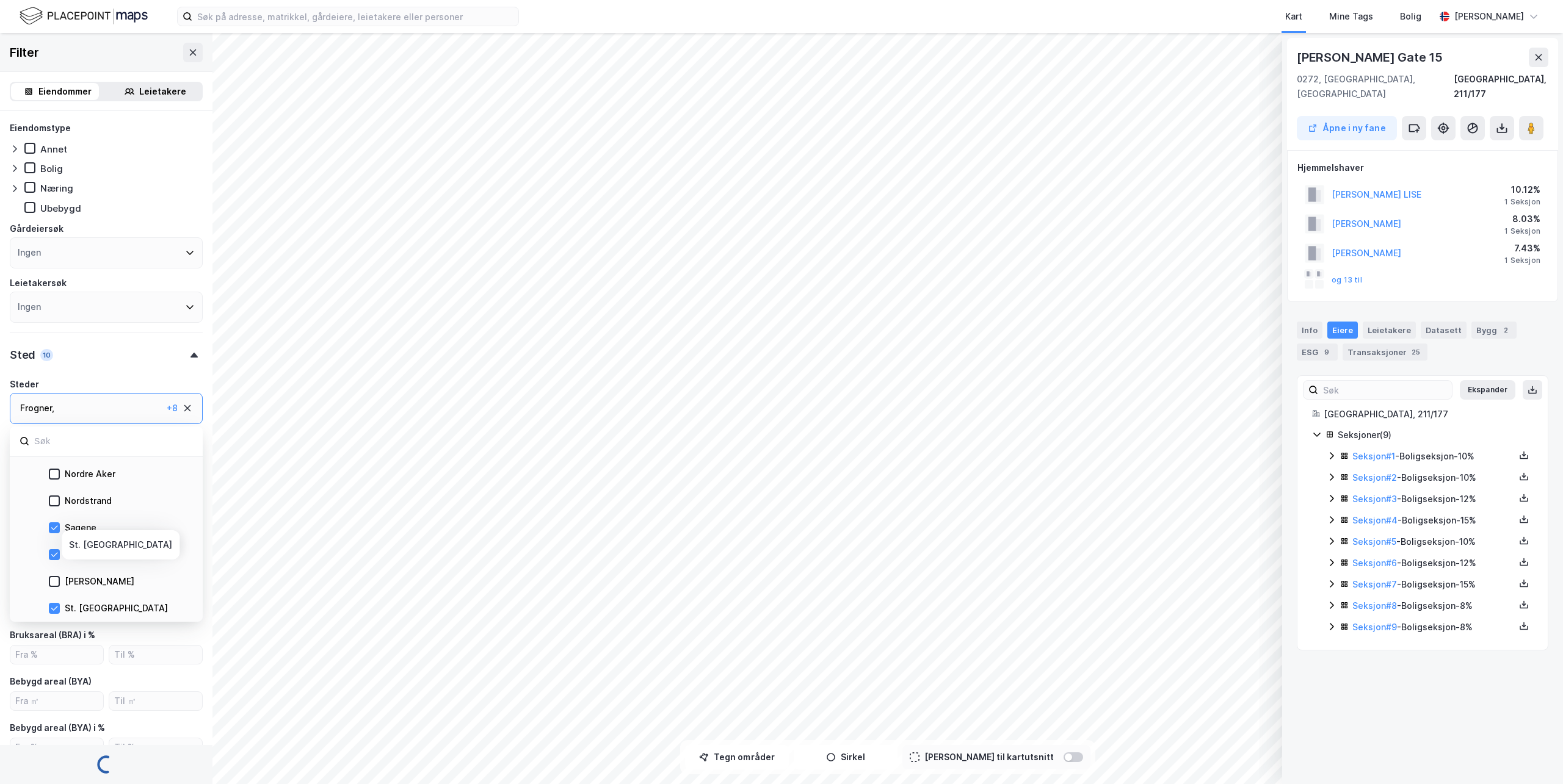
scroll to position [488, 0]
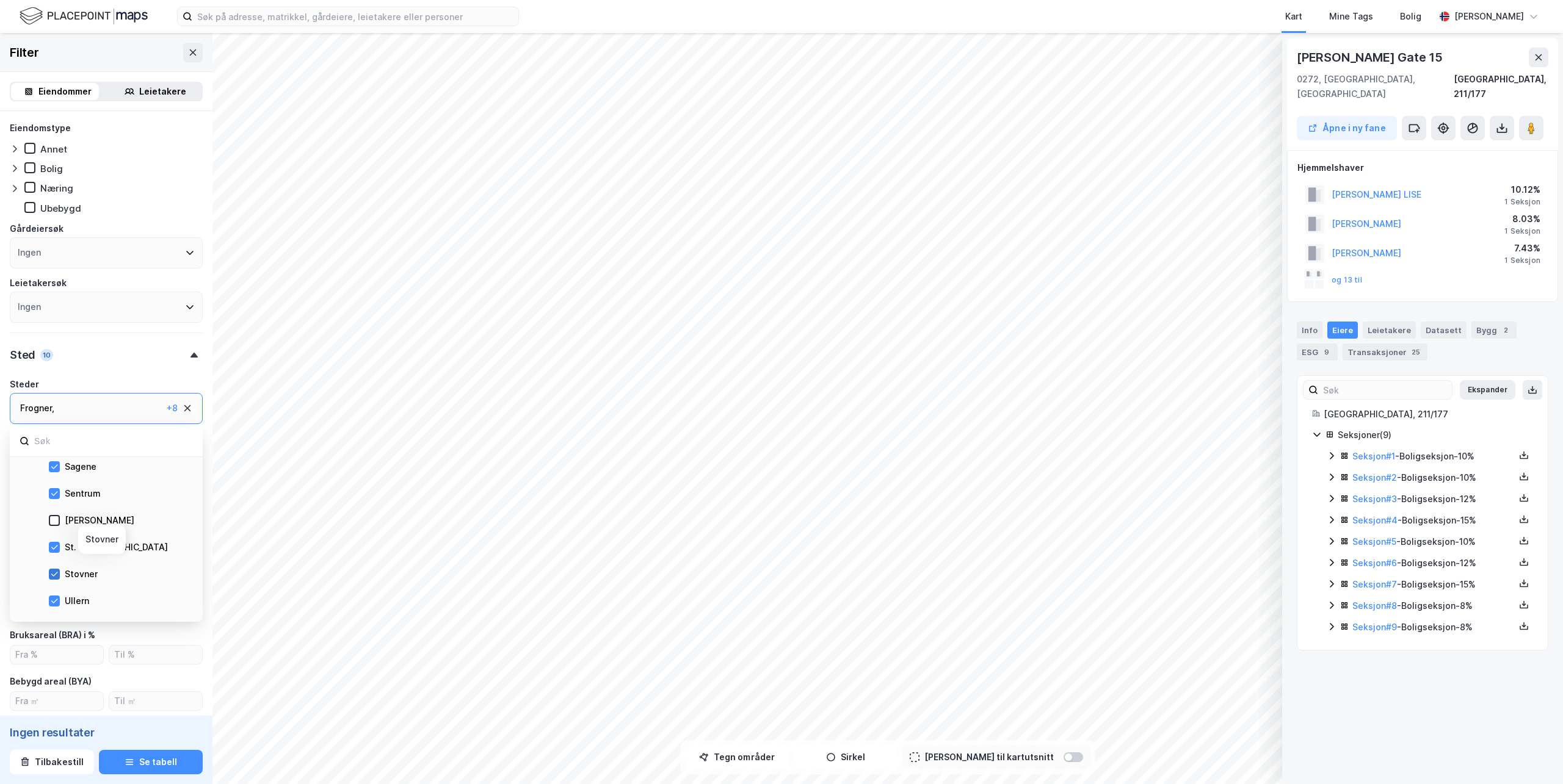
click at [54, 574] on icon at bounding box center [54, 574] width 9 height 9
click at [53, 603] on icon at bounding box center [54, 601] width 9 height 9
click at [55, 503] on icon at bounding box center [54, 505] width 9 height 9
click at [54, 530] on icon at bounding box center [54, 532] width 9 height 9
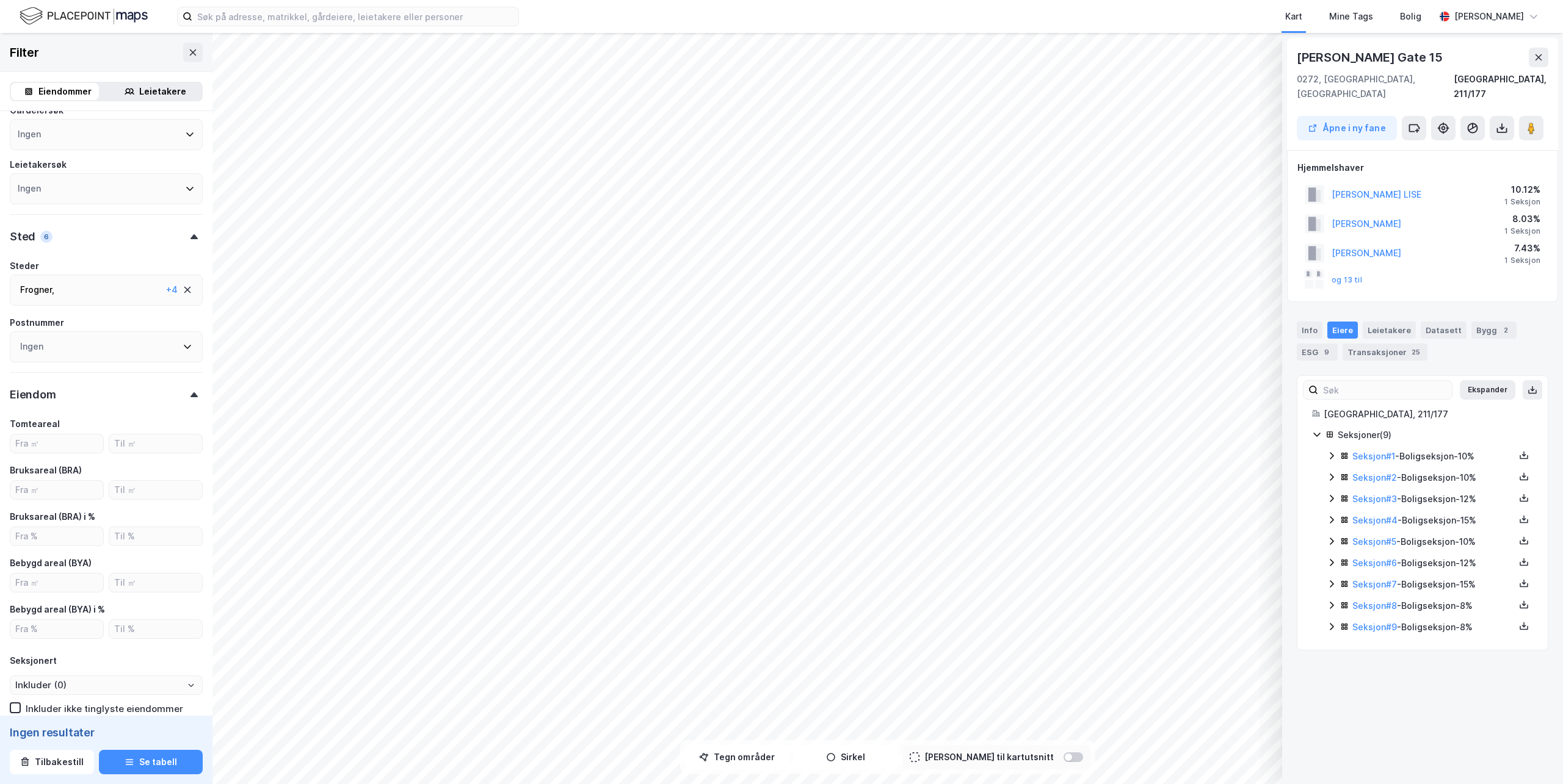
scroll to position [122, 0]
click at [136, 760] on button "Se tabell" at bounding box center [151, 762] width 104 height 25
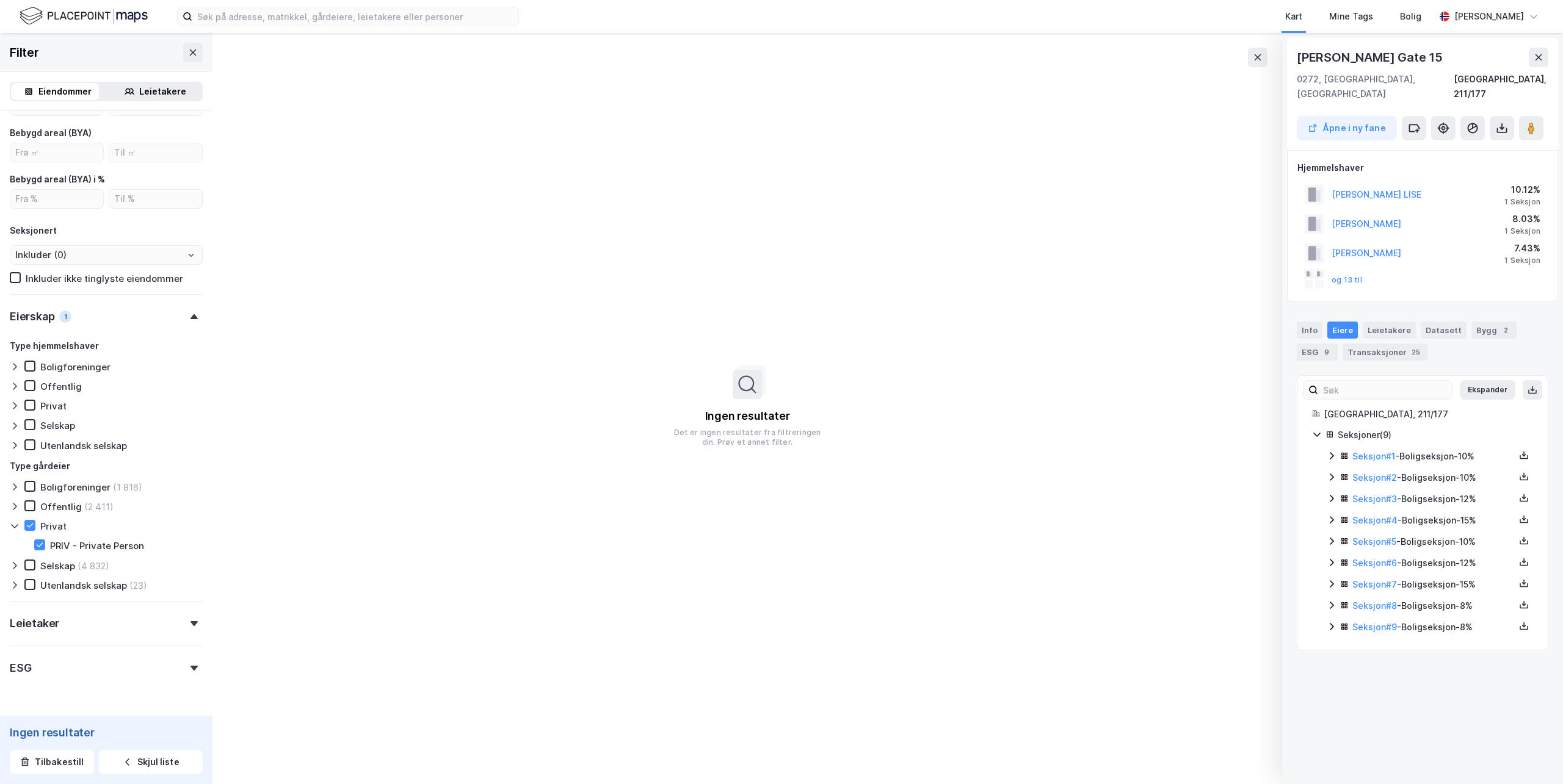
scroll to position [549, 0]
click at [14, 568] on icon at bounding box center [15, 565] width 10 height 10
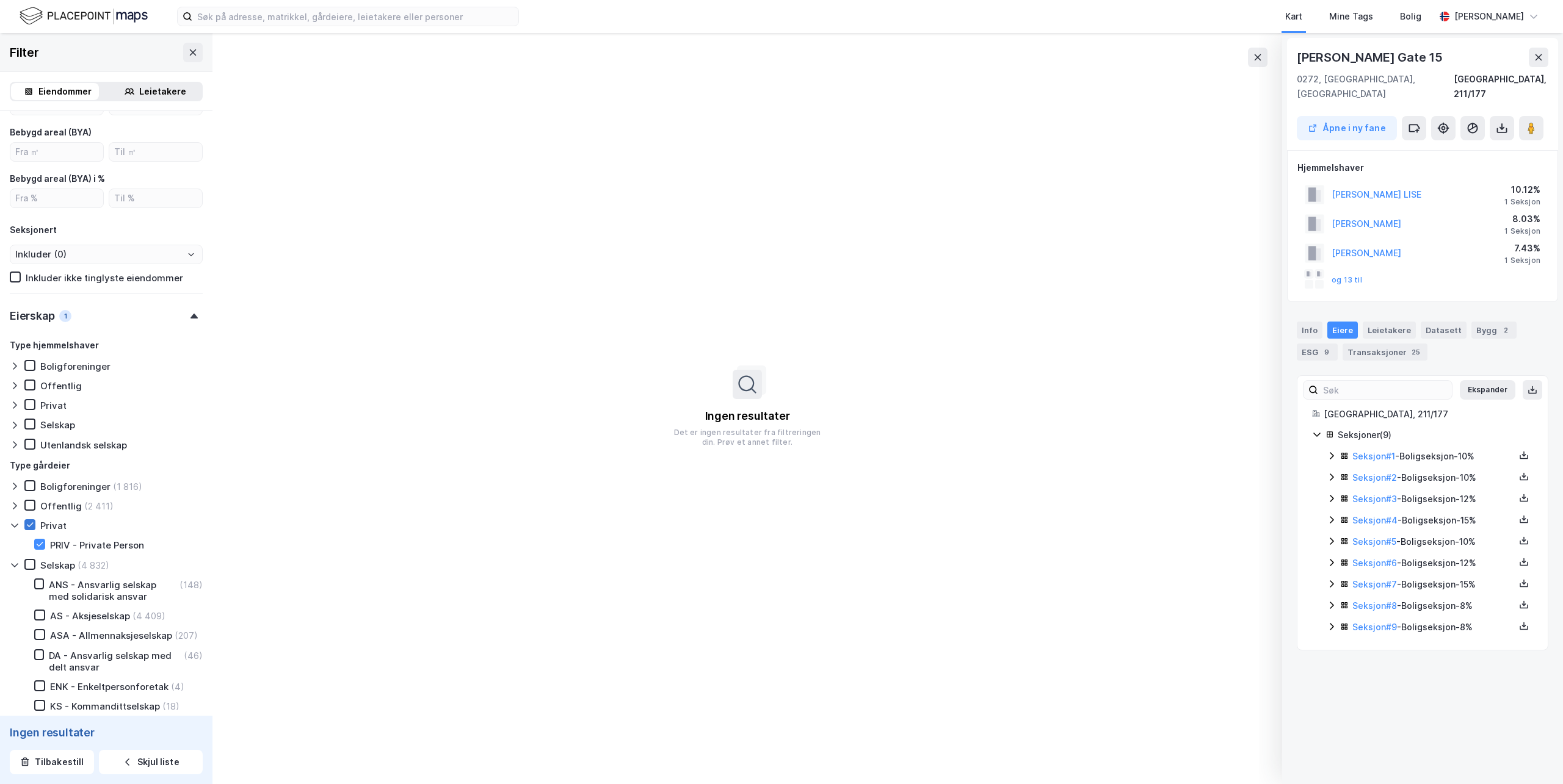
click at [31, 526] on icon at bounding box center [30, 525] width 7 height 4
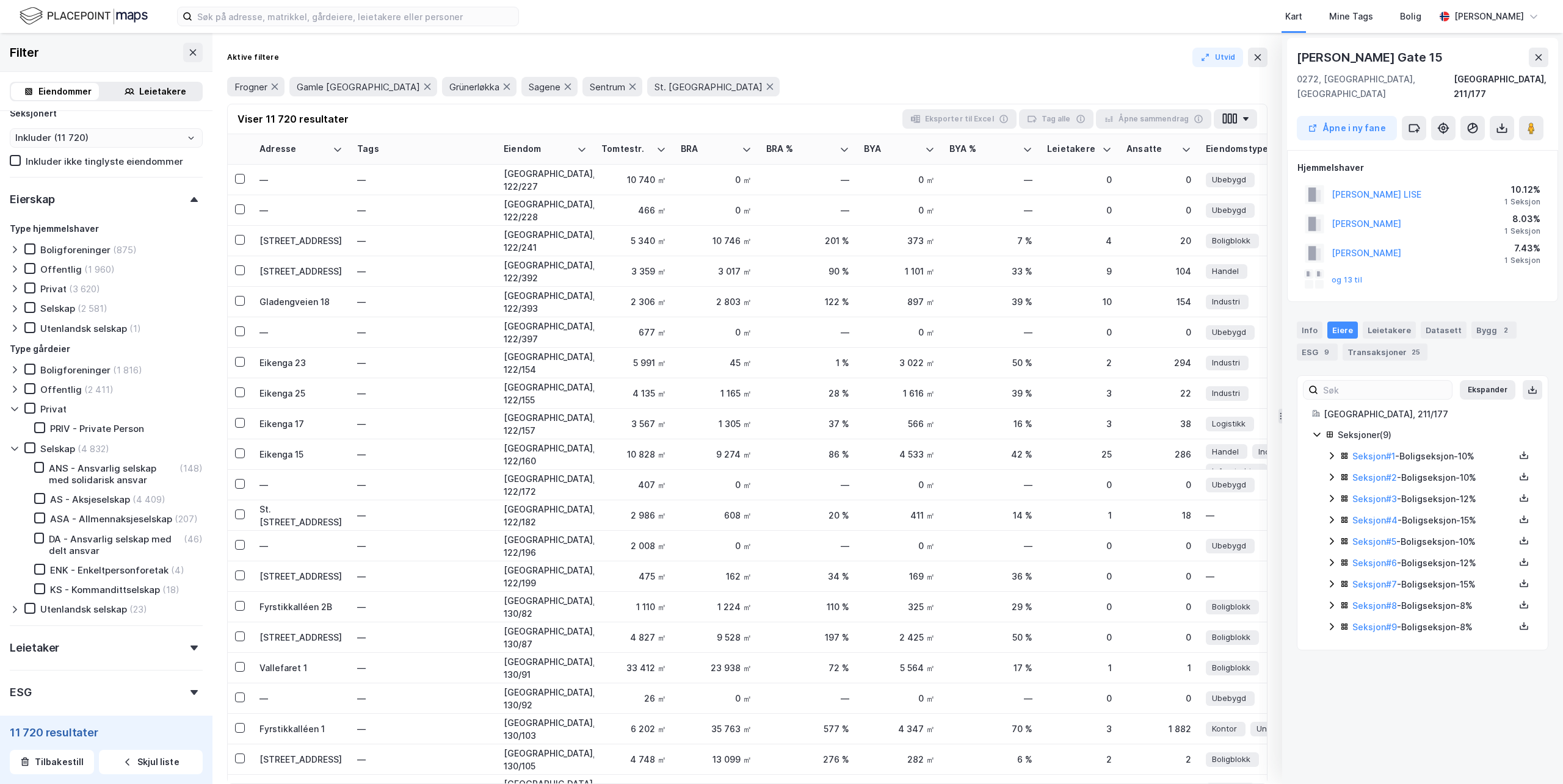
scroll to position [671, 0]
click at [42, 494] on icon at bounding box center [40, 494] width 7 height 4
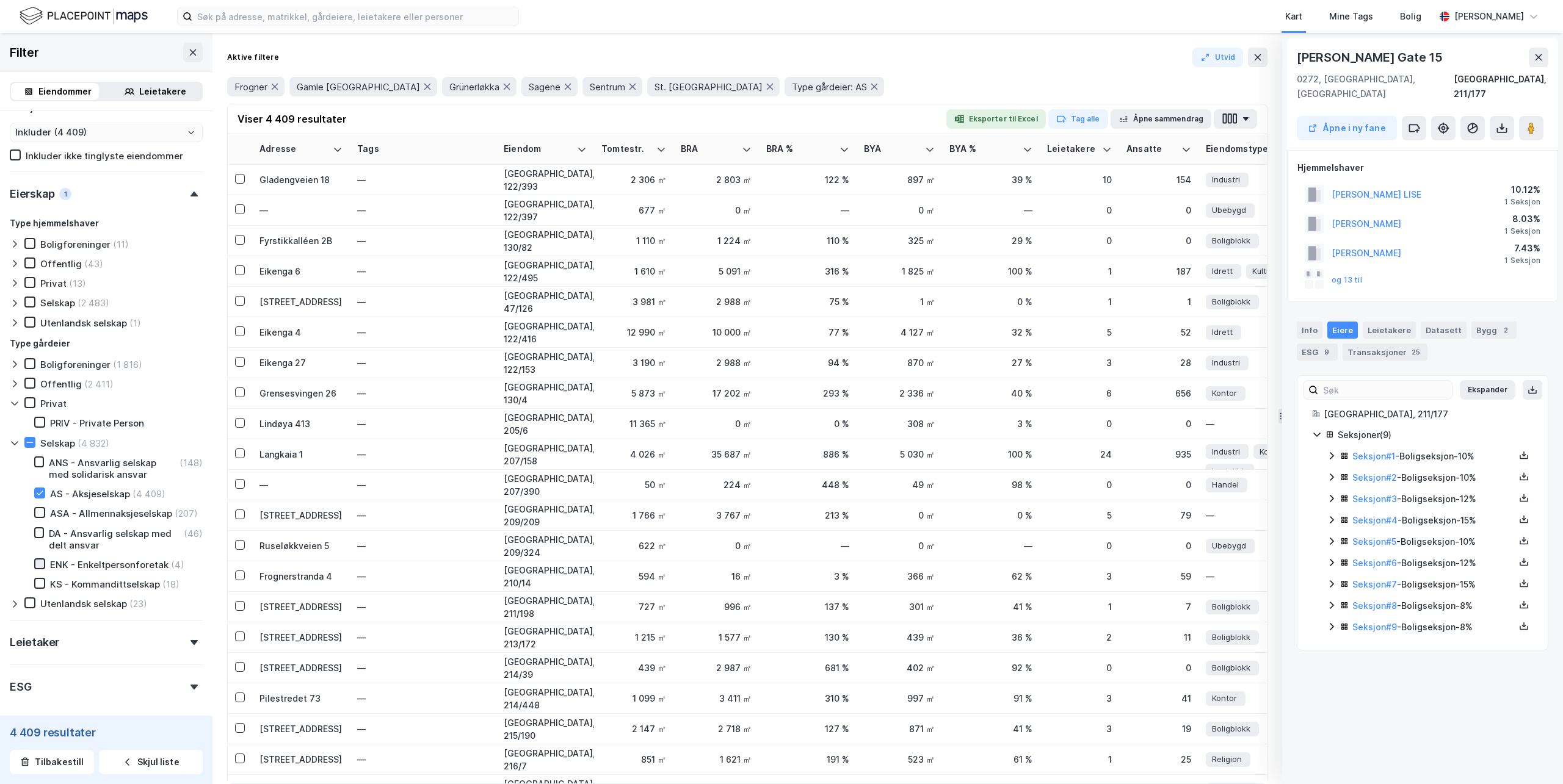
click at [38, 568] on icon at bounding box center [40, 563] width 9 height 9
click at [41, 498] on icon at bounding box center [40, 493] width 9 height 9
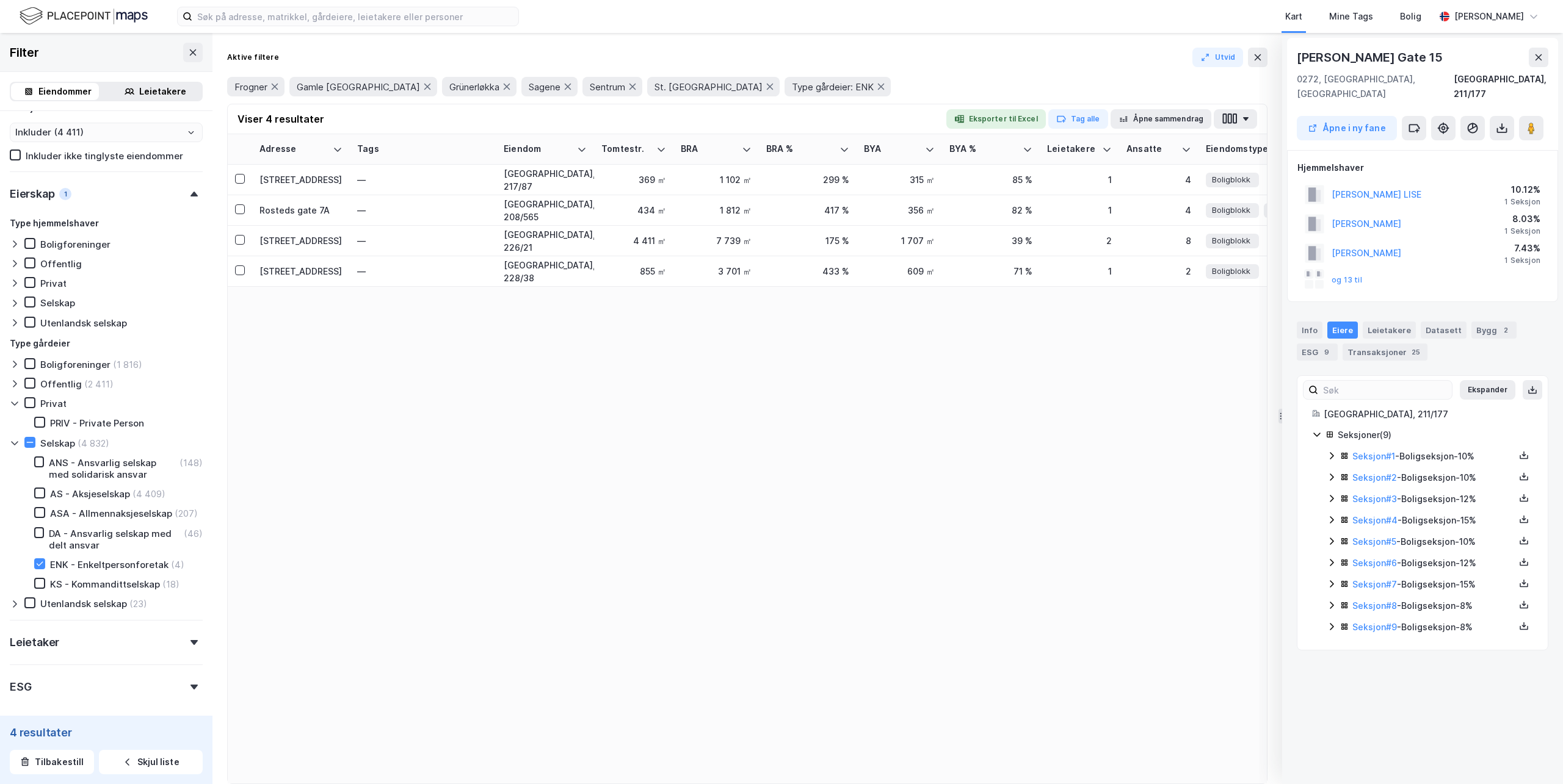
type input "Inkluder (4)"
click at [1254, 59] on icon at bounding box center [1258, 57] width 10 height 10
